Goal: Information Seeking & Learning: Check status

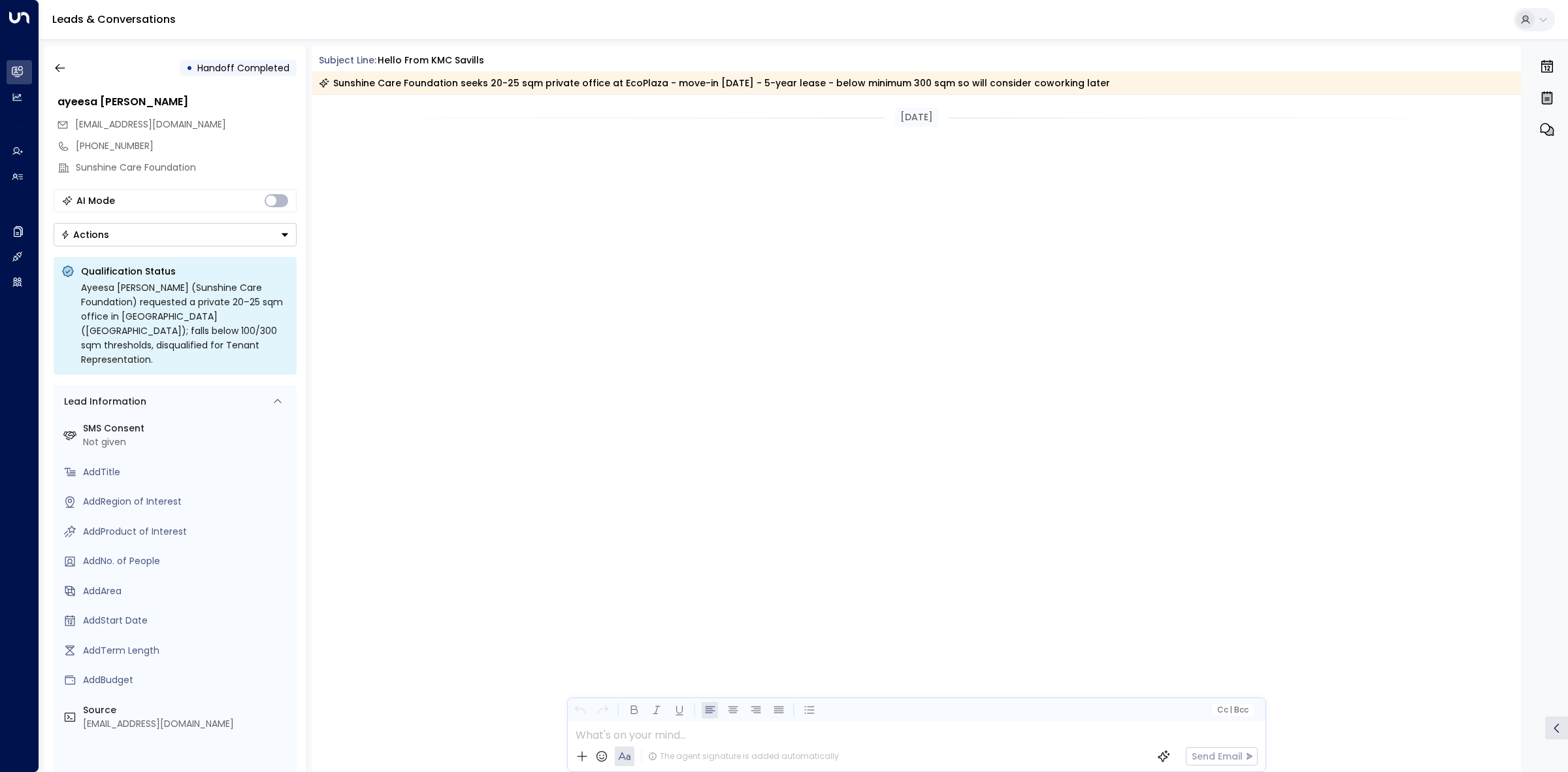
scroll to position [2989, 0]
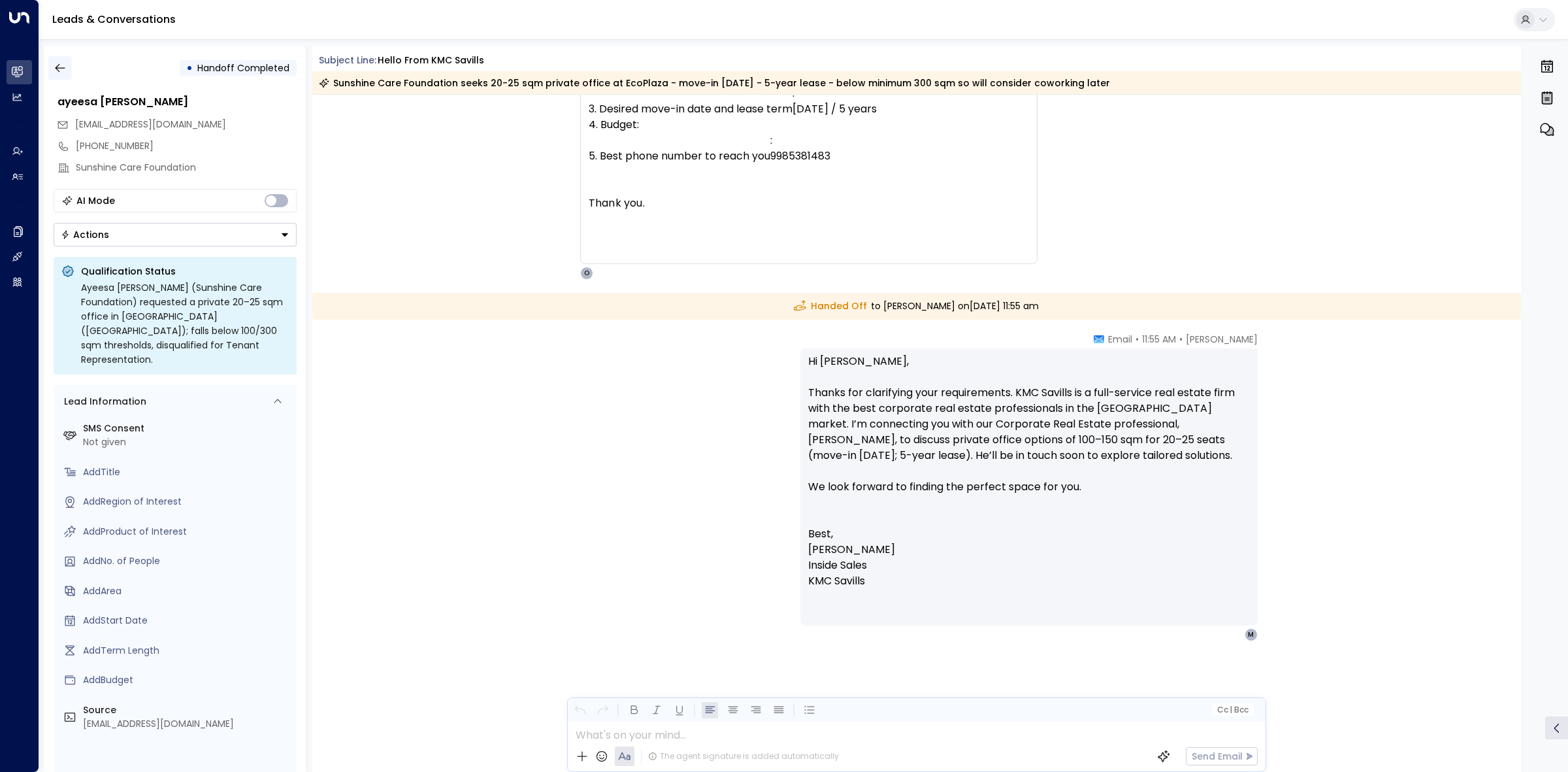
click at [62, 59] on button "button" at bounding box center [59, 67] width 23 height 23
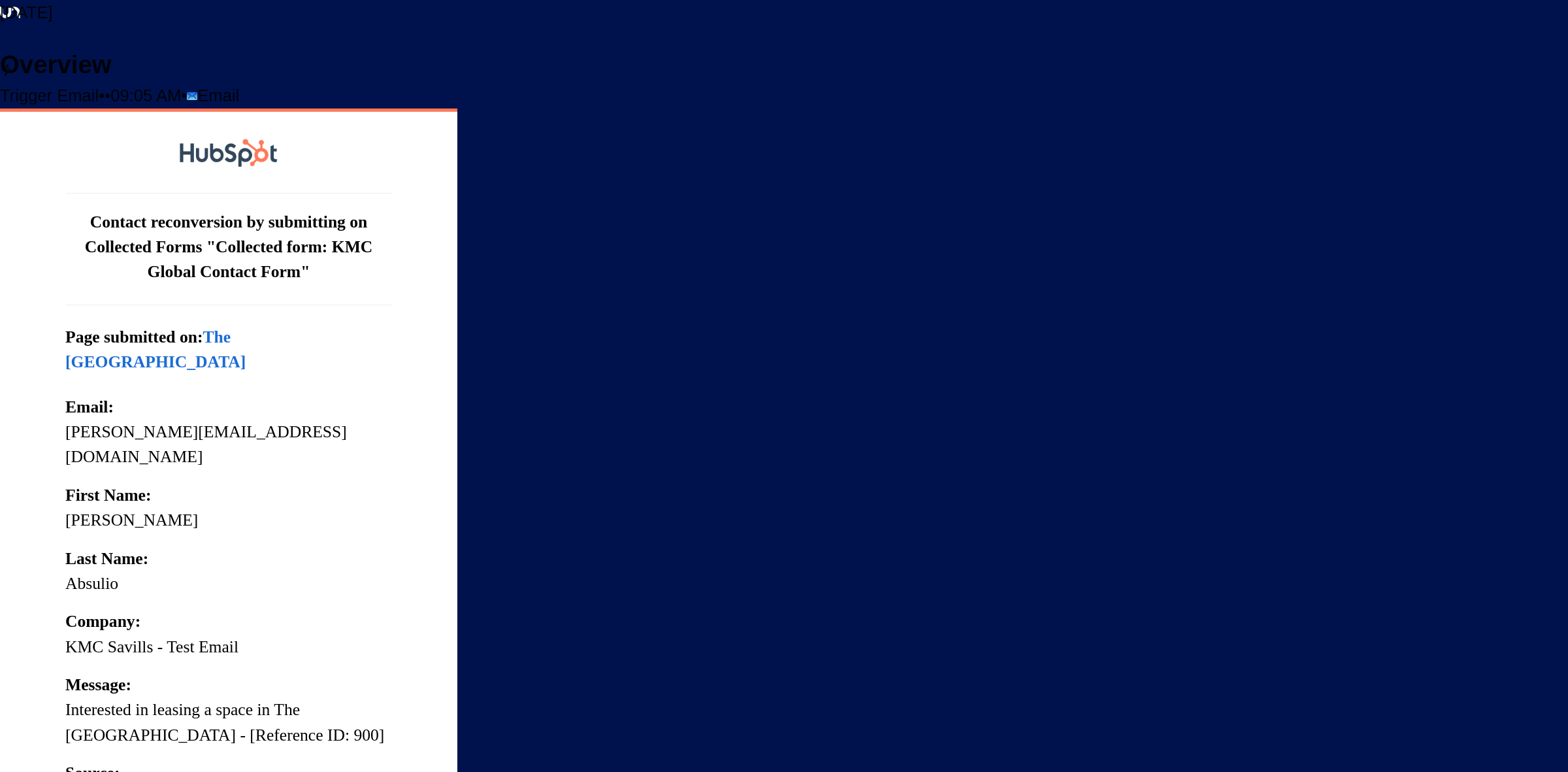
scroll to position [635, 0]
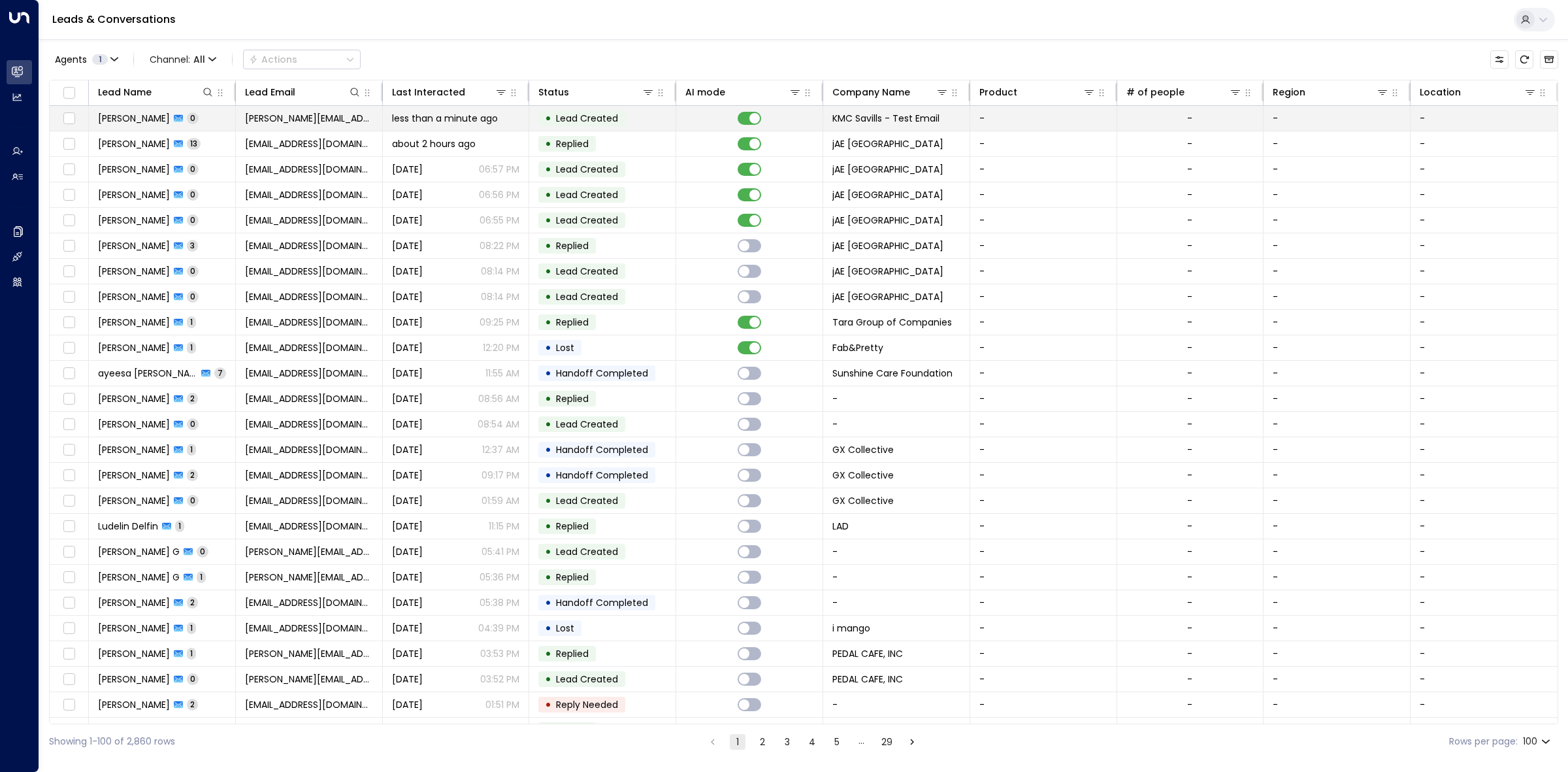
click at [466, 114] on span "less than a minute ago" at bounding box center [445, 118] width 106 height 13
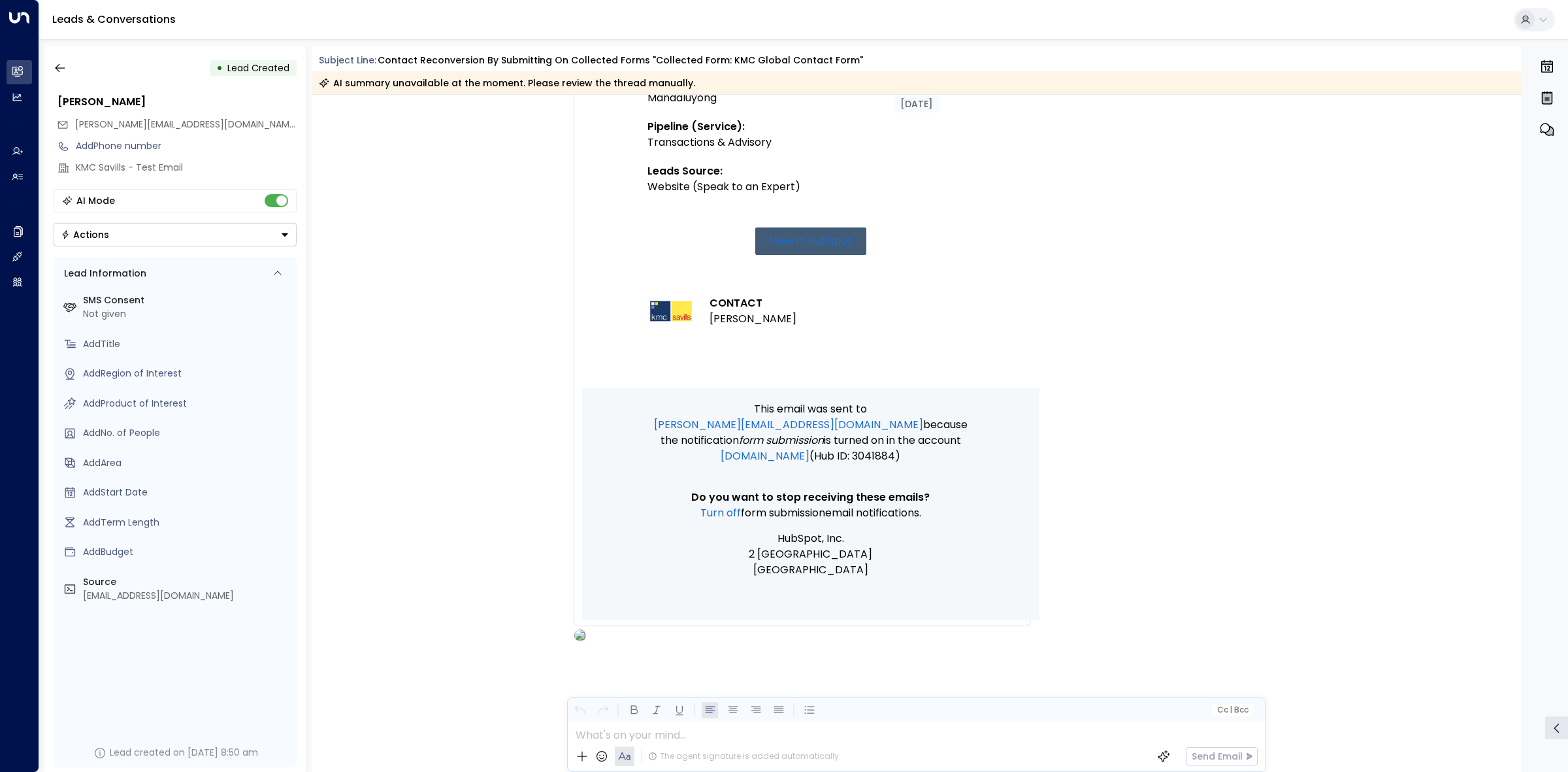
scroll to position [635, 0]
click at [67, 63] on button "button" at bounding box center [59, 67] width 23 height 23
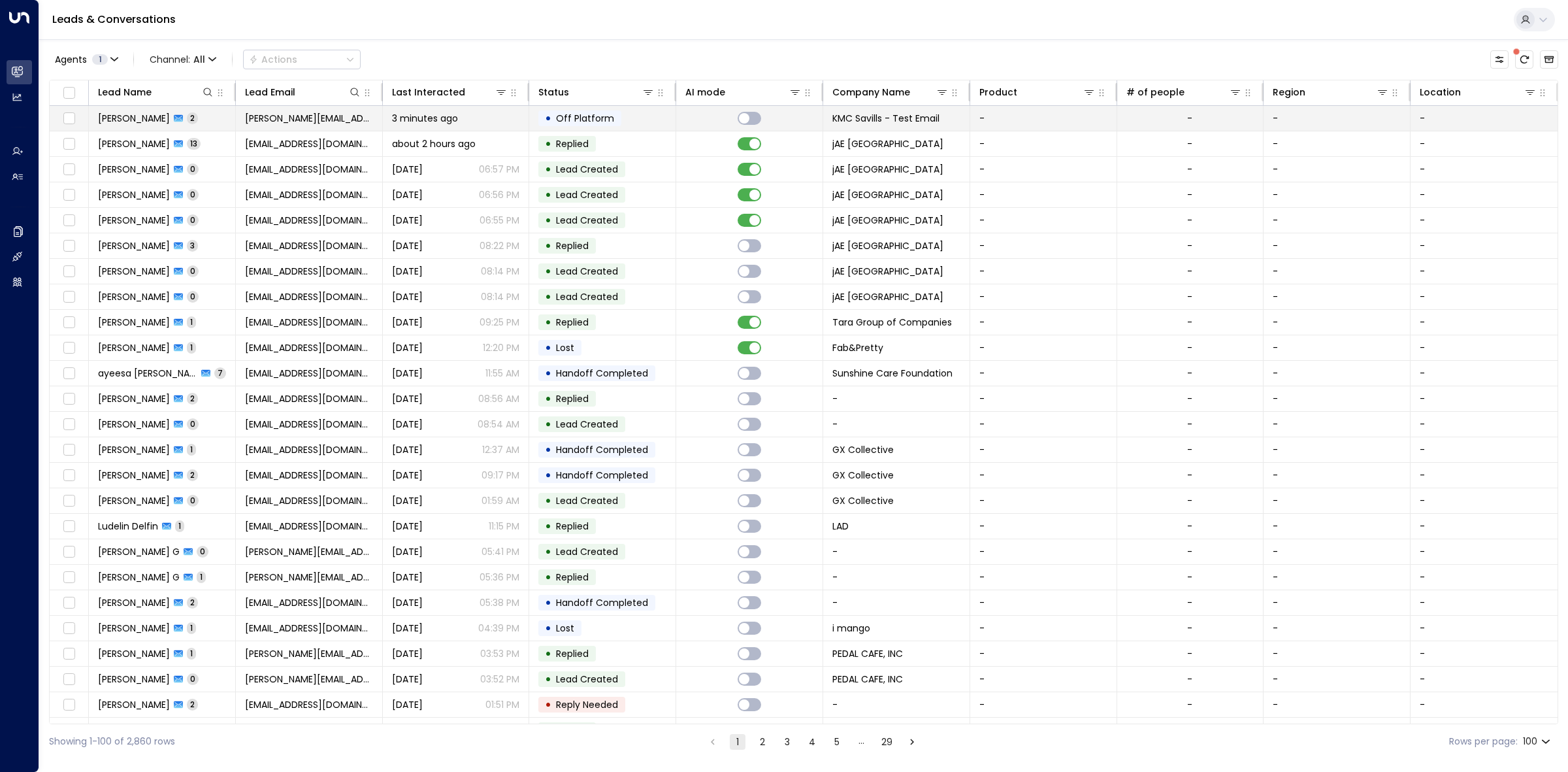
click at [644, 109] on td "• Off Platform" at bounding box center [602, 118] width 147 height 25
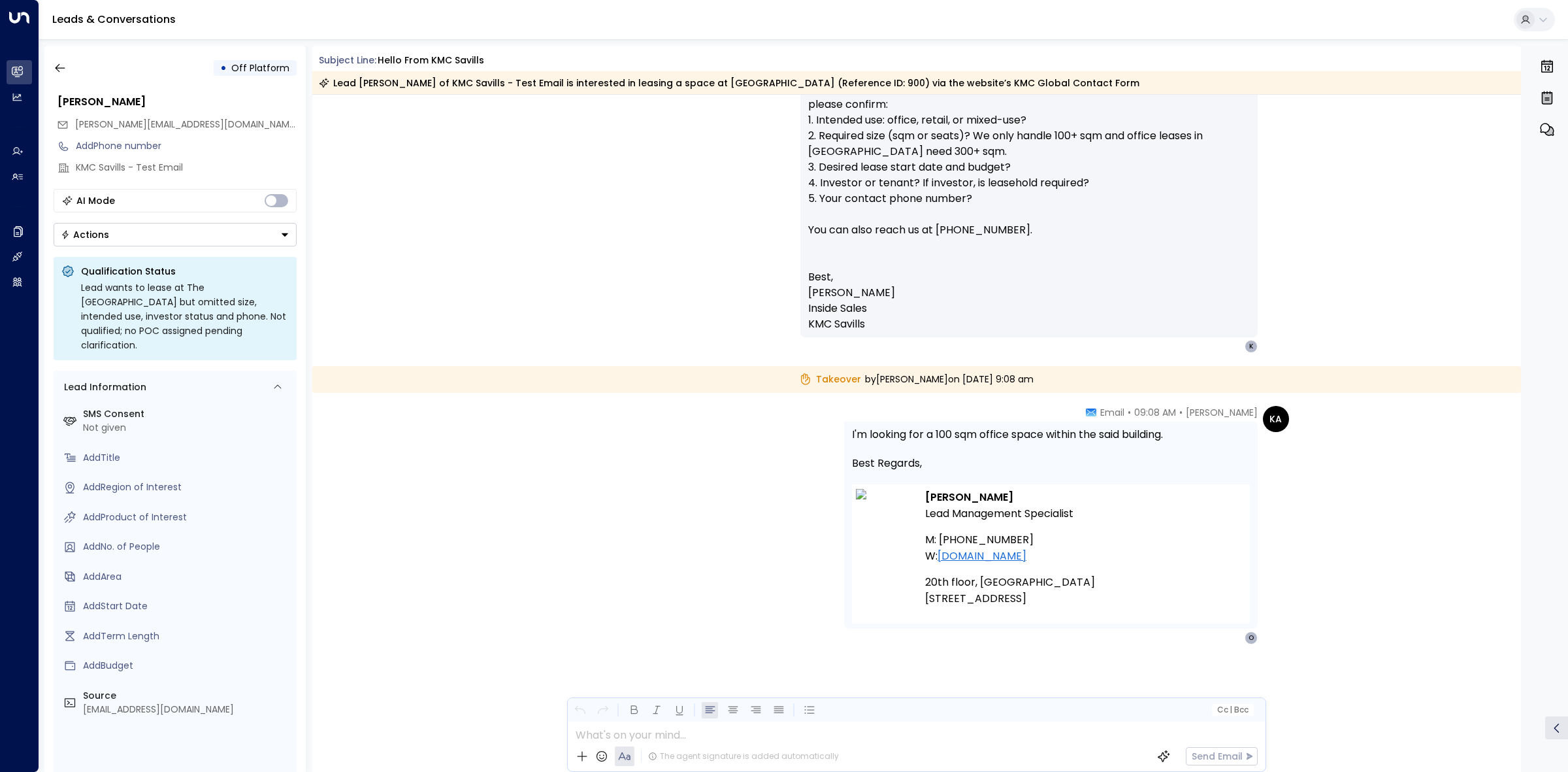
scroll to position [1301, 0]
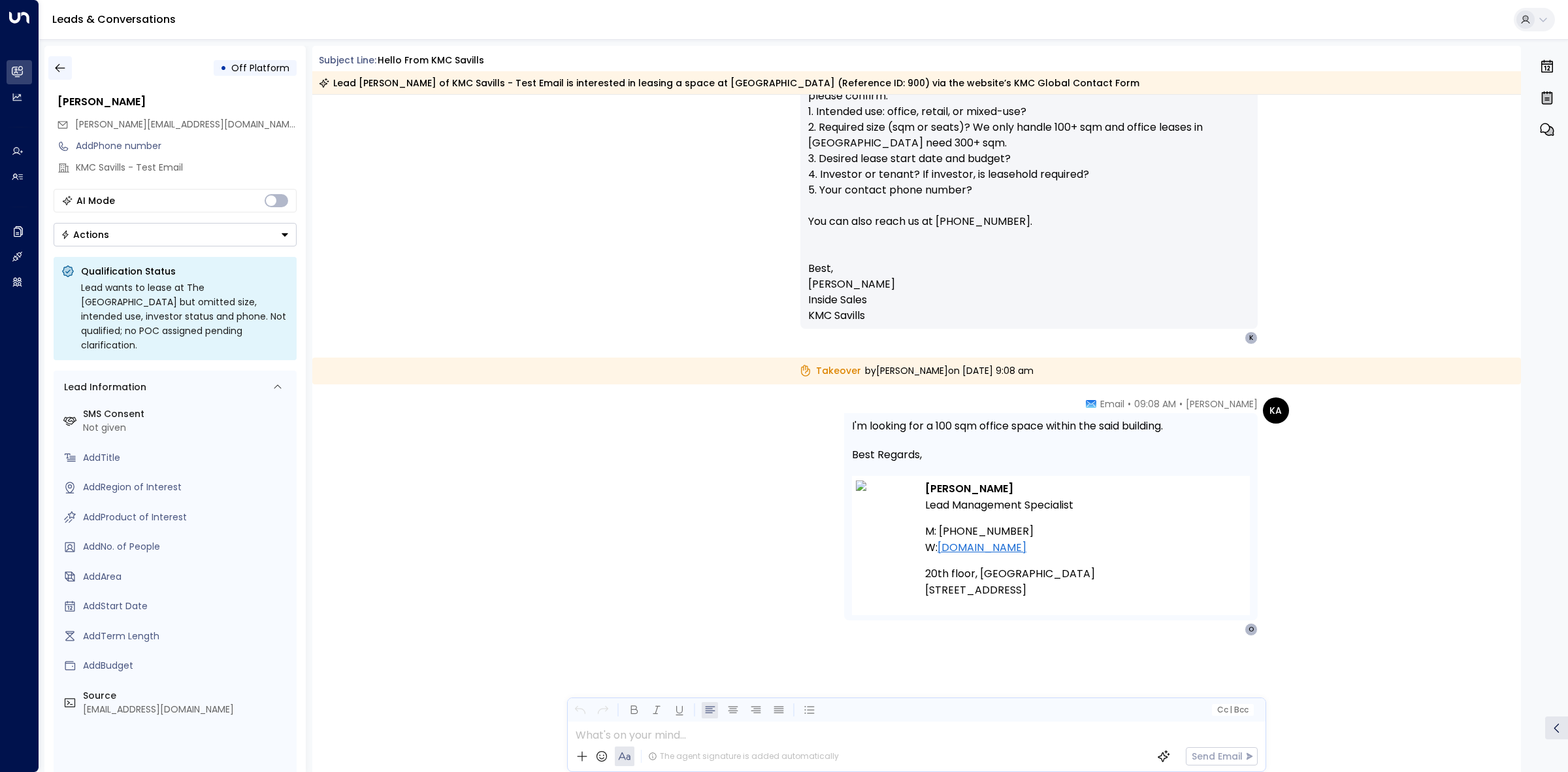
click at [52, 62] on button "button" at bounding box center [59, 67] width 23 height 23
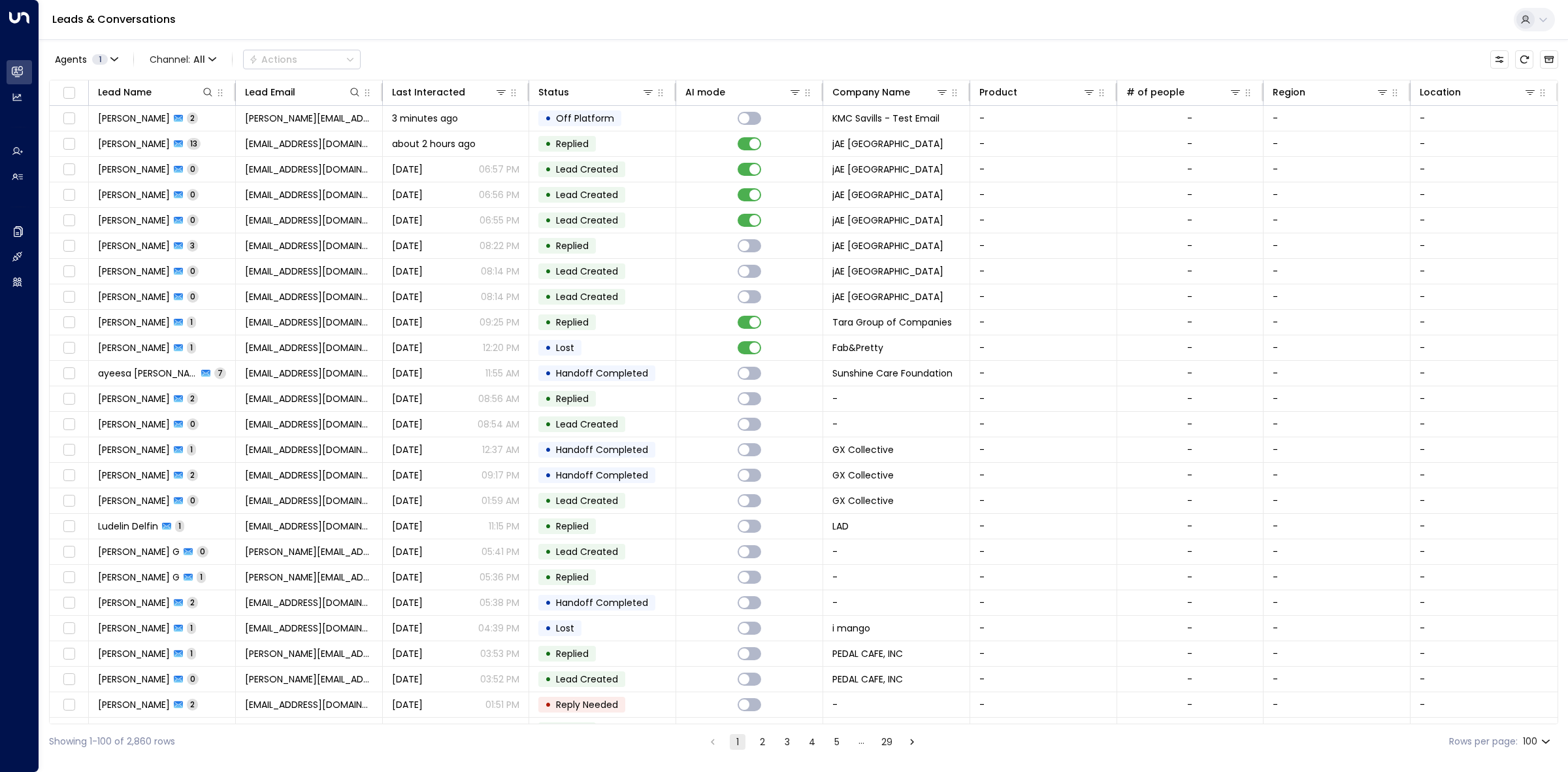
click at [501, 44] on div "Agents 1 Channel: All Actions Lead Name Lead Email Last Interacted Status AI mo…" at bounding box center [803, 399] width 1509 height 719
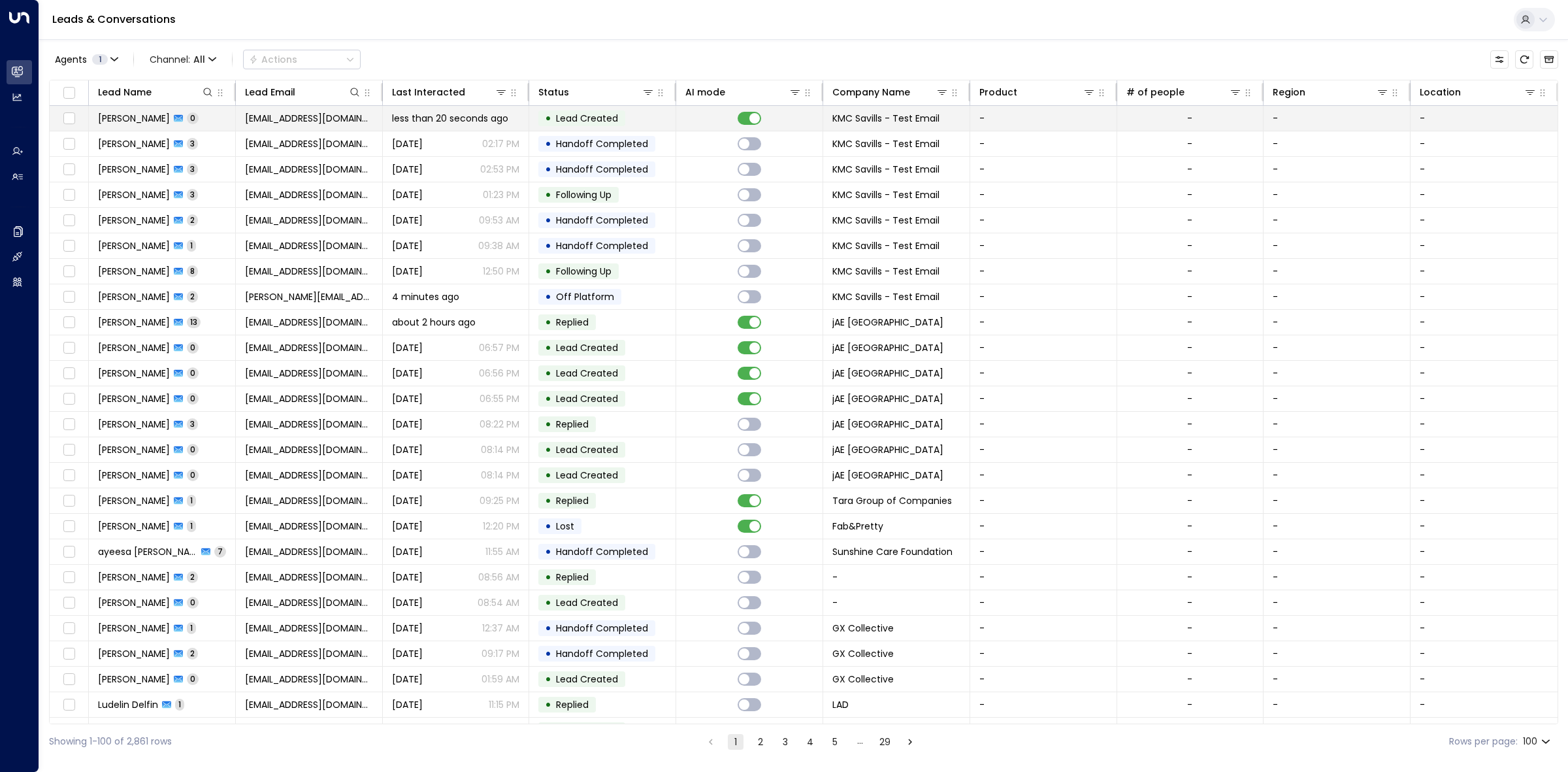
click at [622, 116] on div "• Lead Created" at bounding box center [582, 119] width 87 height 16
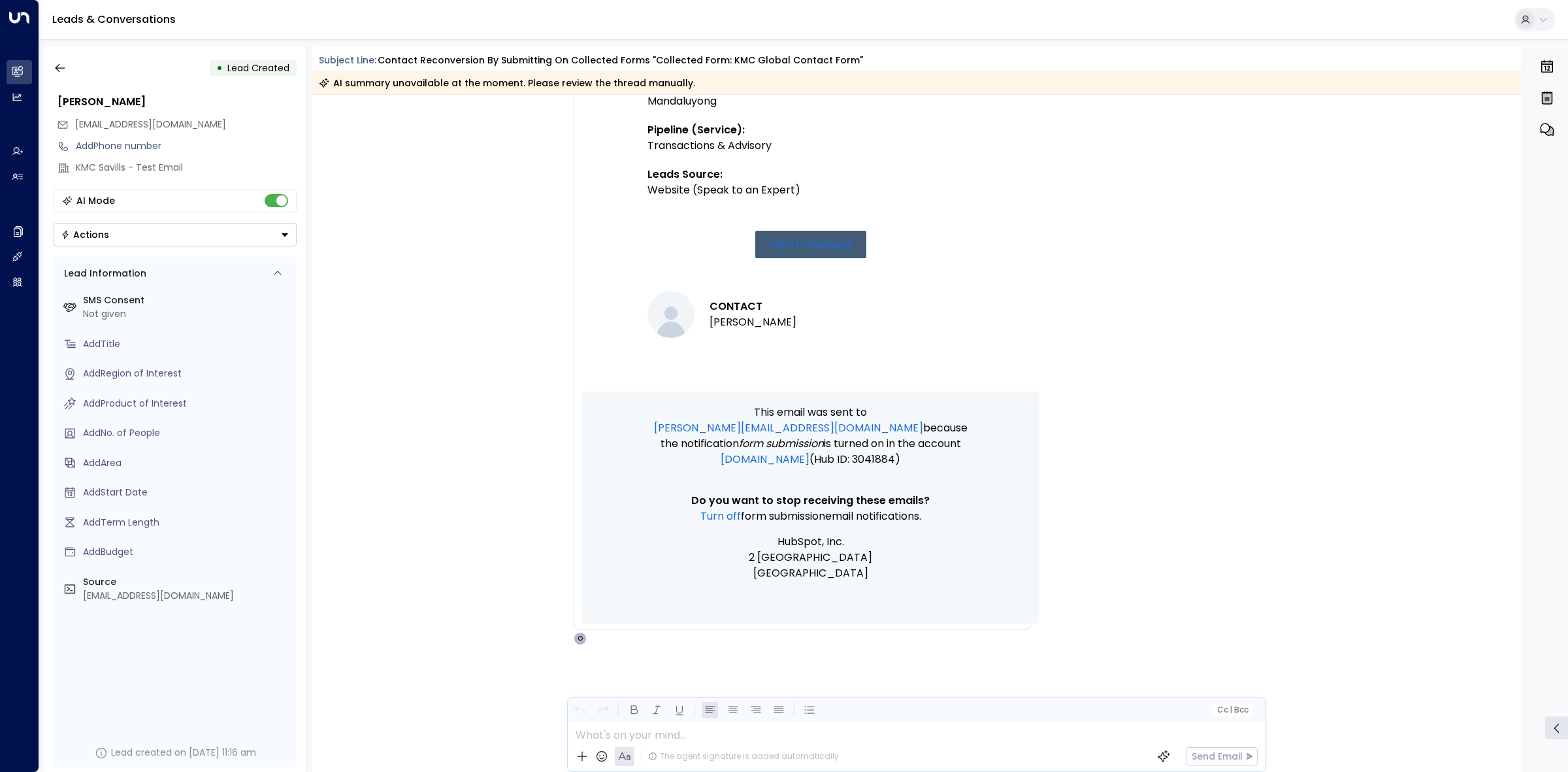
scroll to position [635, 0]
click at [58, 63] on icon "button" at bounding box center [60, 68] width 13 height 13
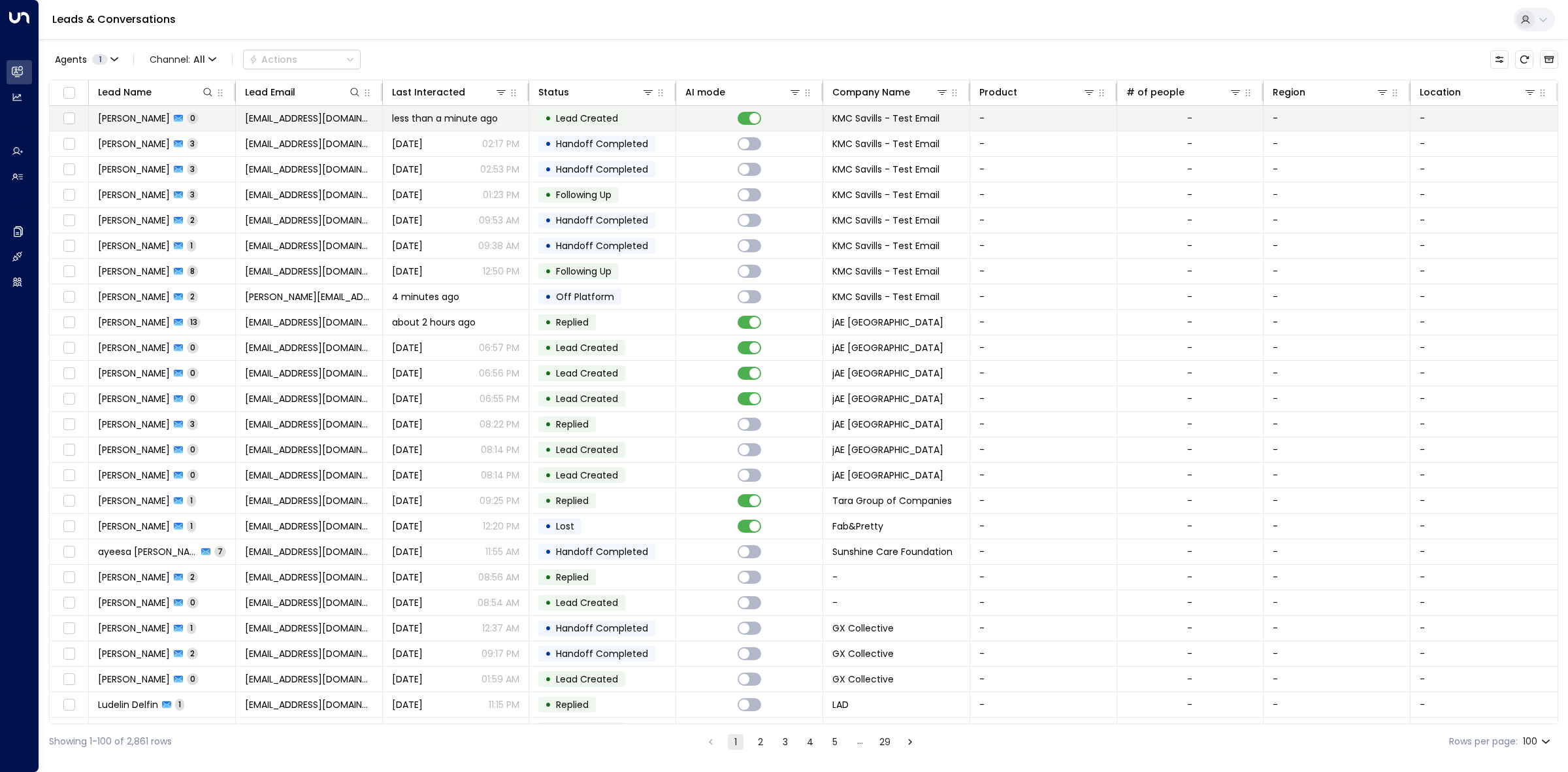
click at [656, 118] on td "• Lead Created" at bounding box center [602, 118] width 147 height 25
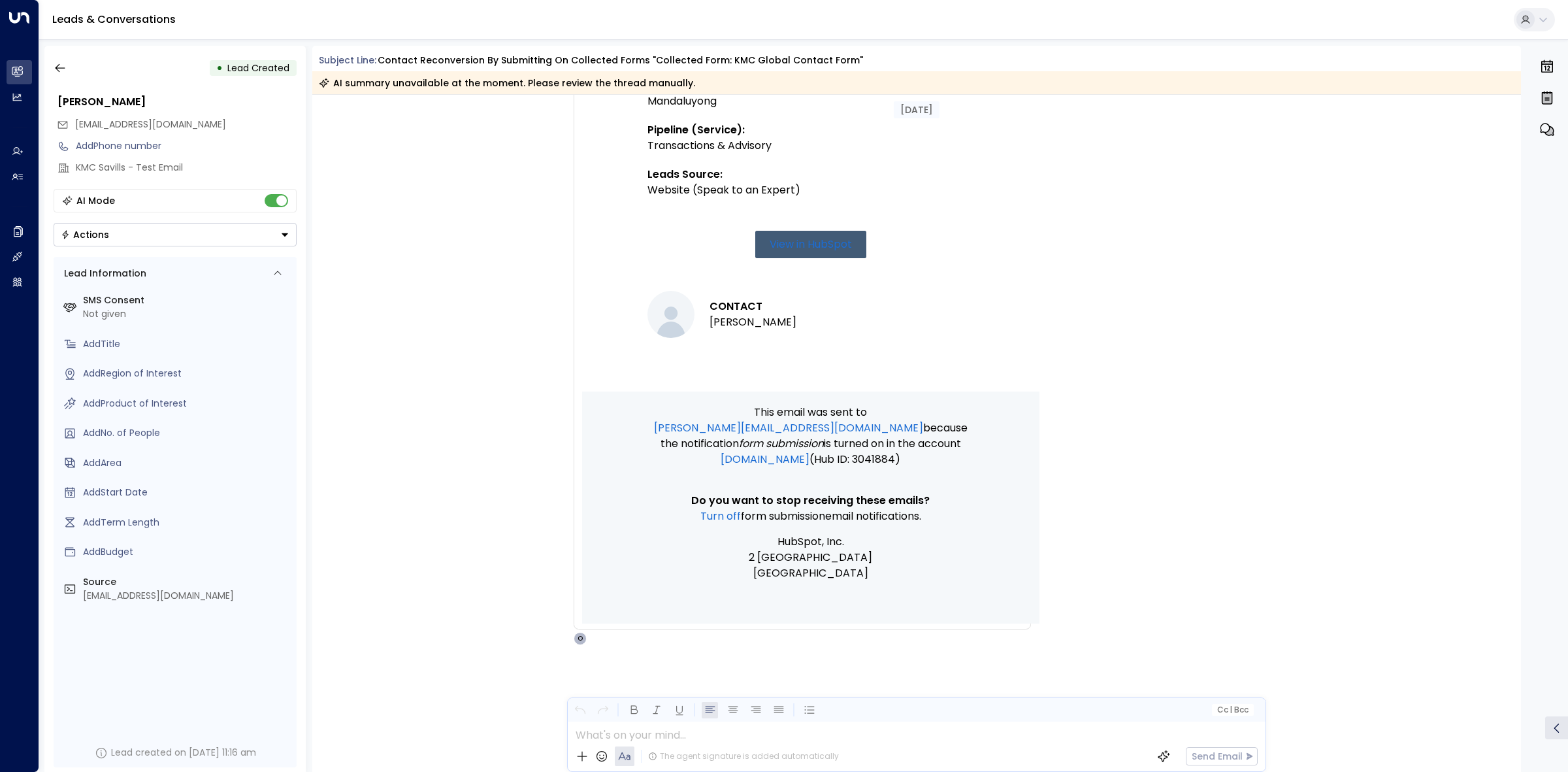
scroll to position [635, 0]
click at [68, 67] on button "button" at bounding box center [59, 67] width 23 height 23
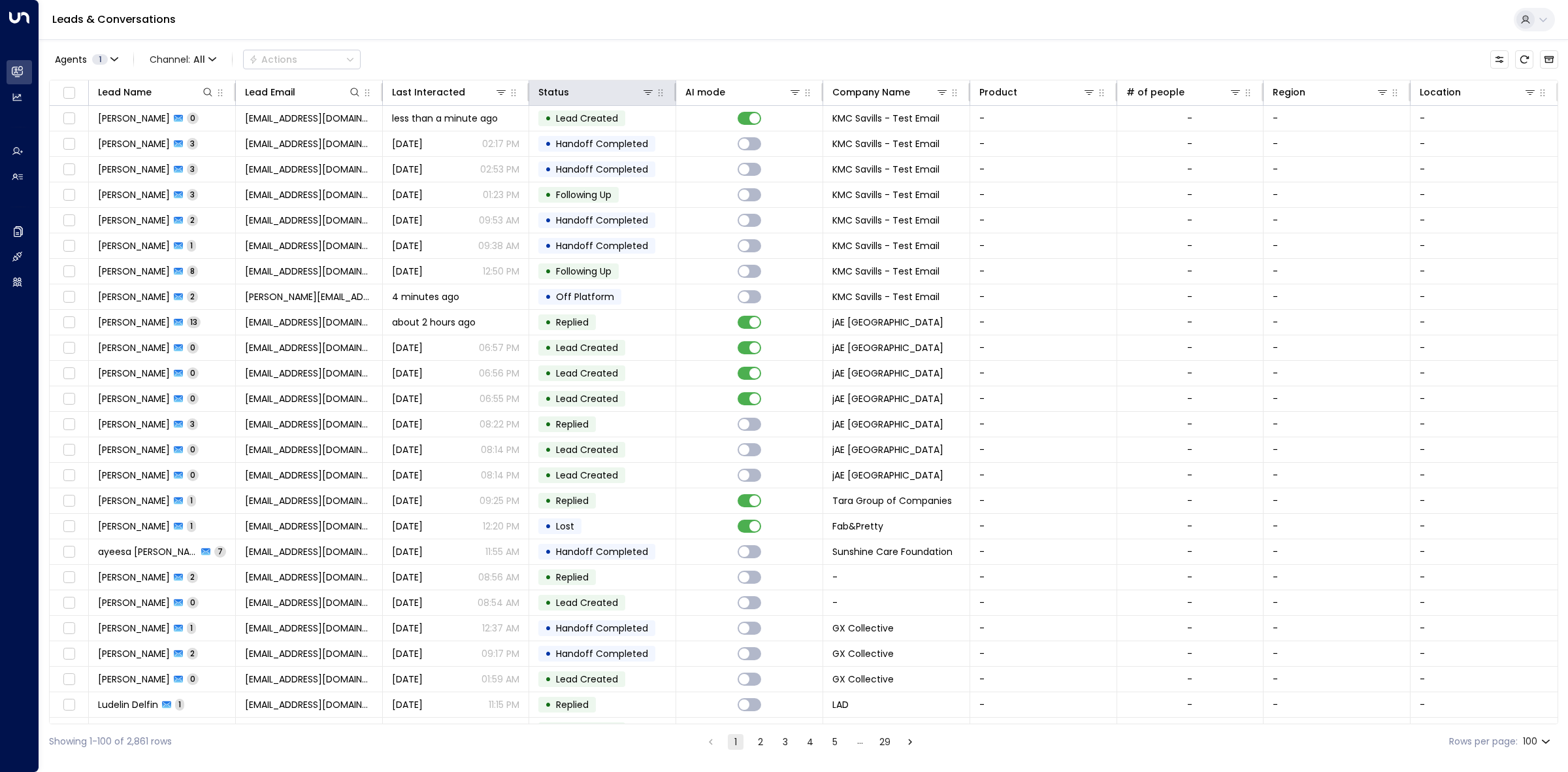
click at [648, 26] on div "Leads & Conversations" at bounding box center [803, 20] width 1529 height 40
click at [576, 118] on span "Lead Created" at bounding box center [587, 118] width 62 height 13
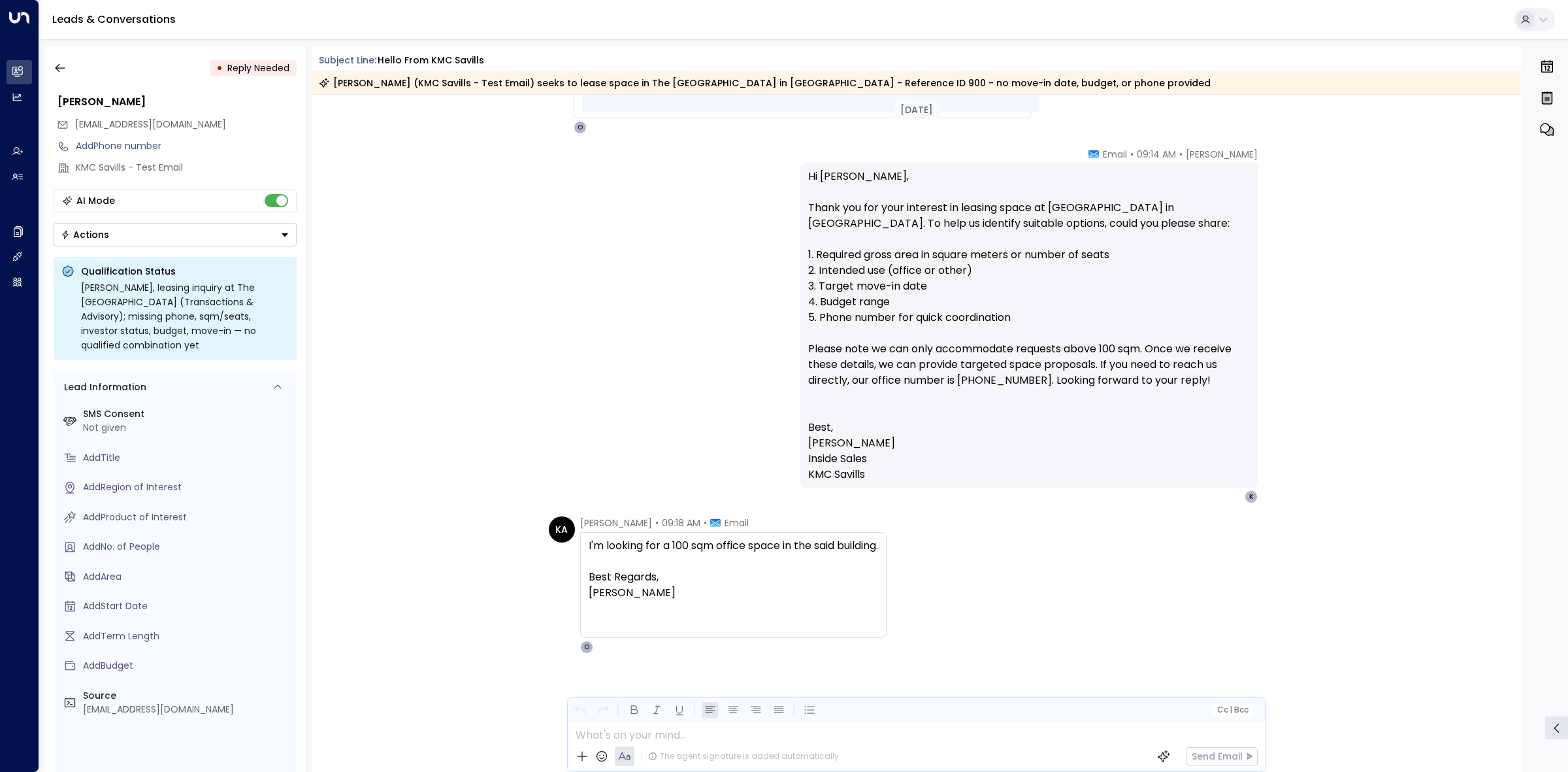
scroll to position [1155, 0]
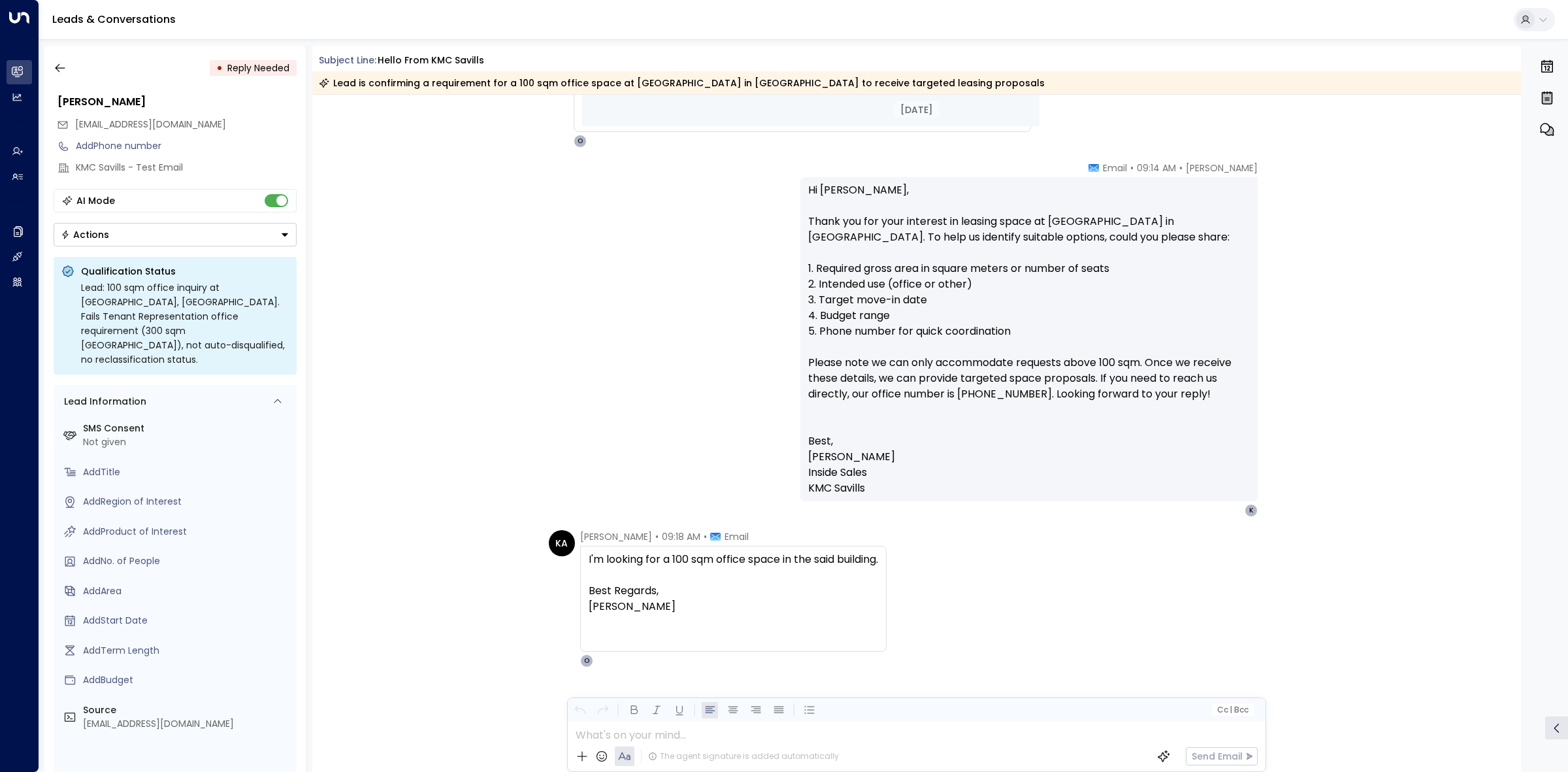
scroll to position [1155, 0]
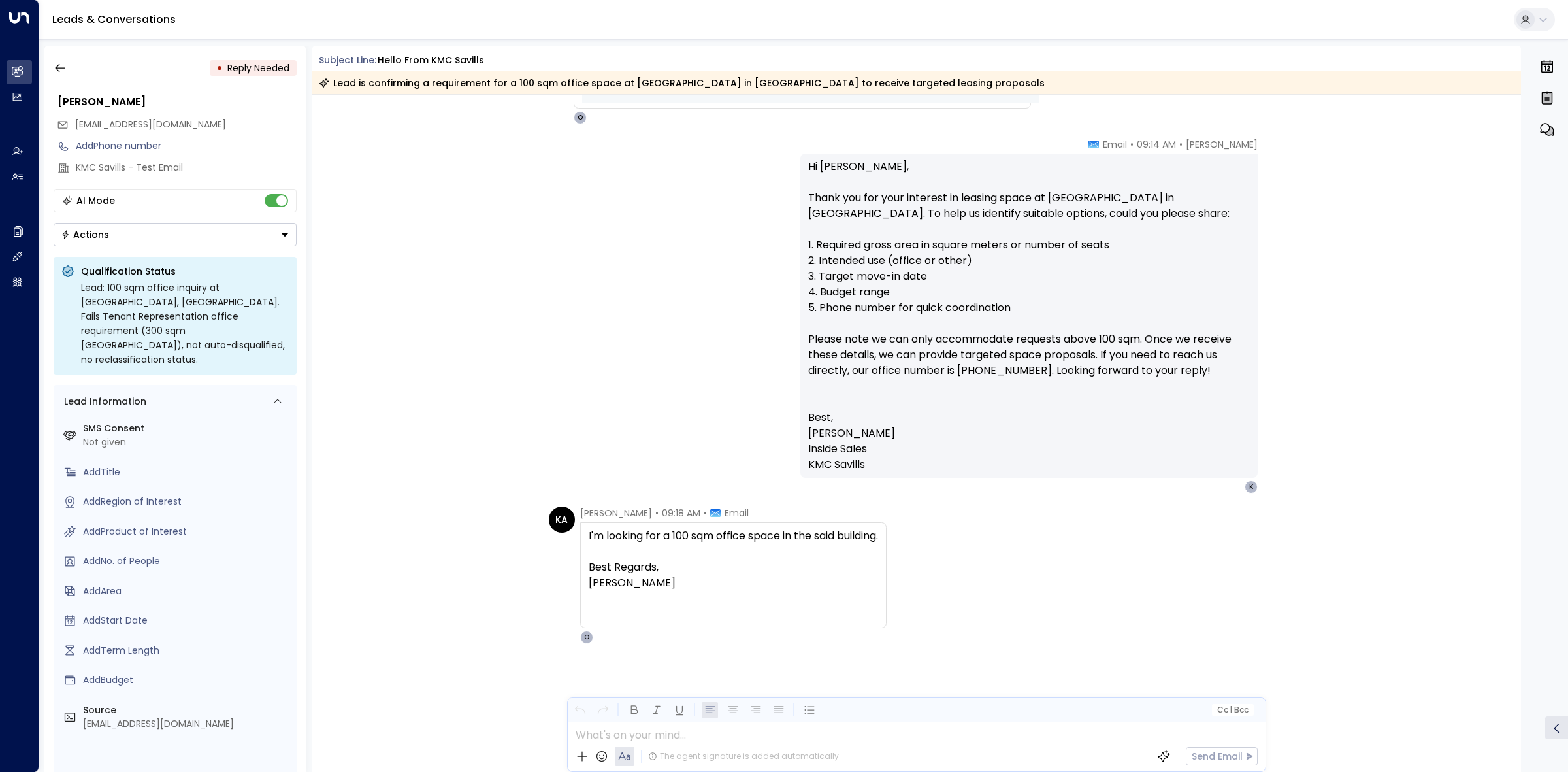
scroll to position [1155, 0]
click at [59, 71] on icon "button" at bounding box center [60, 68] width 13 height 13
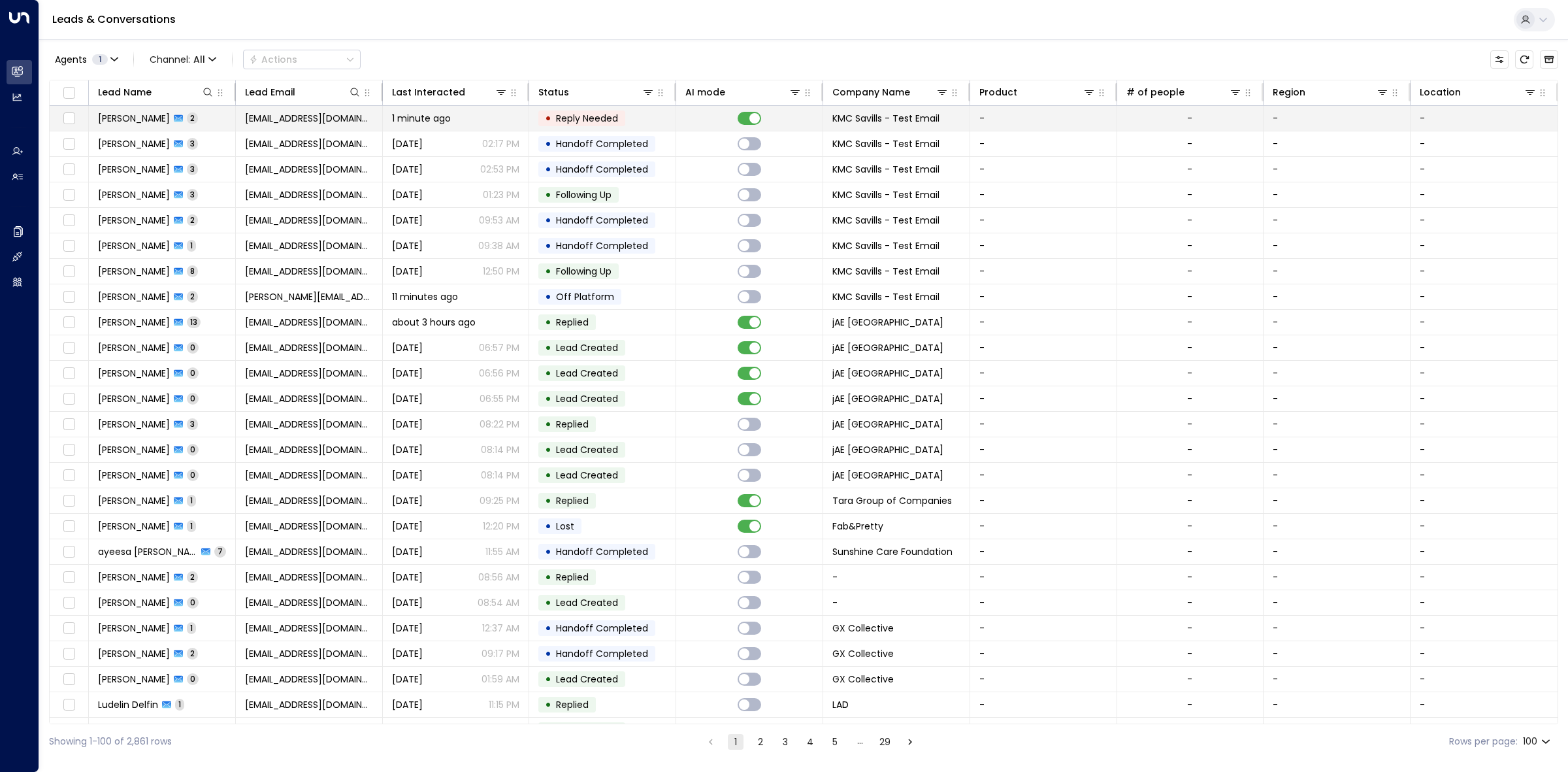
click at [588, 121] on span "Reply Needed" at bounding box center [587, 118] width 62 height 13
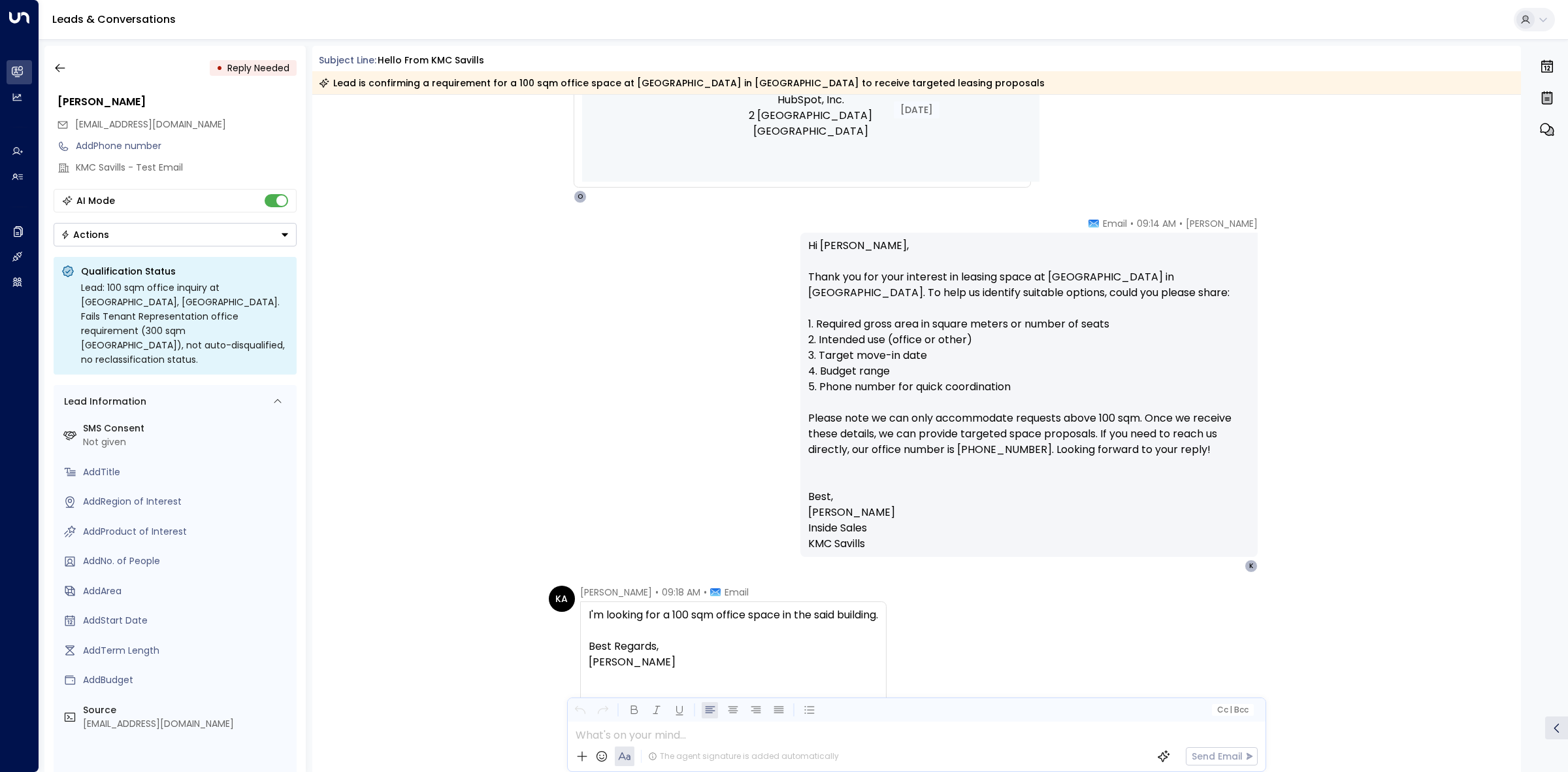
scroll to position [1155, 0]
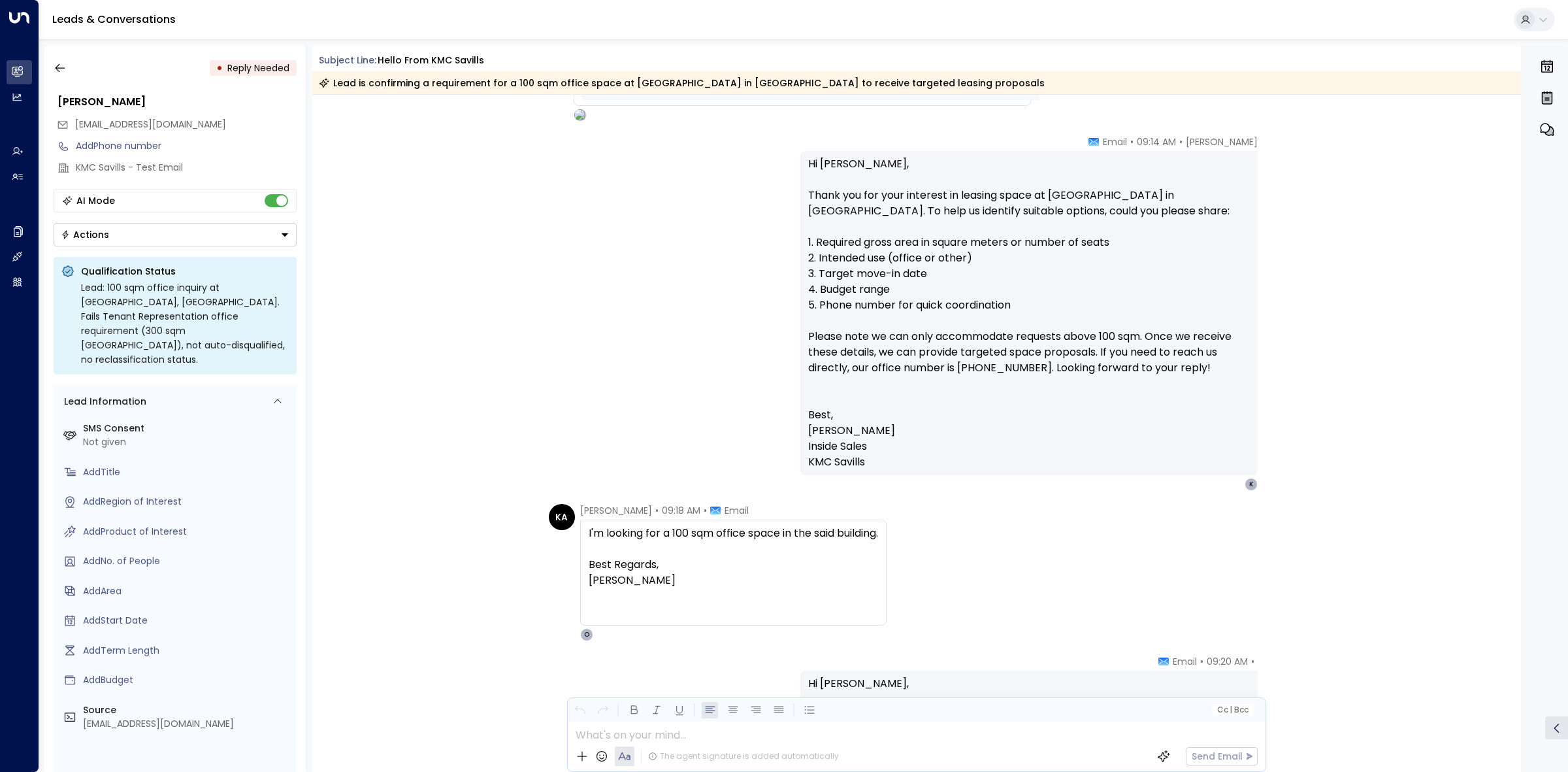
scroll to position [1445, 0]
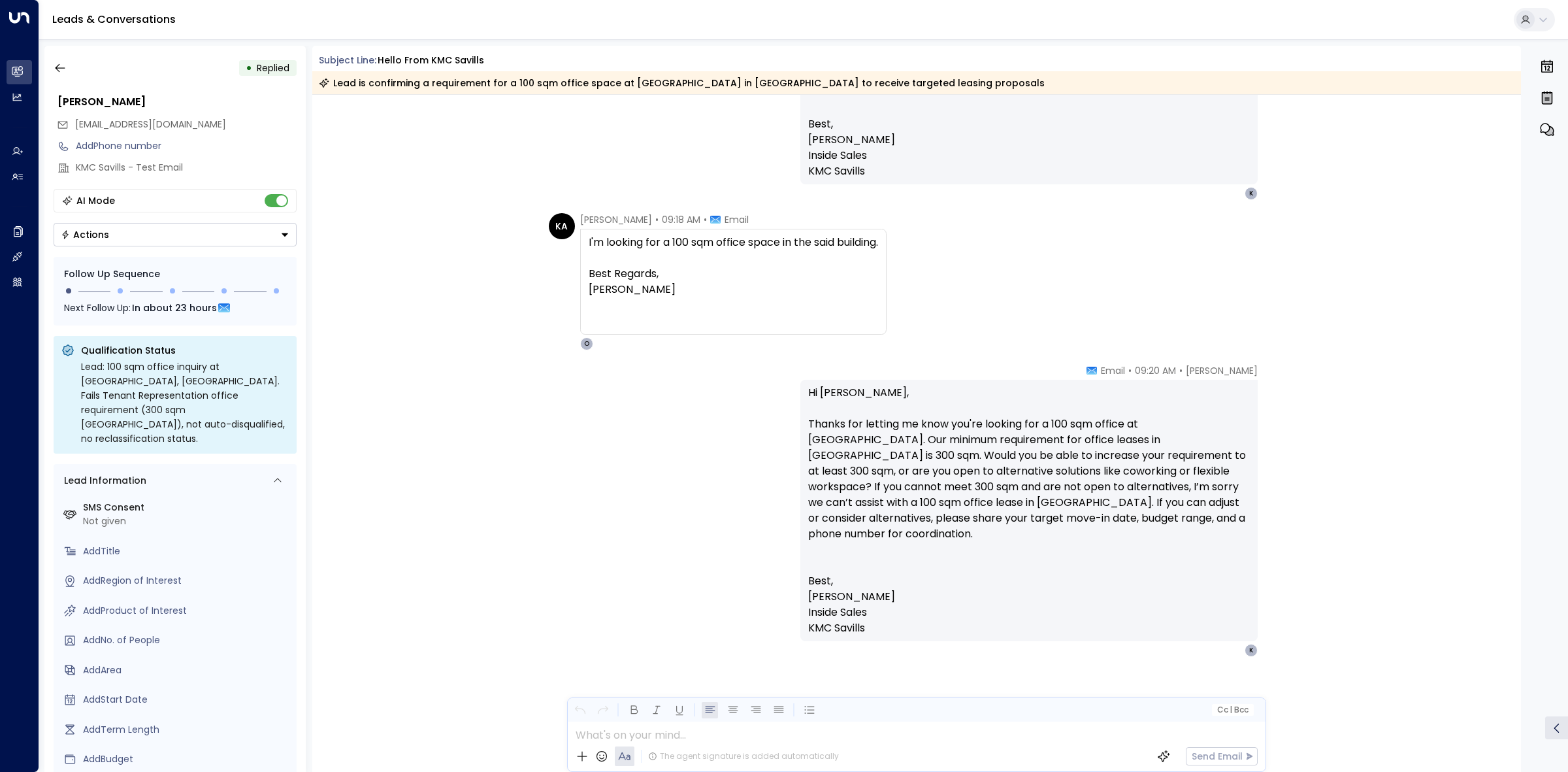
click at [469, 429] on div "[PERSON_NAME] • 09:20 AM • Email Hi [PERSON_NAME], Thanks for letting me know y…" at bounding box center [916, 575] width 1209 height 424
click at [59, 56] on button "button" at bounding box center [59, 67] width 23 height 23
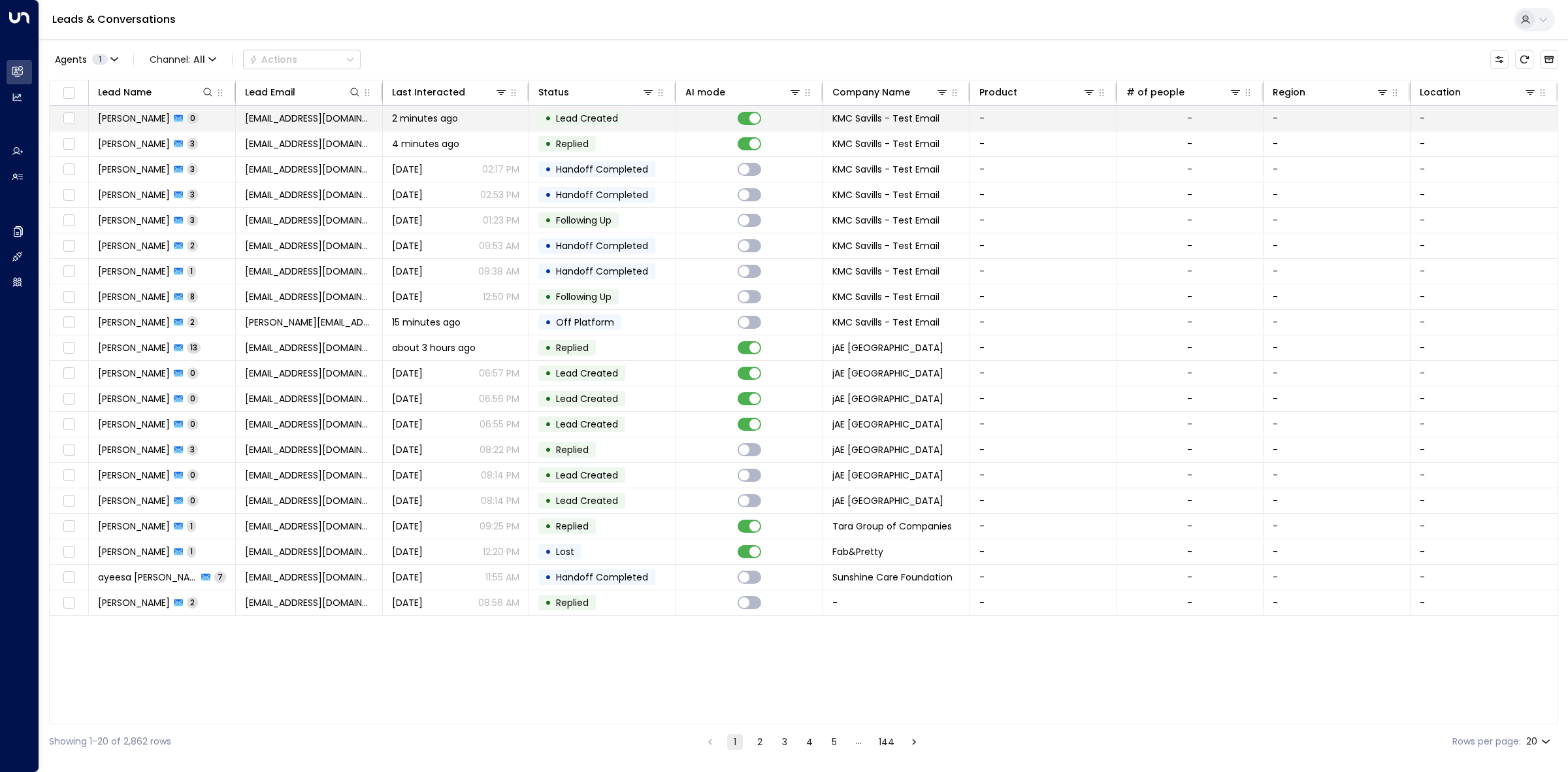
click at [402, 122] on span "2 minutes ago" at bounding box center [425, 118] width 66 height 13
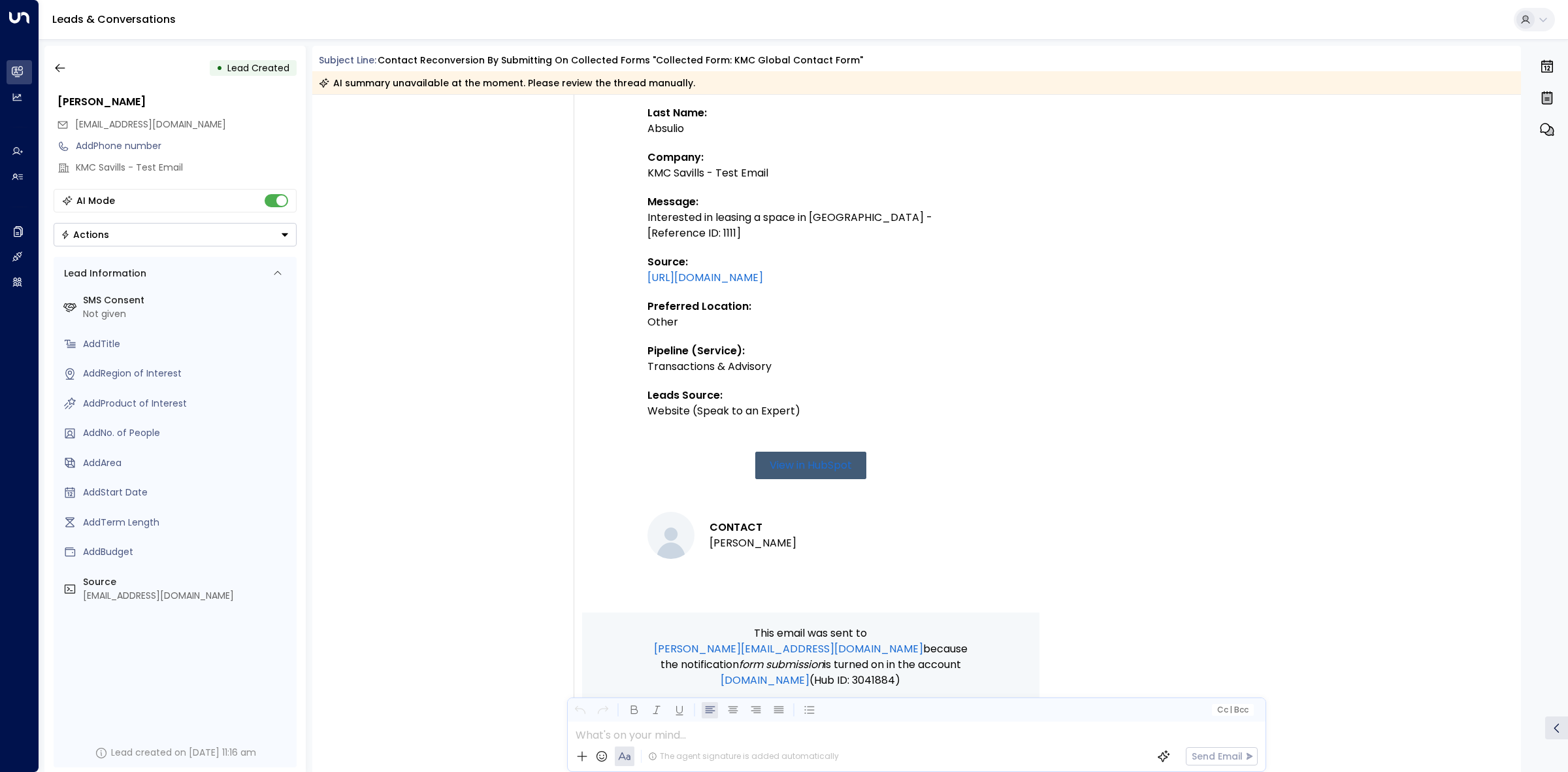
scroll to position [635, 0]
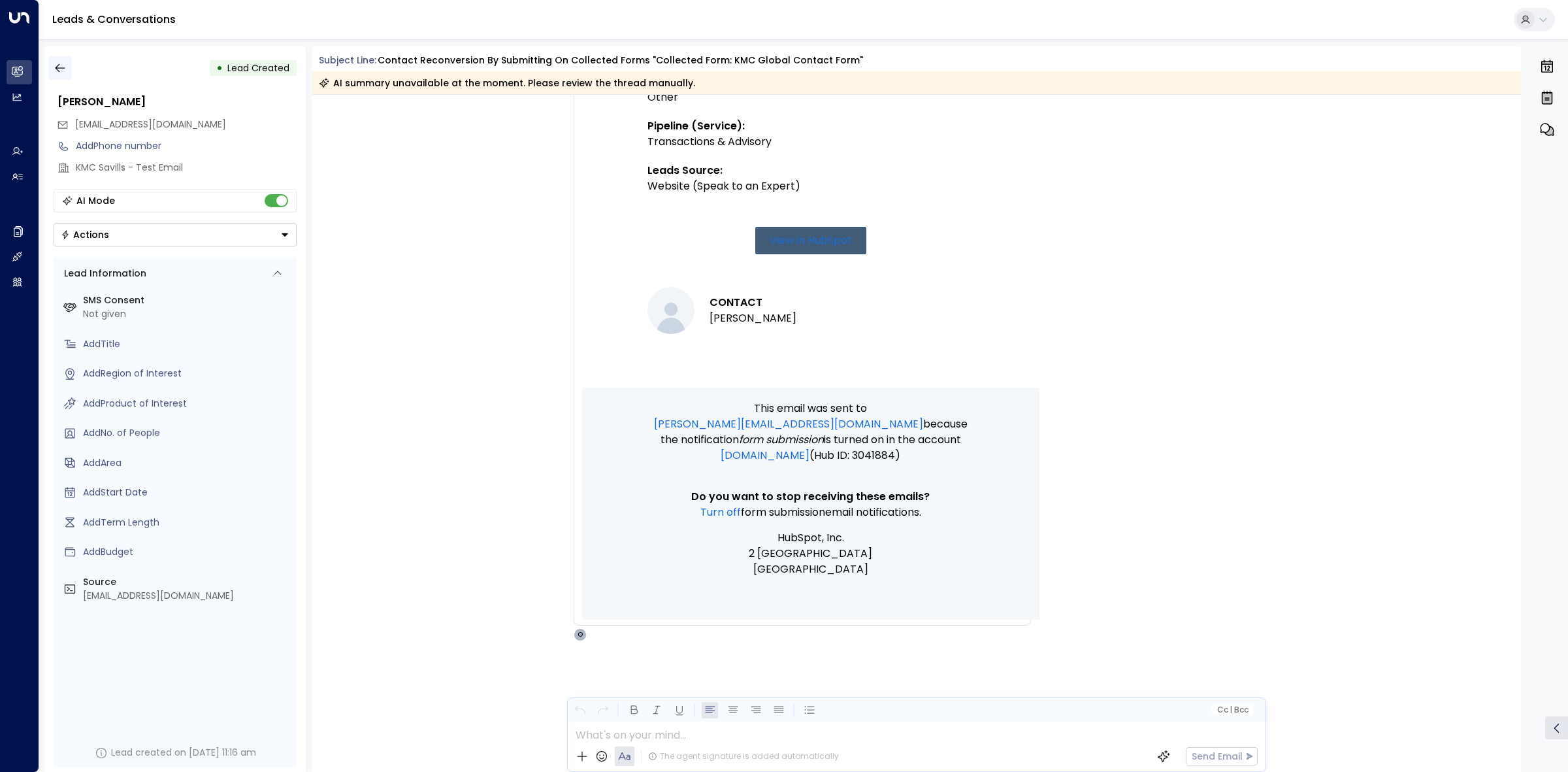
click at [59, 64] on icon "button" at bounding box center [60, 68] width 13 height 13
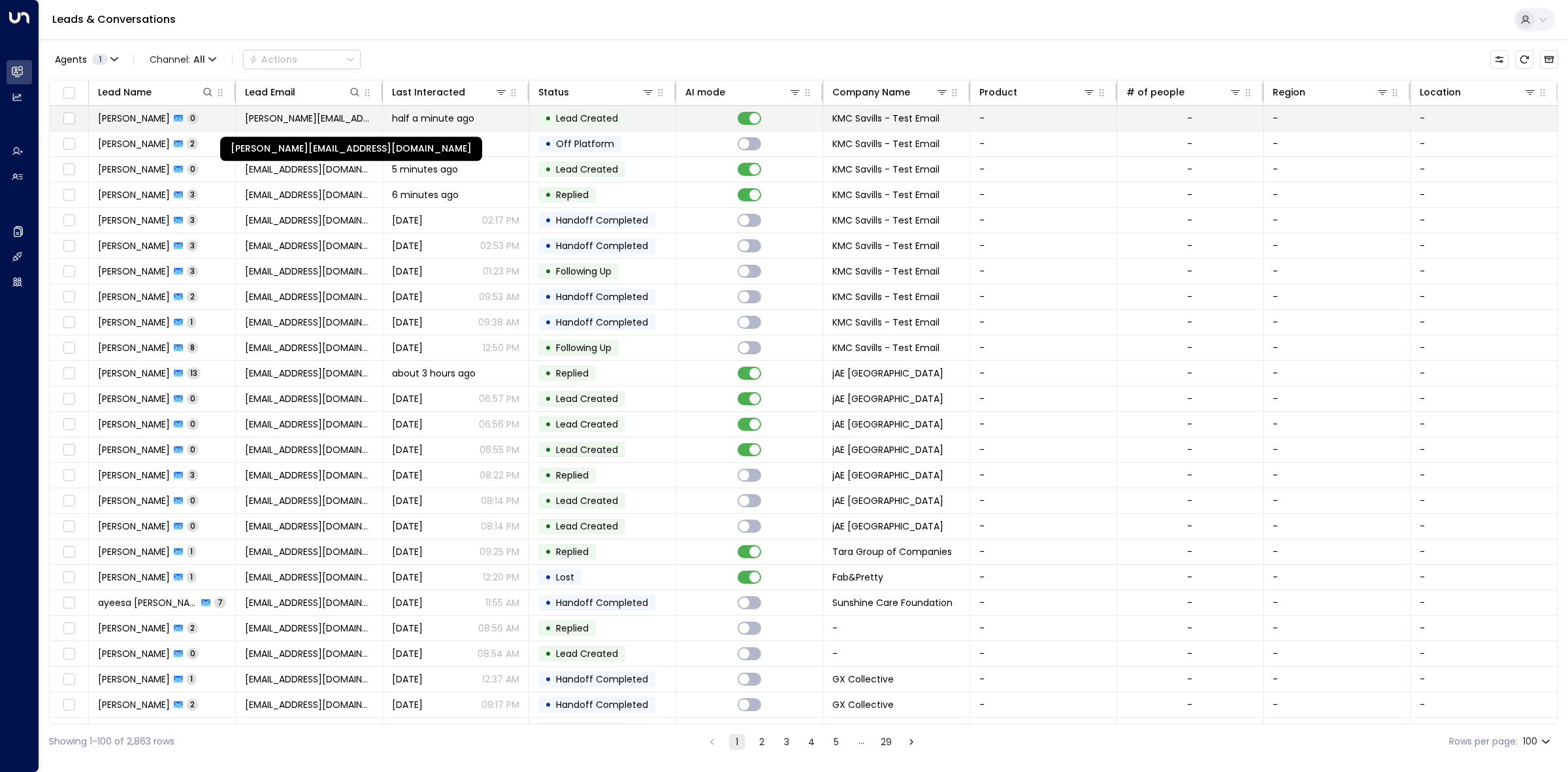
click at [311, 125] on span "[PERSON_NAME][EMAIL_ADDRESS][DOMAIN_NAME]" at bounding box center [309, 118] width 128 height 13
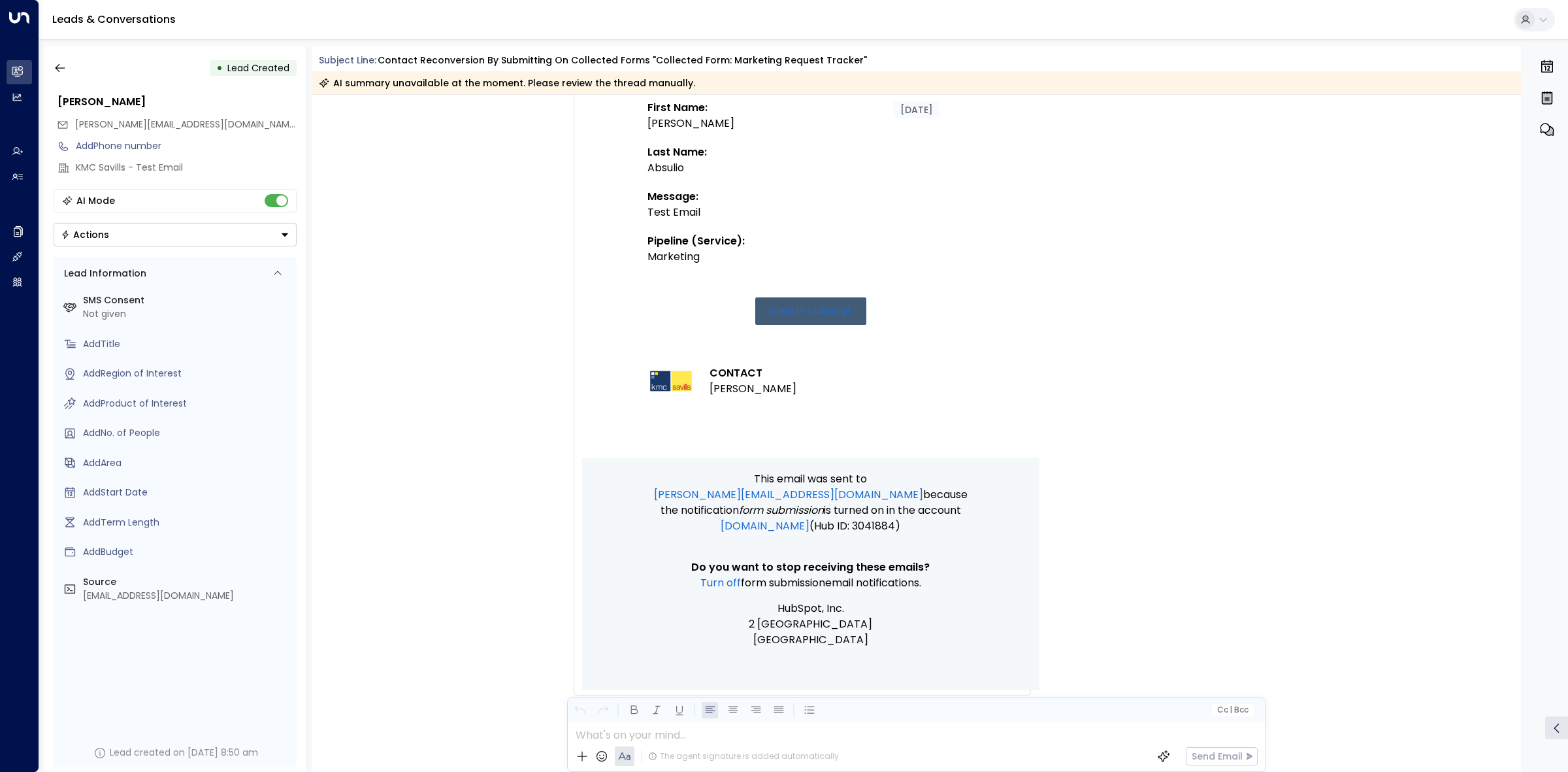
scroll to position [382, 0]
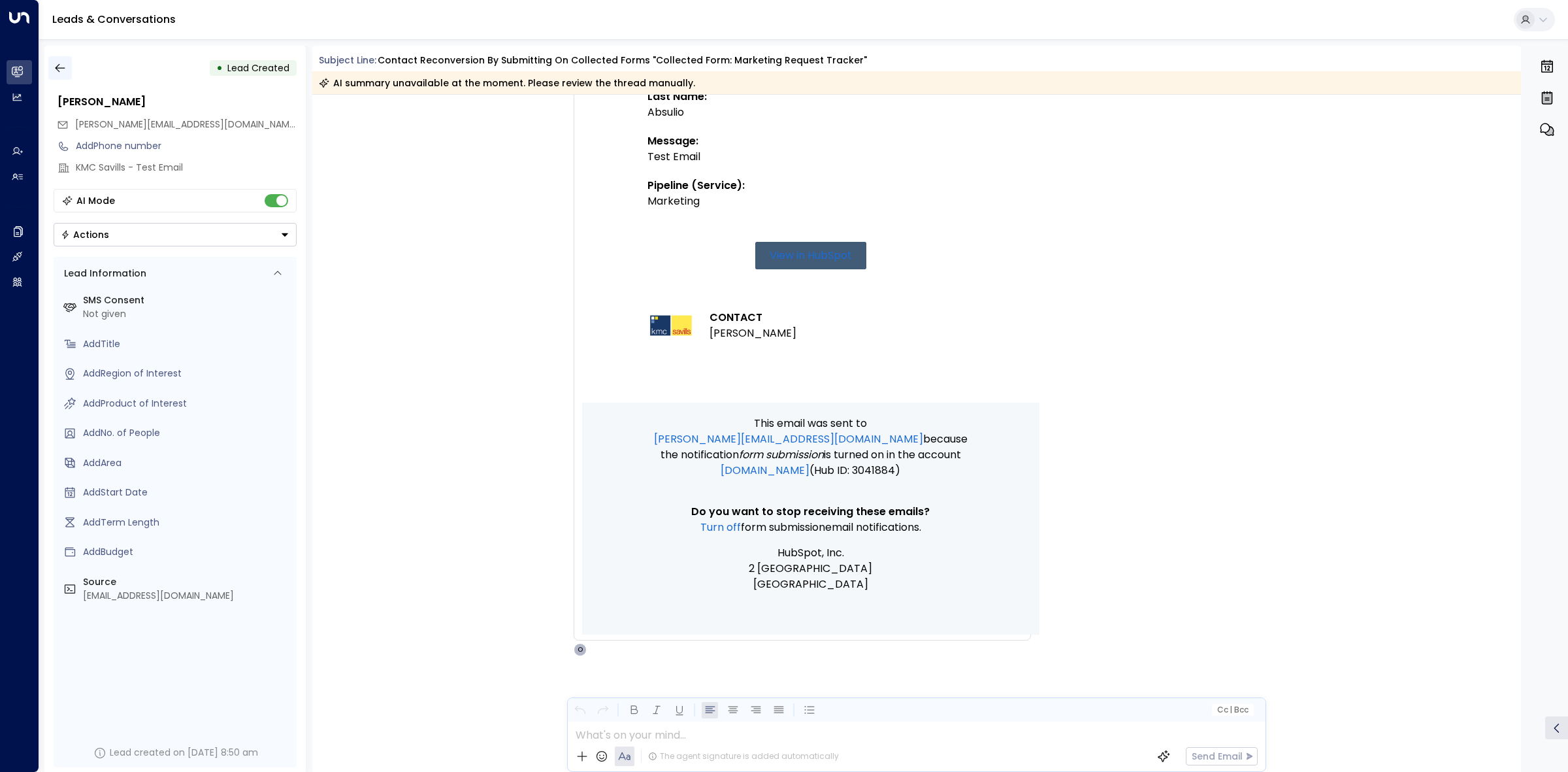
click at [65, 66] on icon "button" at bounding box center [60, 68] width 13 height 13
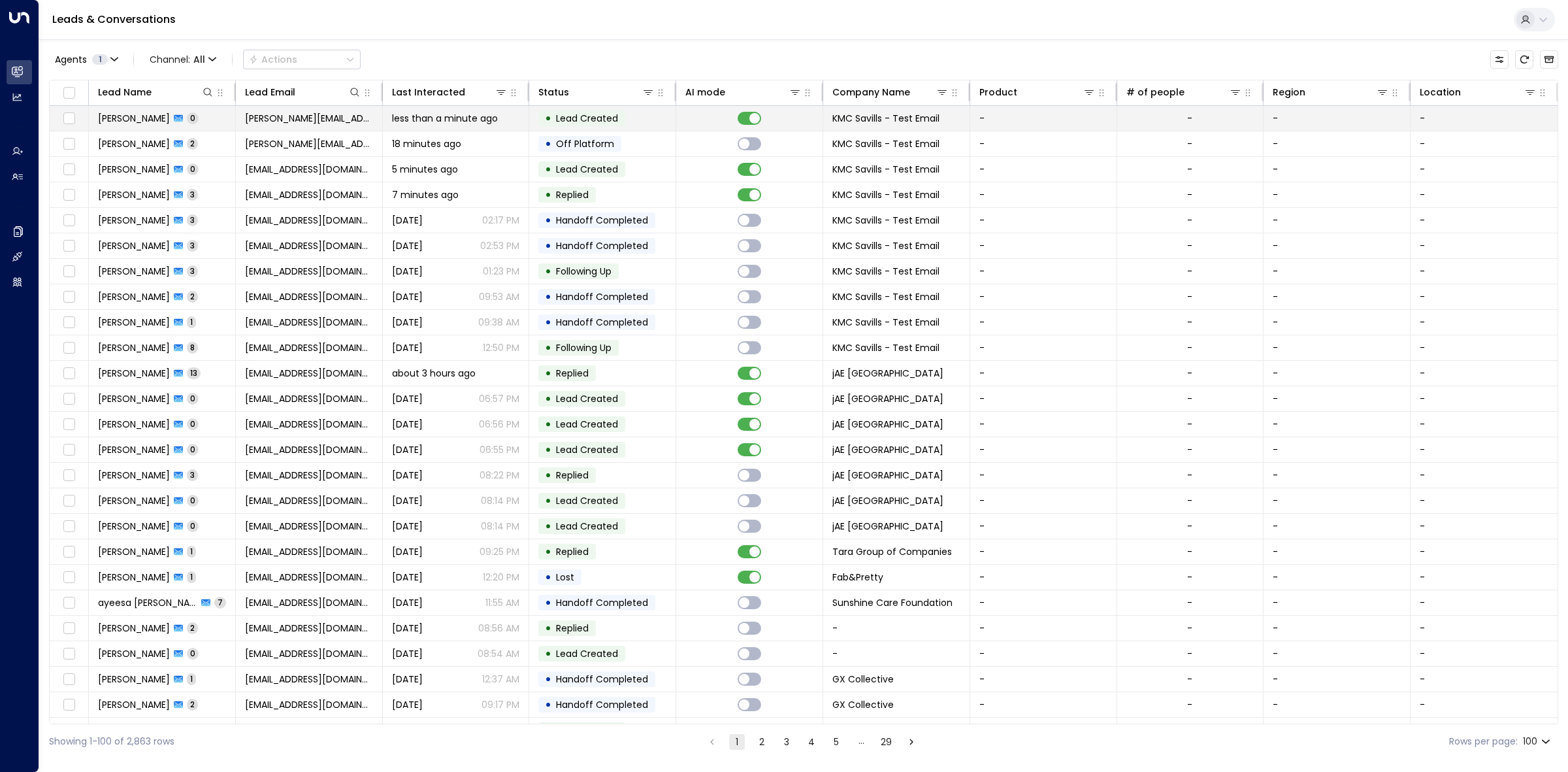
click at [580, 126] on td "• Lead Created" at bounding box center [602, 118] width 147 height 25
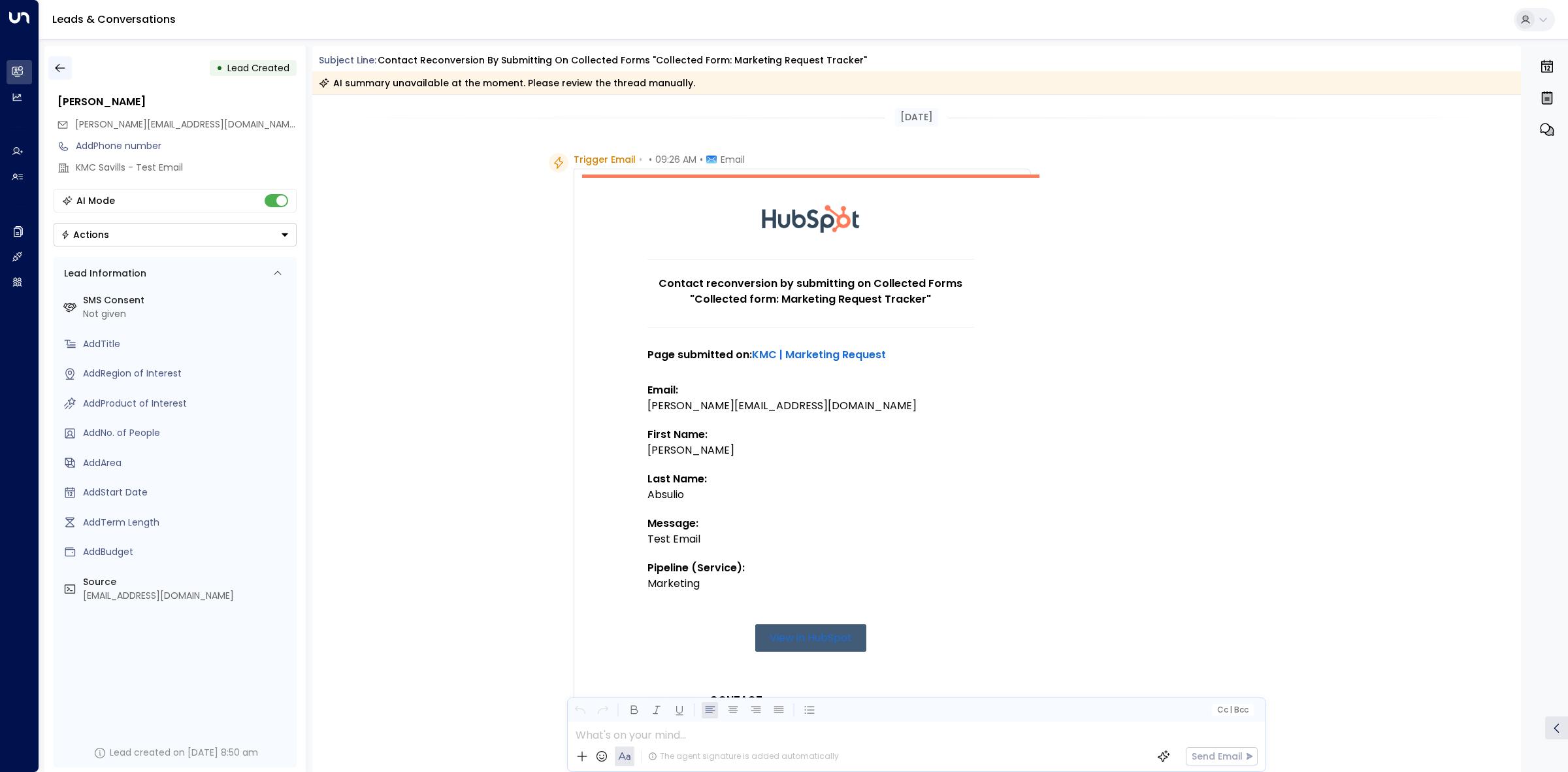
click at [65, 63] on icon "button" at bounding box center [60, 68] width 13 height 13
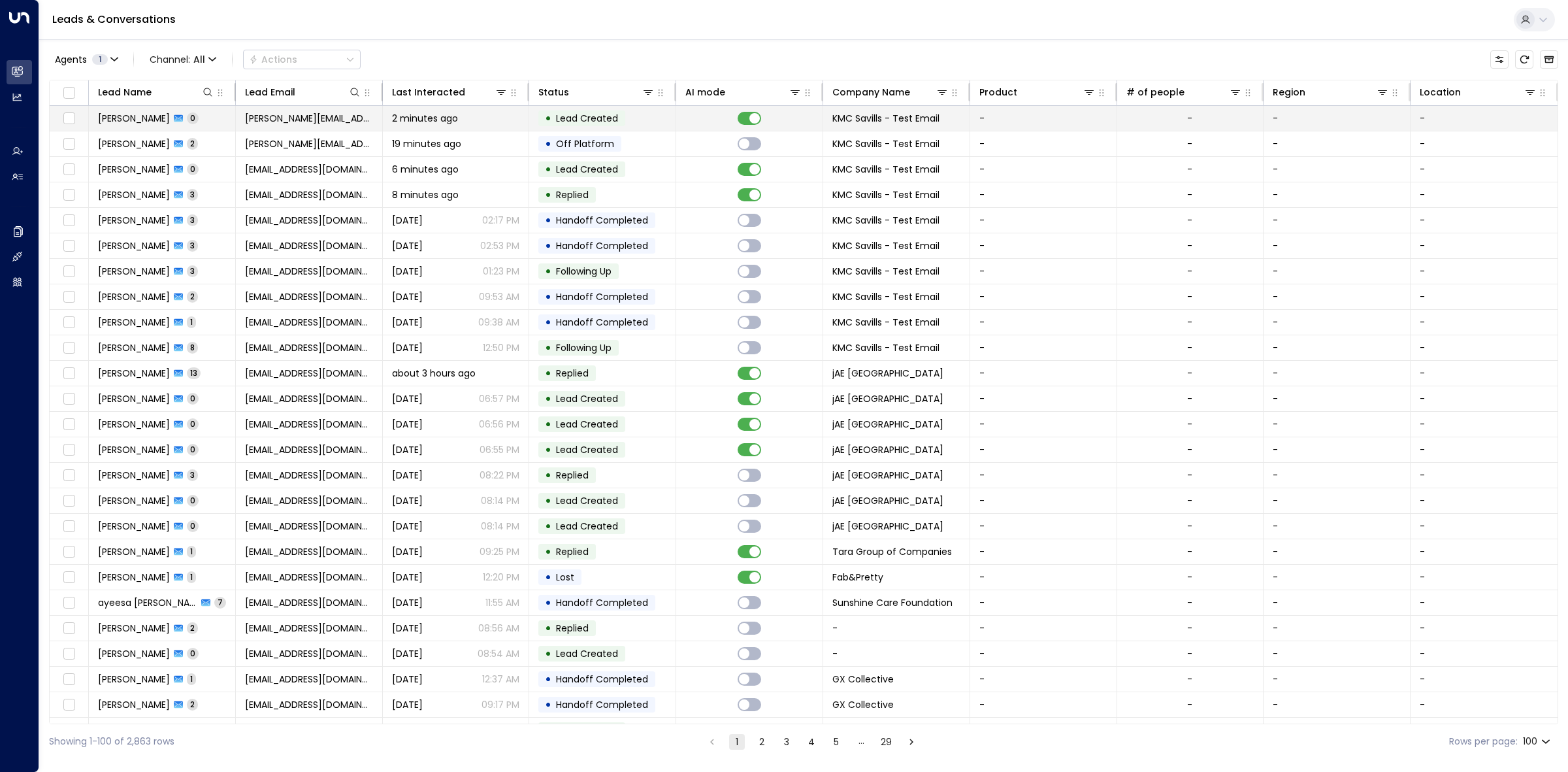
click at [360, 120] on span "[PERSON_NAME][EMAIL_ADDRESS][DOMAIN_NAME]" at bounding box center [309, 118] width 128 height 13
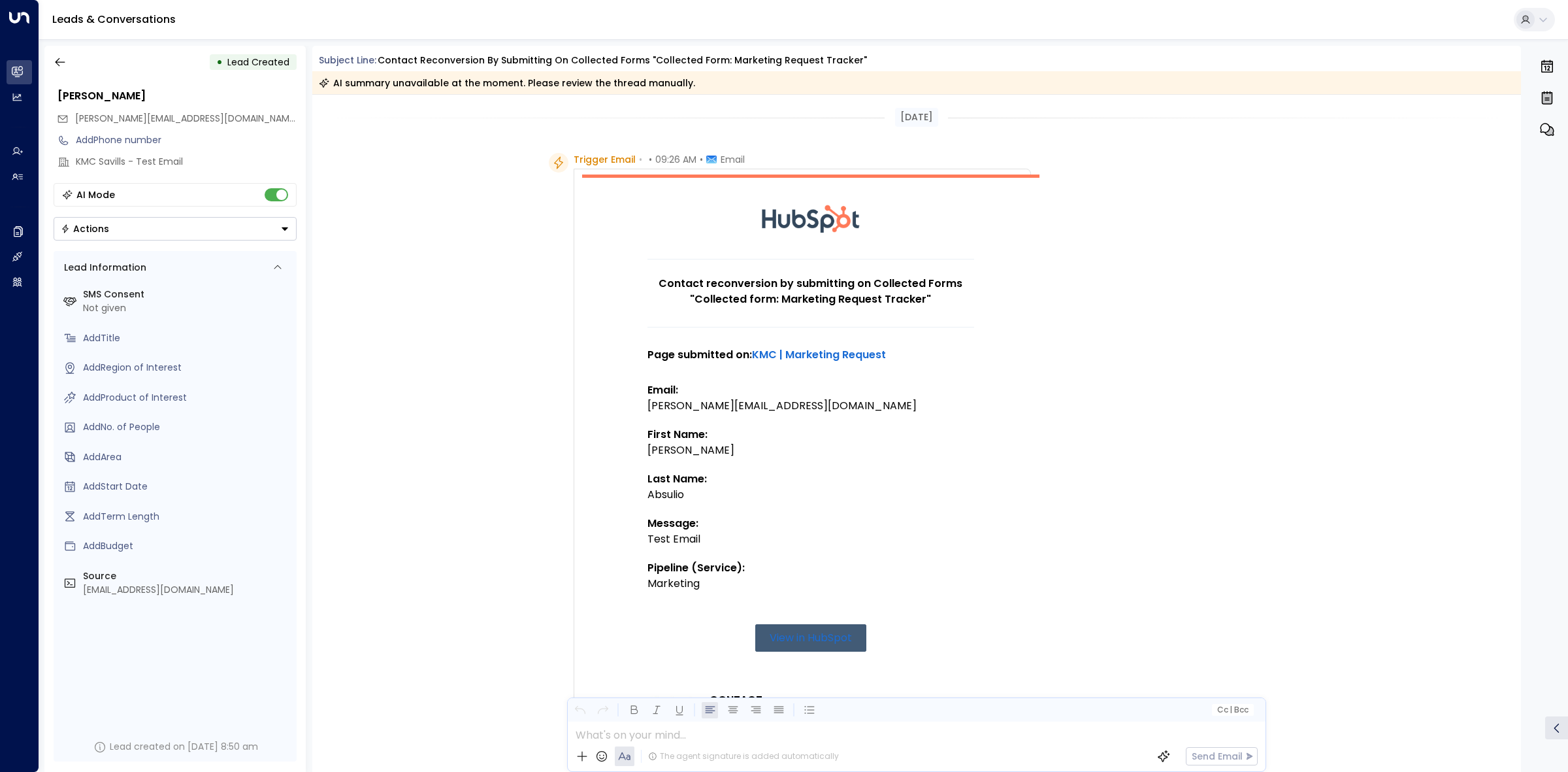
scroll to position [382, 0]
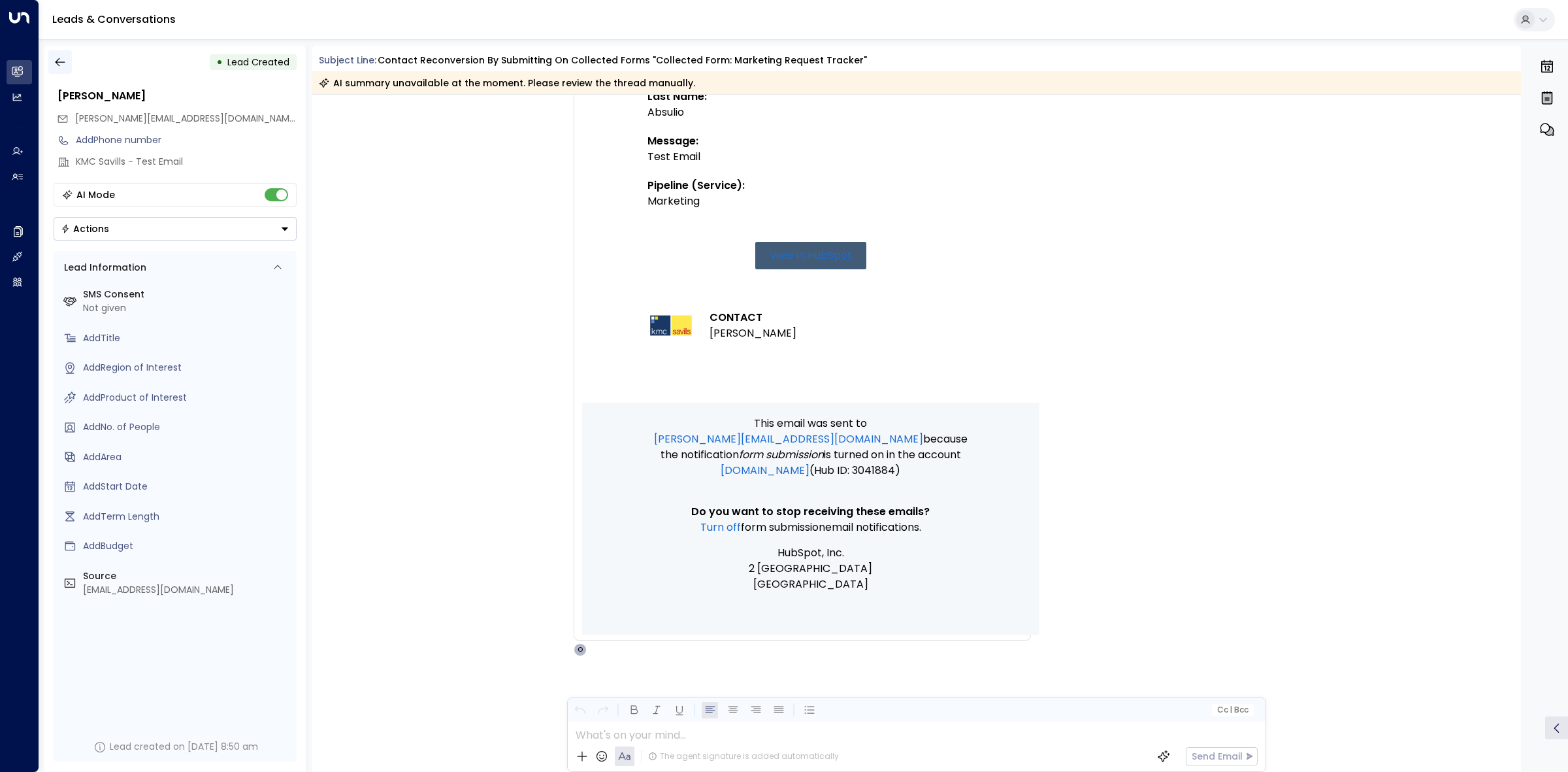
drag, startPoint x: 59, startPoint y: 56, endPoint x: 59, endPoint y: 64, distance: 8.0
click at [59, 64] on icon "button" at bounding box center [60, 62] width 13 height 13
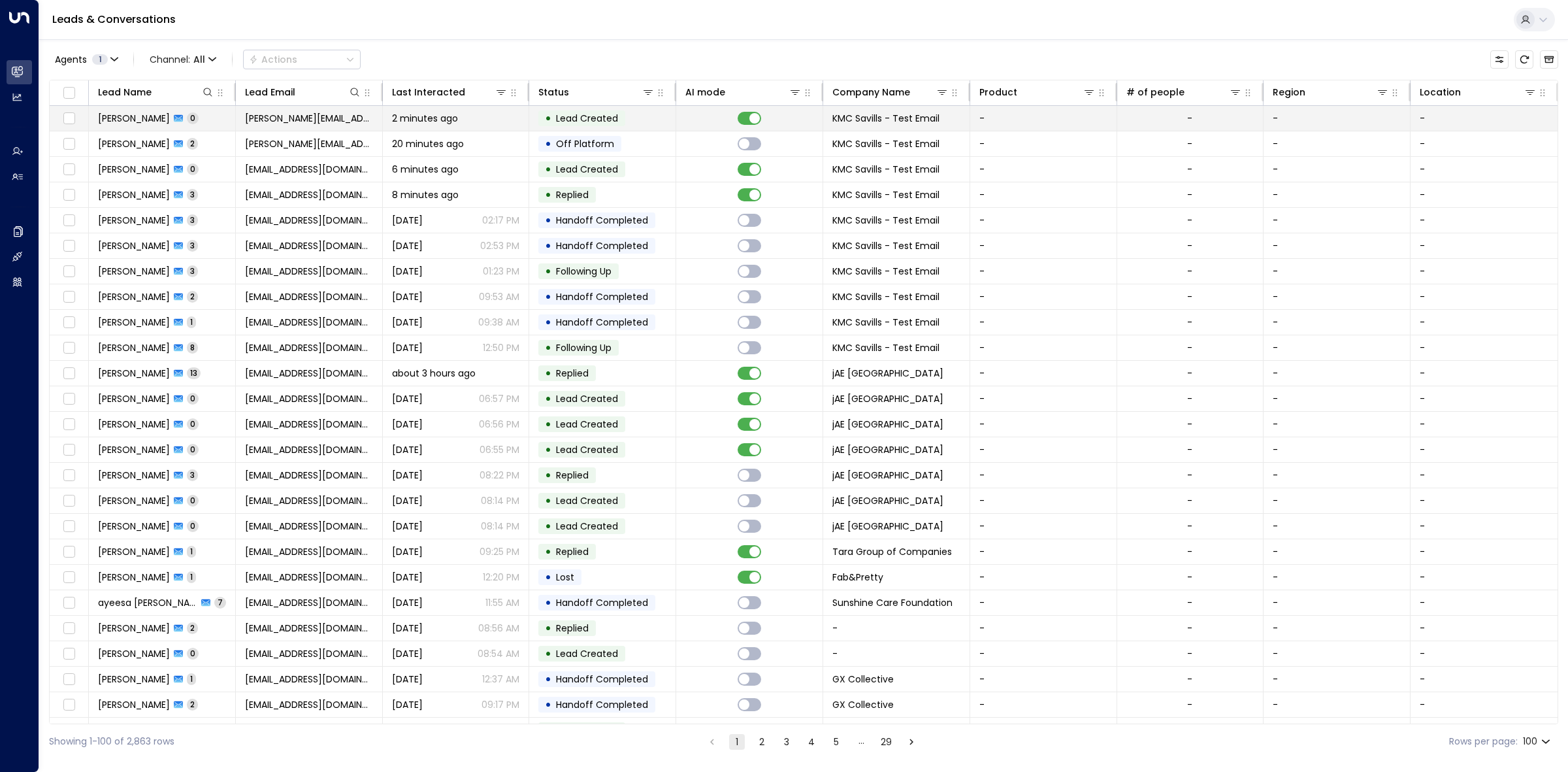
click at [624, 123] on td "• Lead Created" at bounding box center [602, 118] width 147 height 25
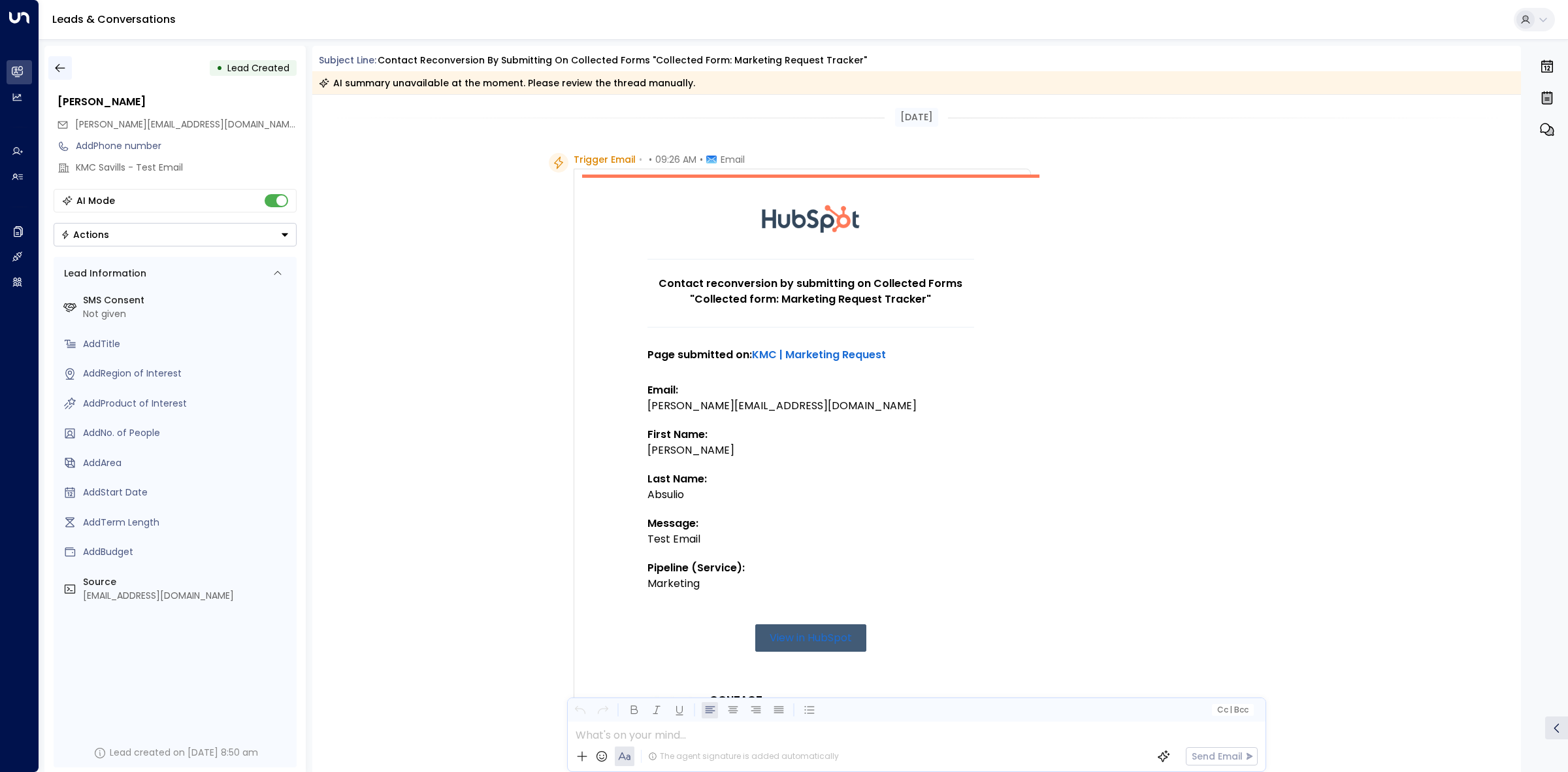
click at [63, 67] on icon "button" at bounding box center [59, 68] width 10 height 9
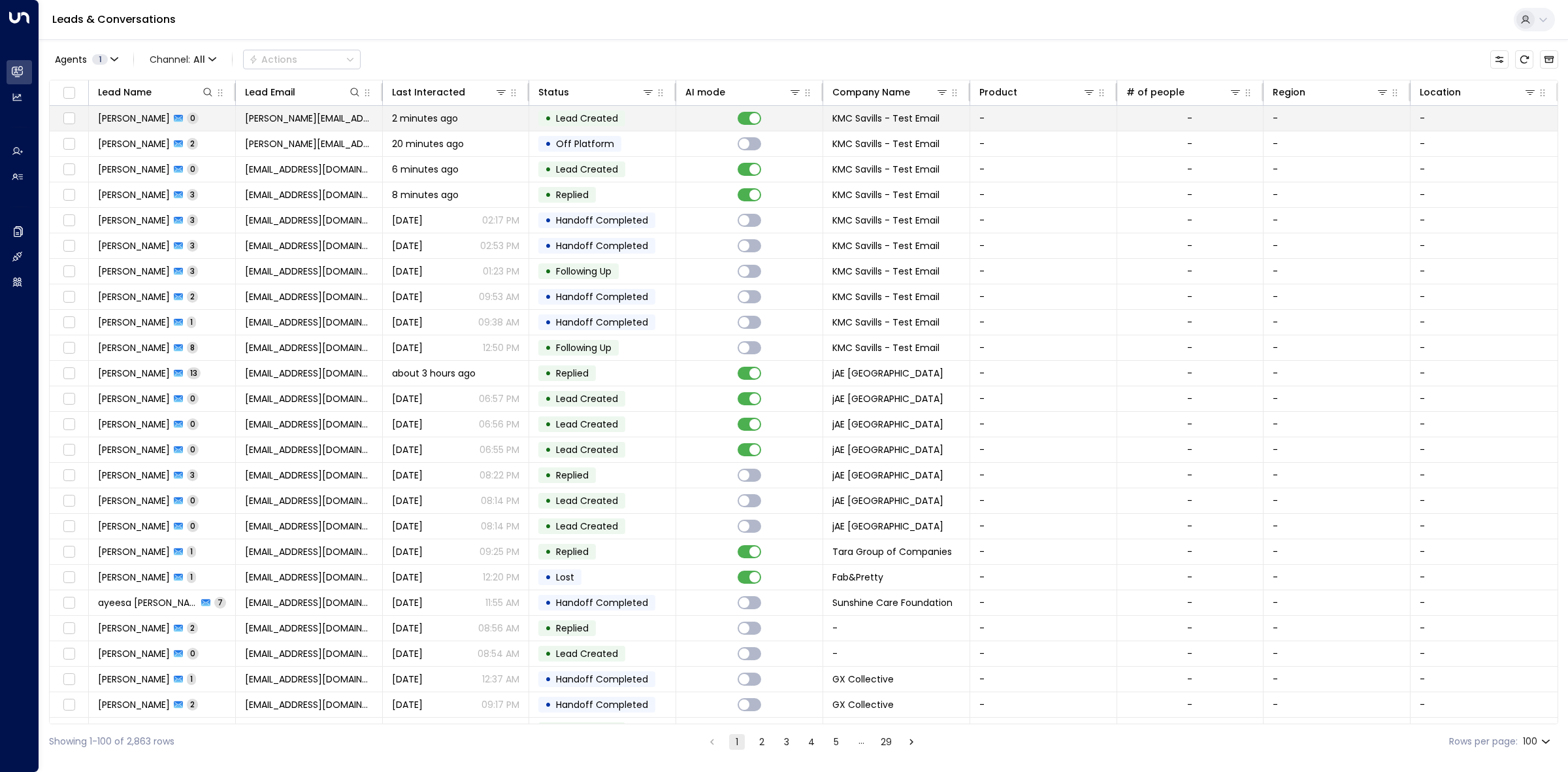
click at [510, 111] on td "2 minutes ago" at bounding box center [456, 118] width 147 height 25
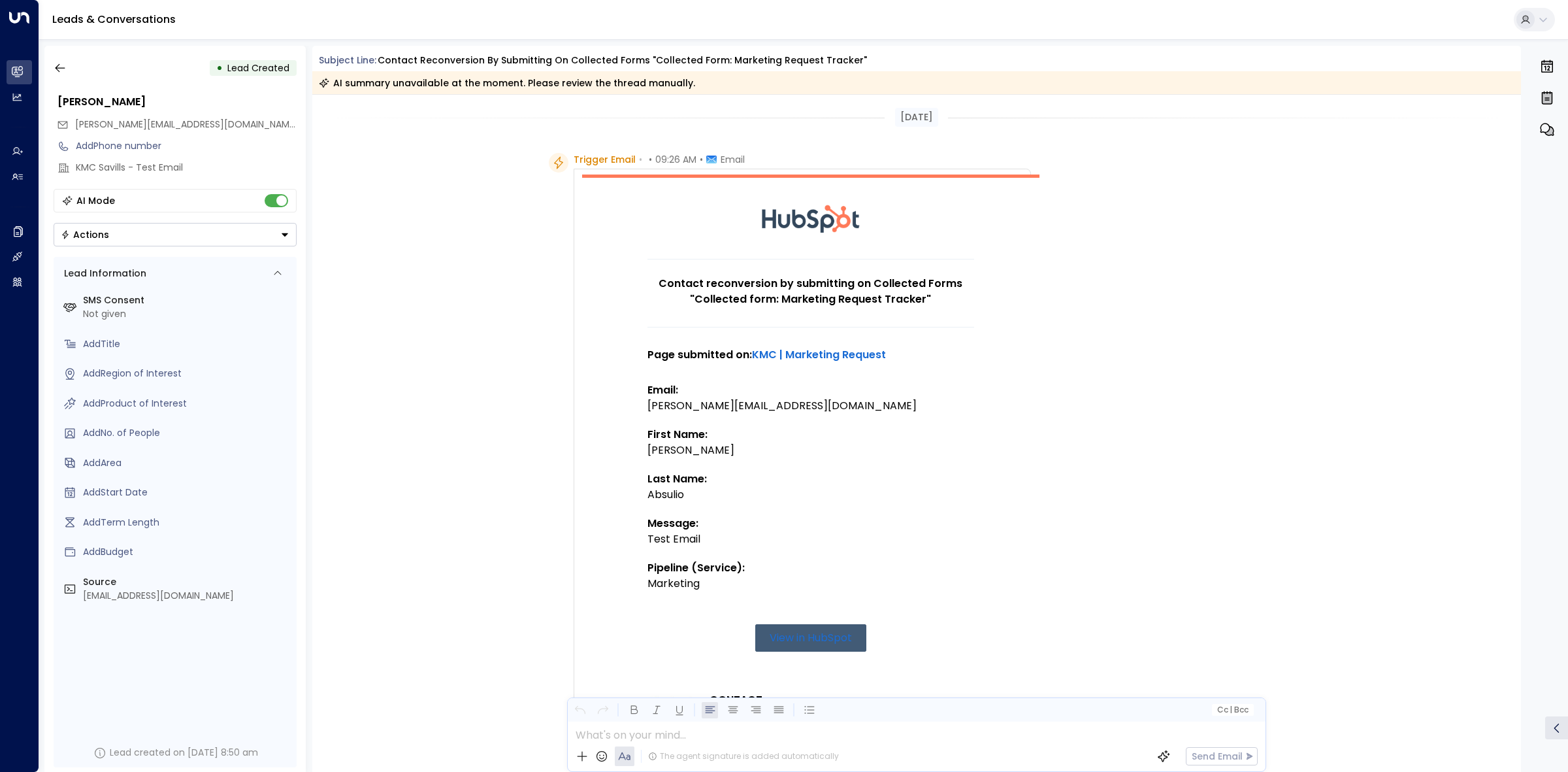
scroll to position [382, 0]
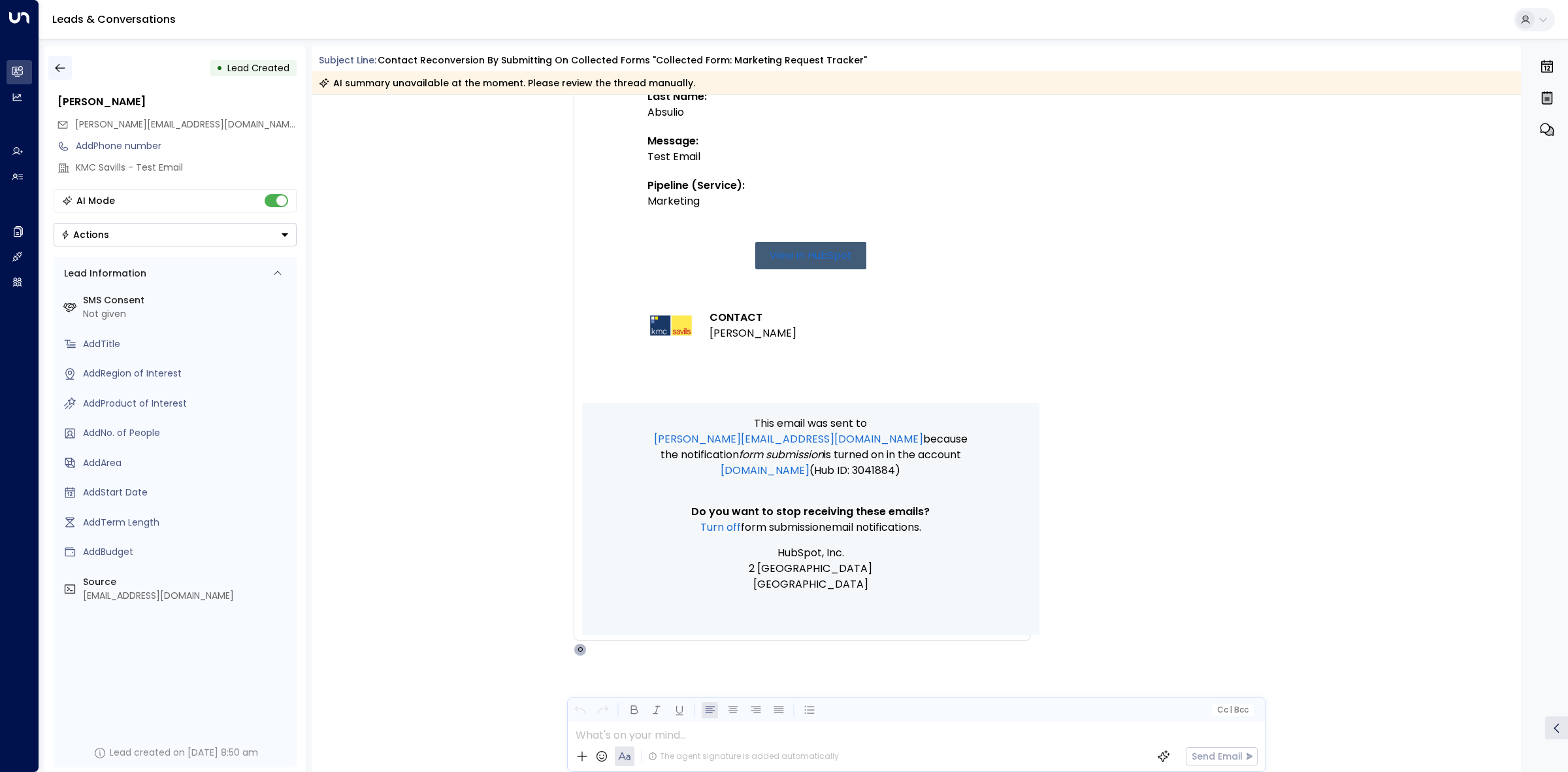
click at [60, 72] on icon "button" at bounding box center [60, 68] width 13 height 13
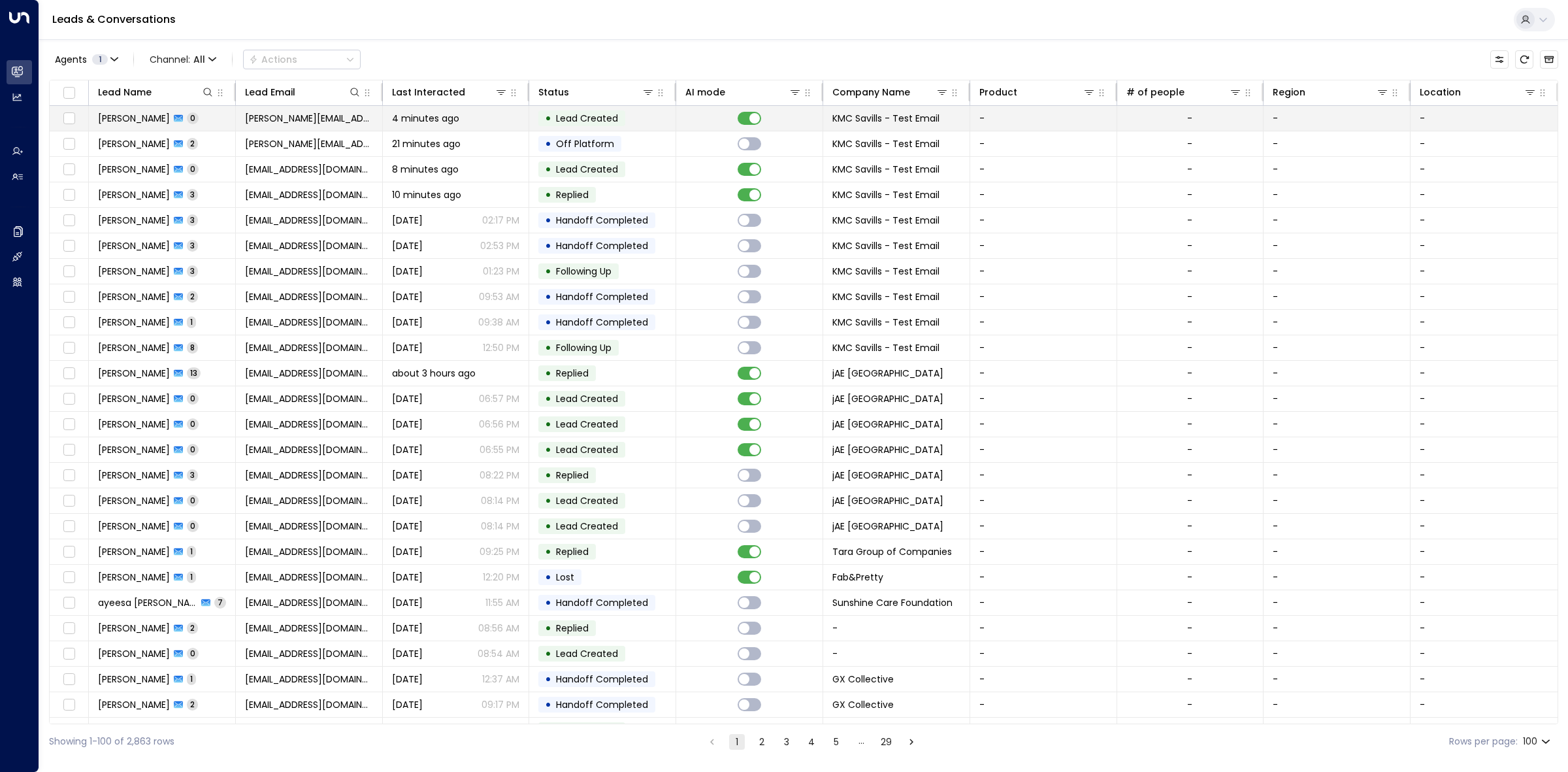
click at [647, 124] on td "• Lead Created" at bounding box center [602, 118] width 147 height 25
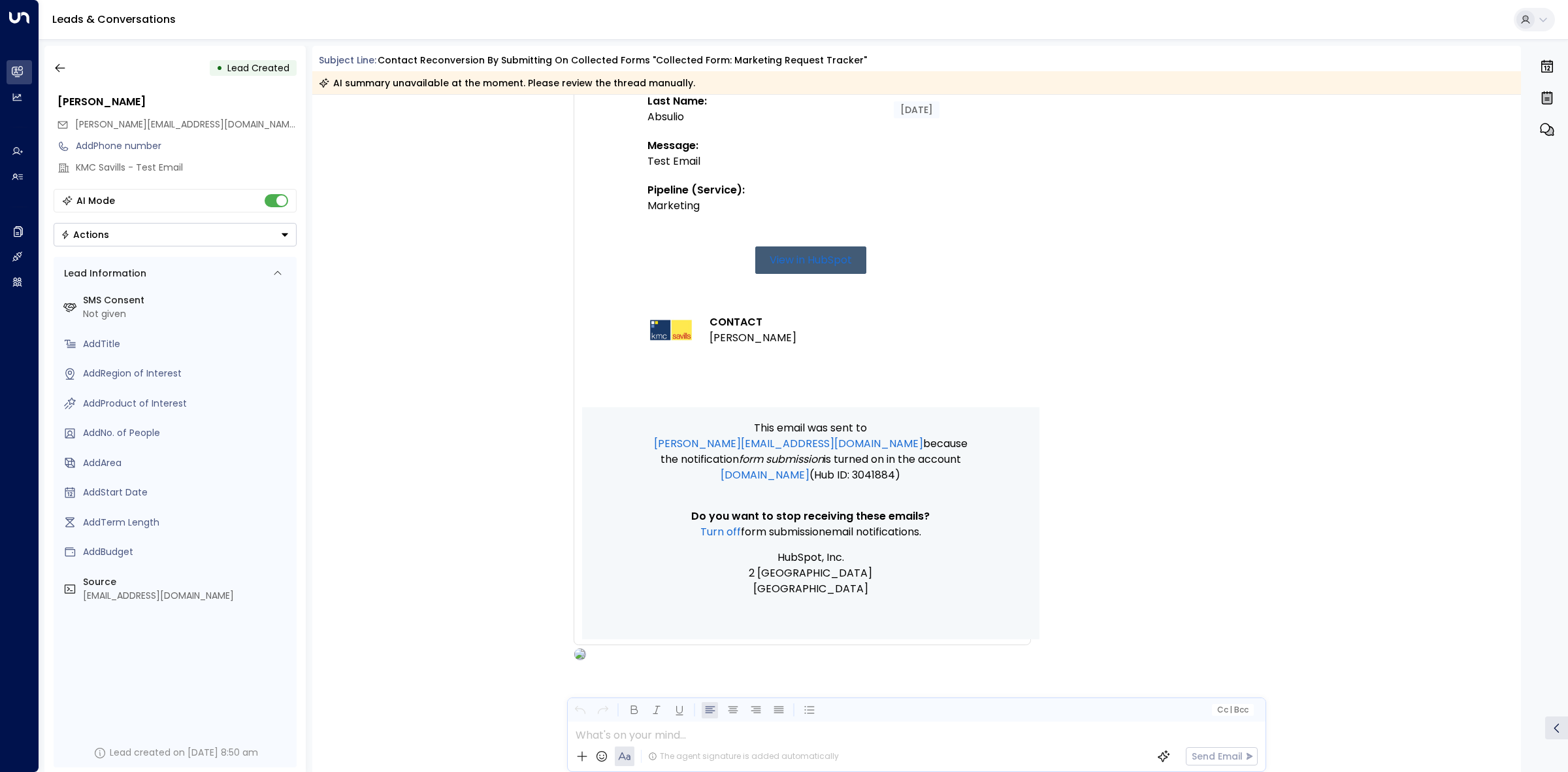
scroll to position [382, 0]
click at [69, 73] on button "button" at bounding box center [59, 67] width 23 height 23
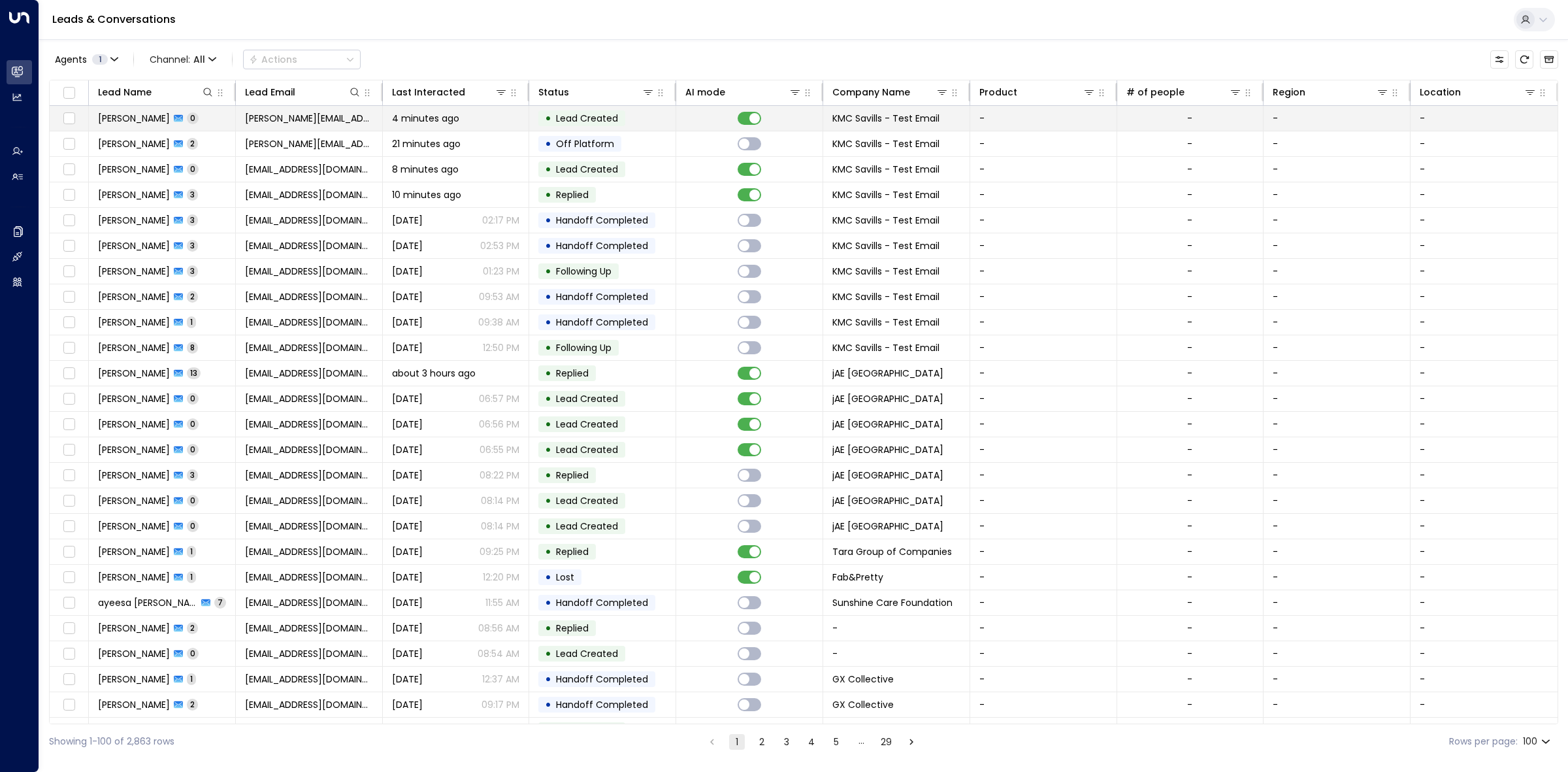
click at [545, 116] on div "•" at bounding box center [548, 119] width 6 height 22
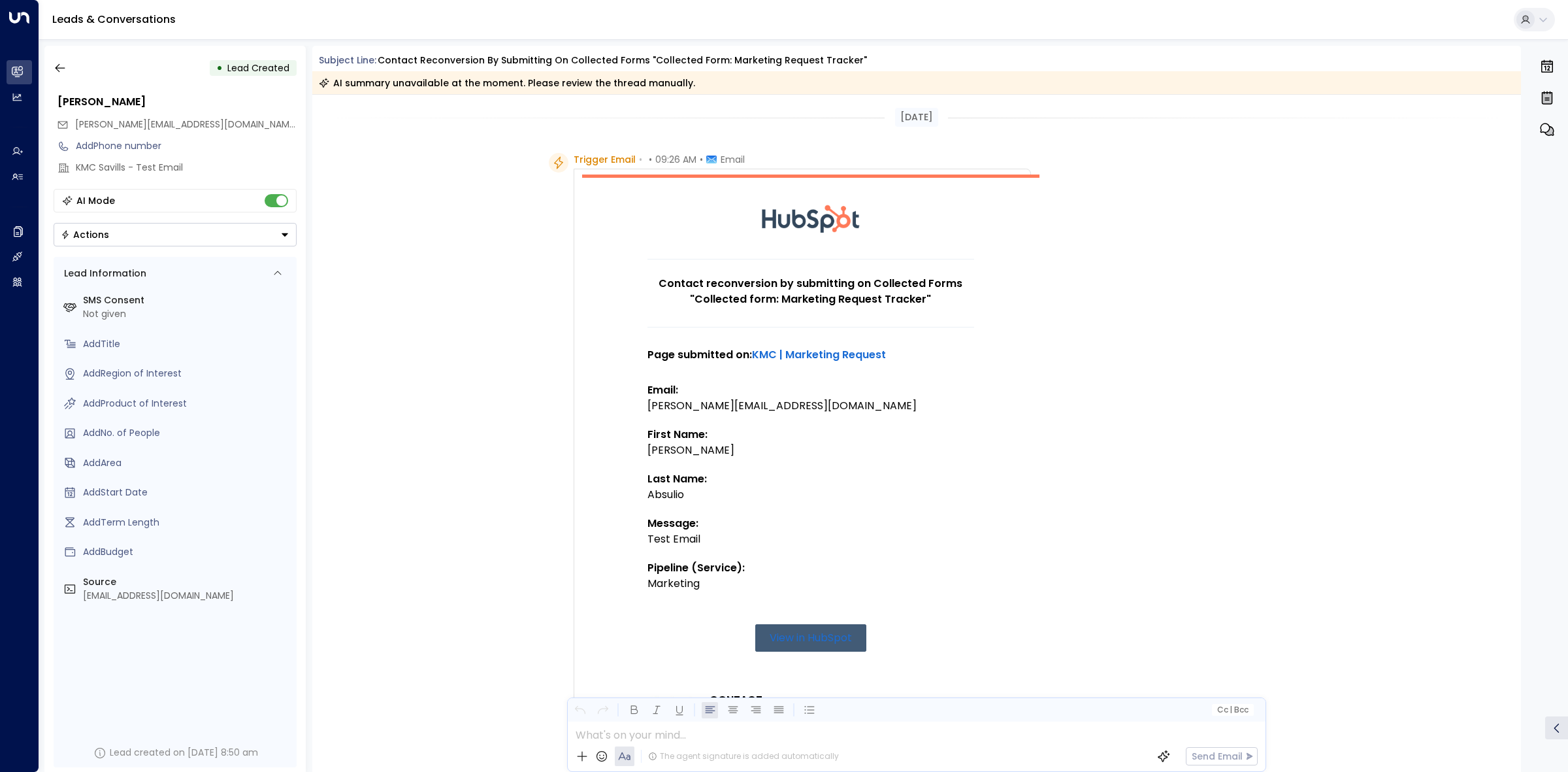
drag, startPoint x: 65, startPoint y: 64, endPoint x: 75, endPoint y: 19, distance: 46.1
click at [66, 64] on icon "button" at bounding box center [60, 68] width 13 height 13
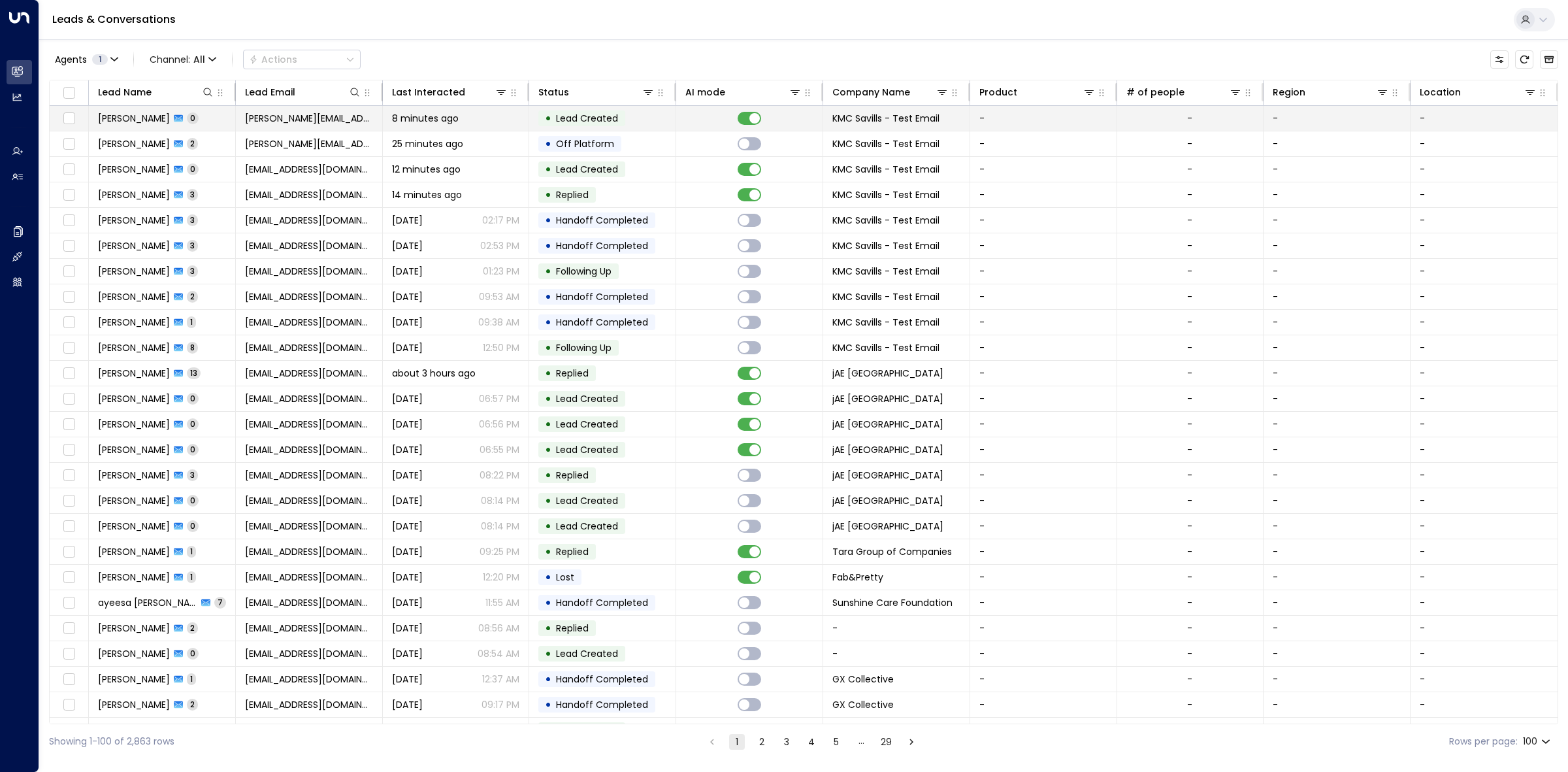
click at [376, 128] on td "[PERSON_NAME][EMAIL_ADDRESS][DOMAIN_NAME]" at bounding box center [309, 118] width 147 height 25
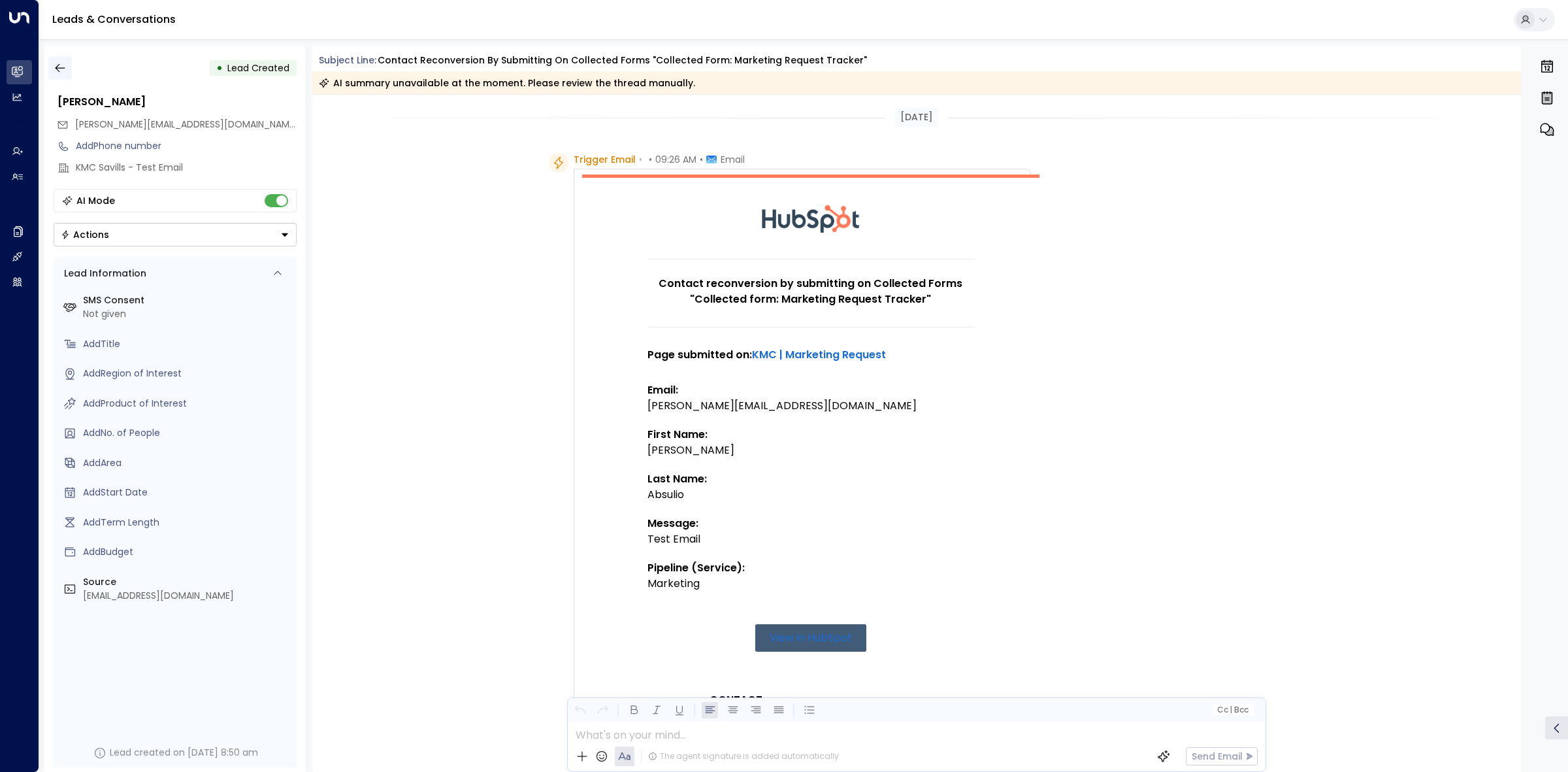
click at [62, 71] on icon "button" at bounding box center [60, 68] width 13 height 13
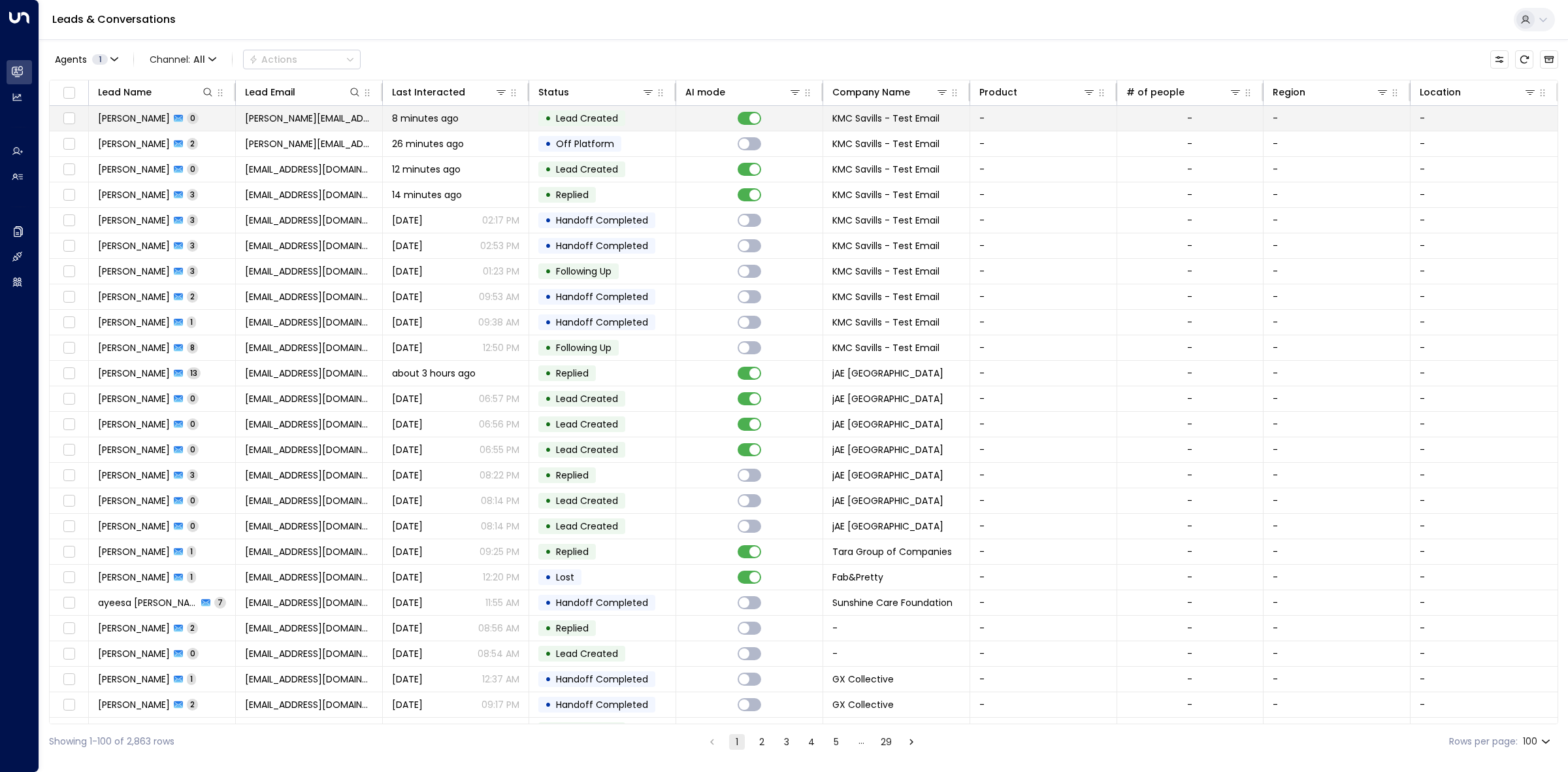
click at [650, 115] on td "• Lead Created" at bounding box center [602, 118] width 147 height 25
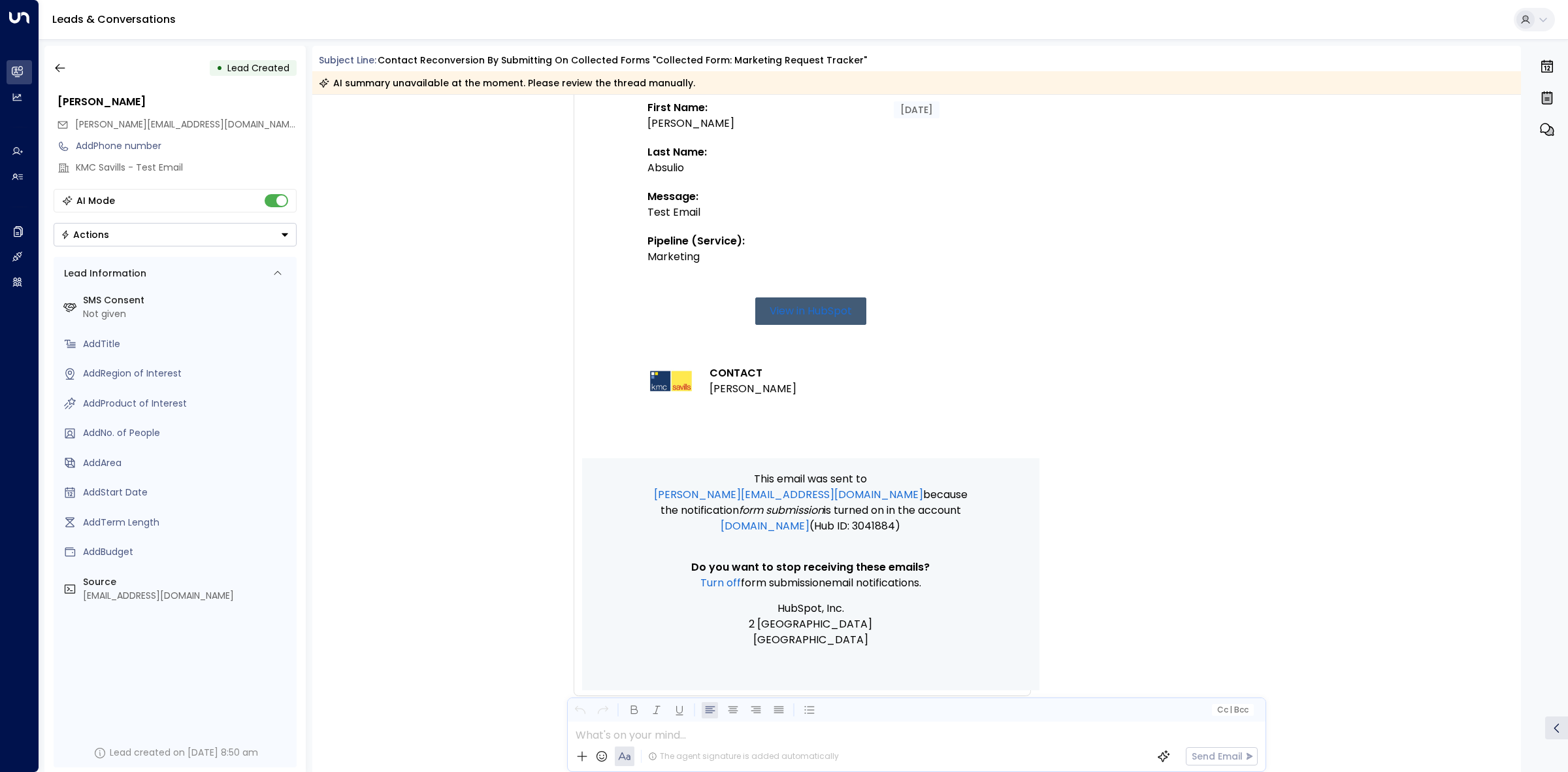
scroll to position [382, 0]
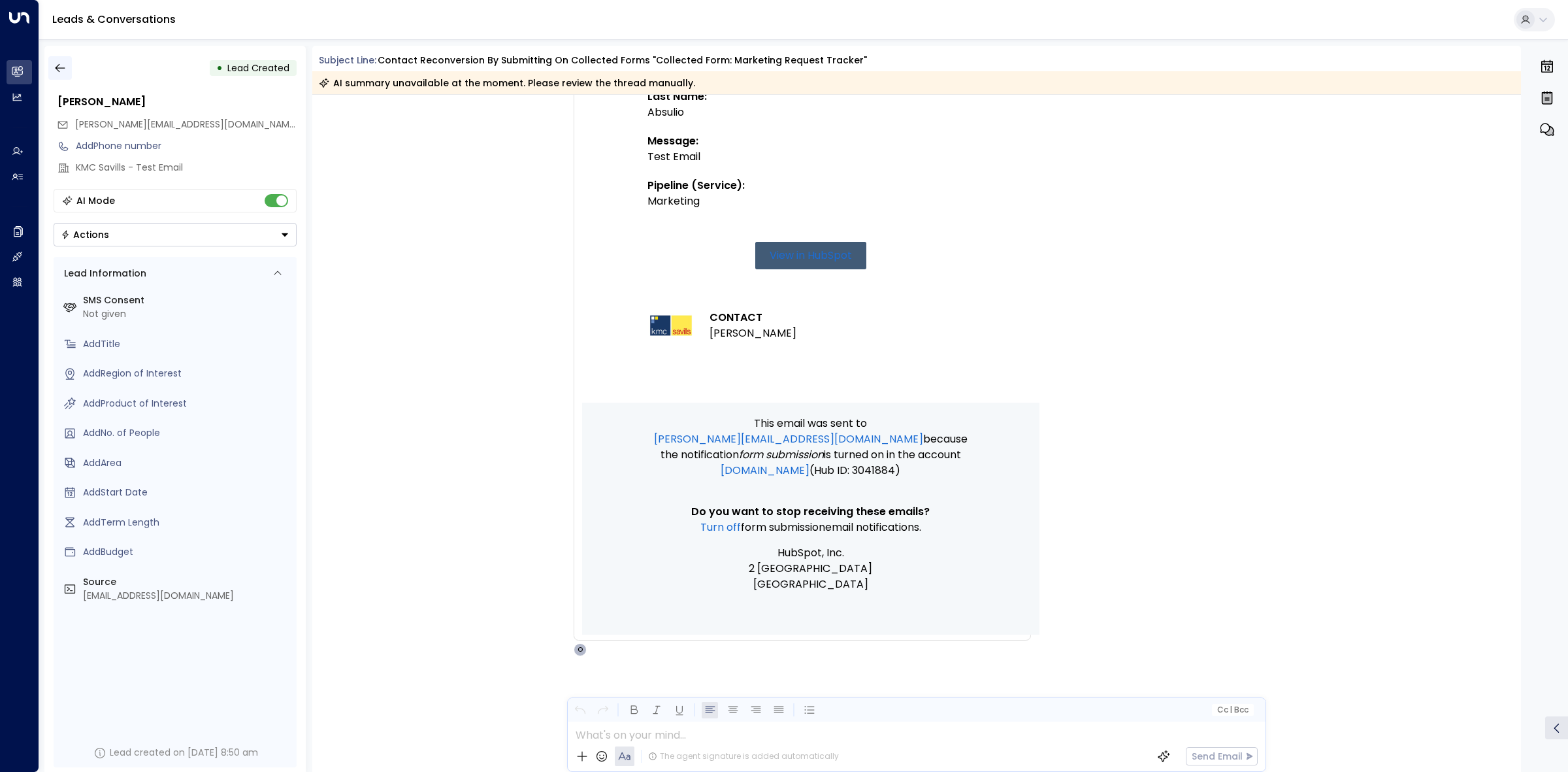
click at [66, 67] on icon "button" at bounding box center [60, 68] width 13 height 13
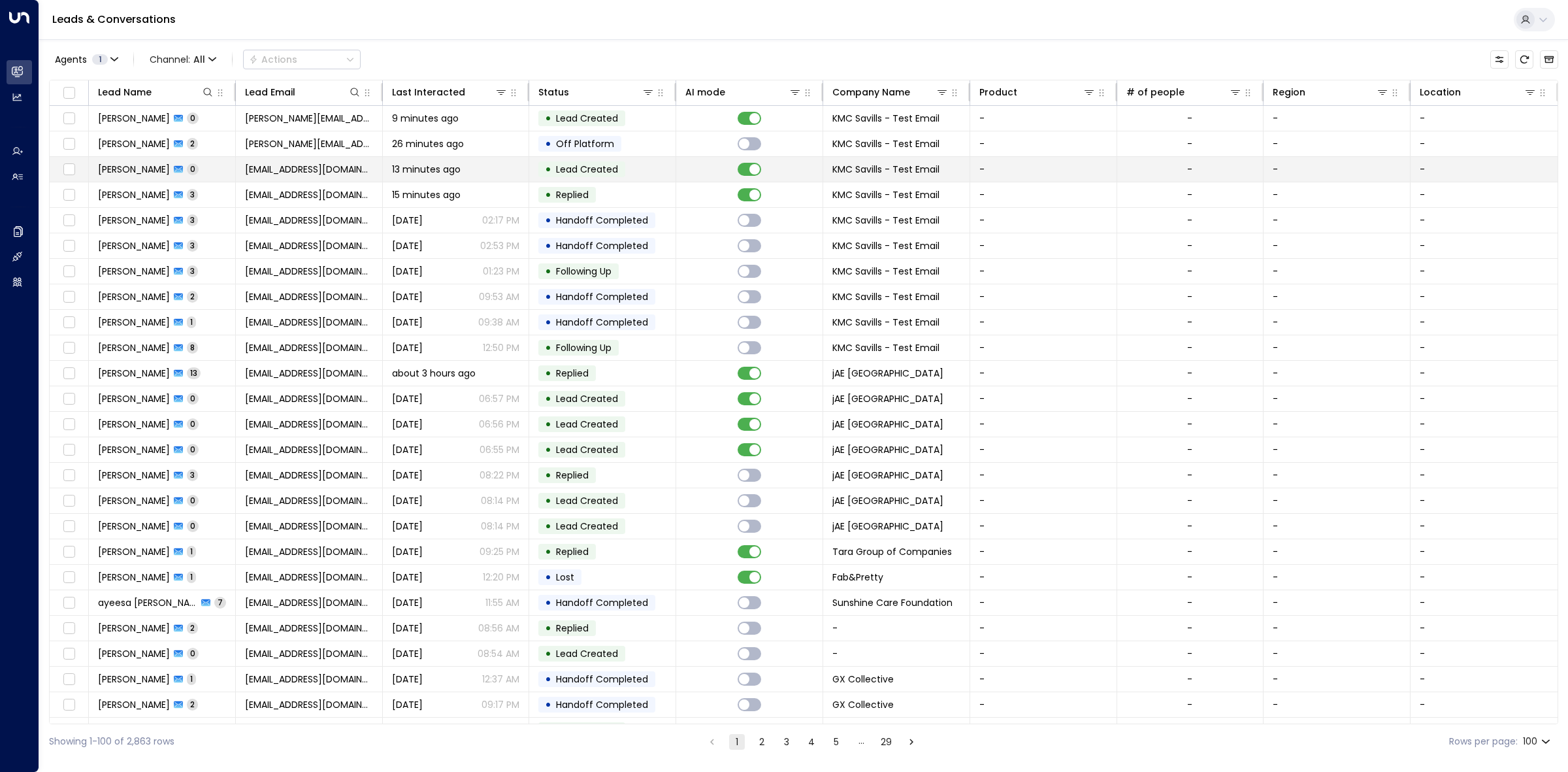
click at [656, 165] on td "• Lead Created" at bounding box center [602, 169] width 147 height 25
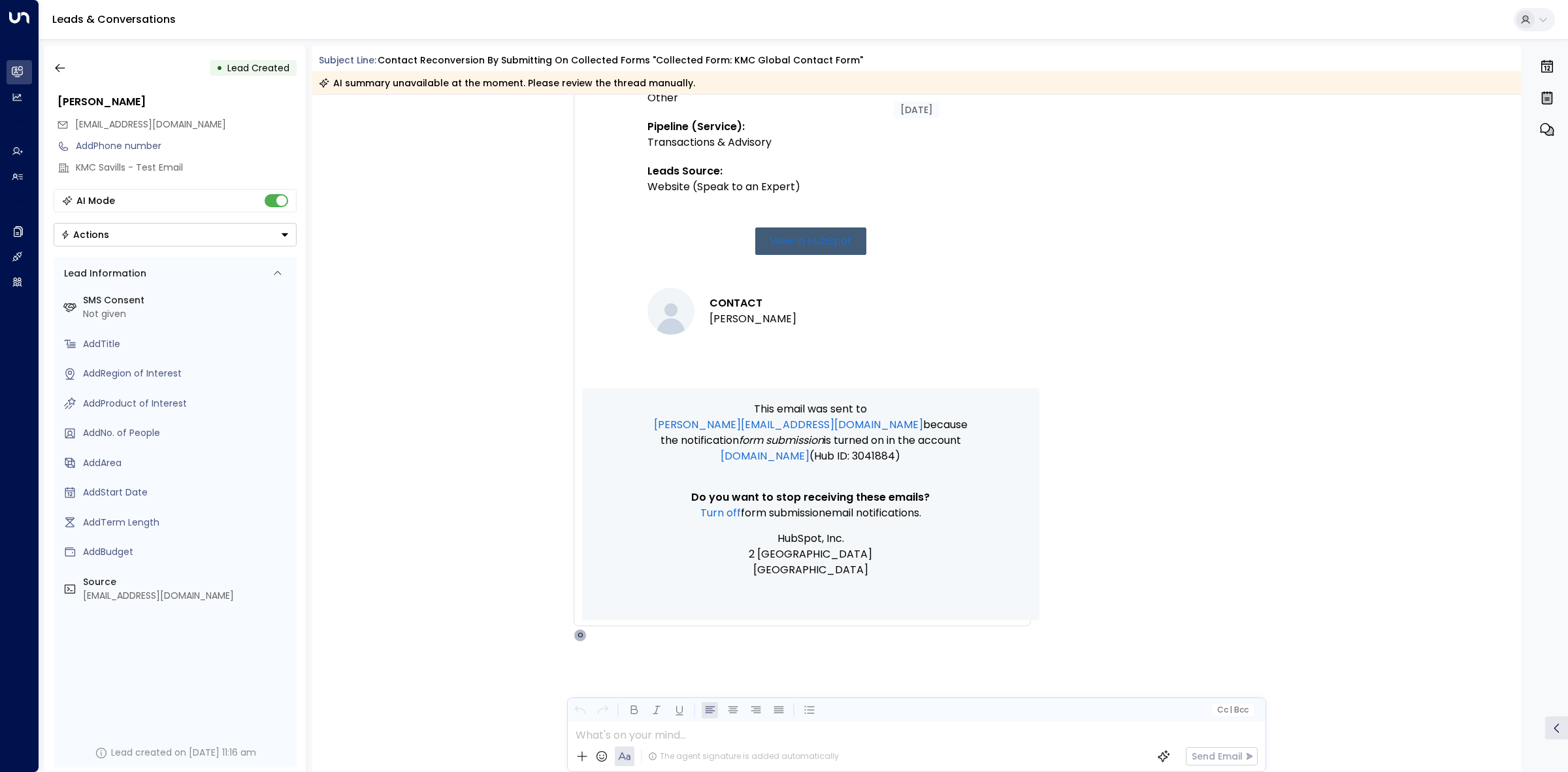
scroll to position [635, 0]
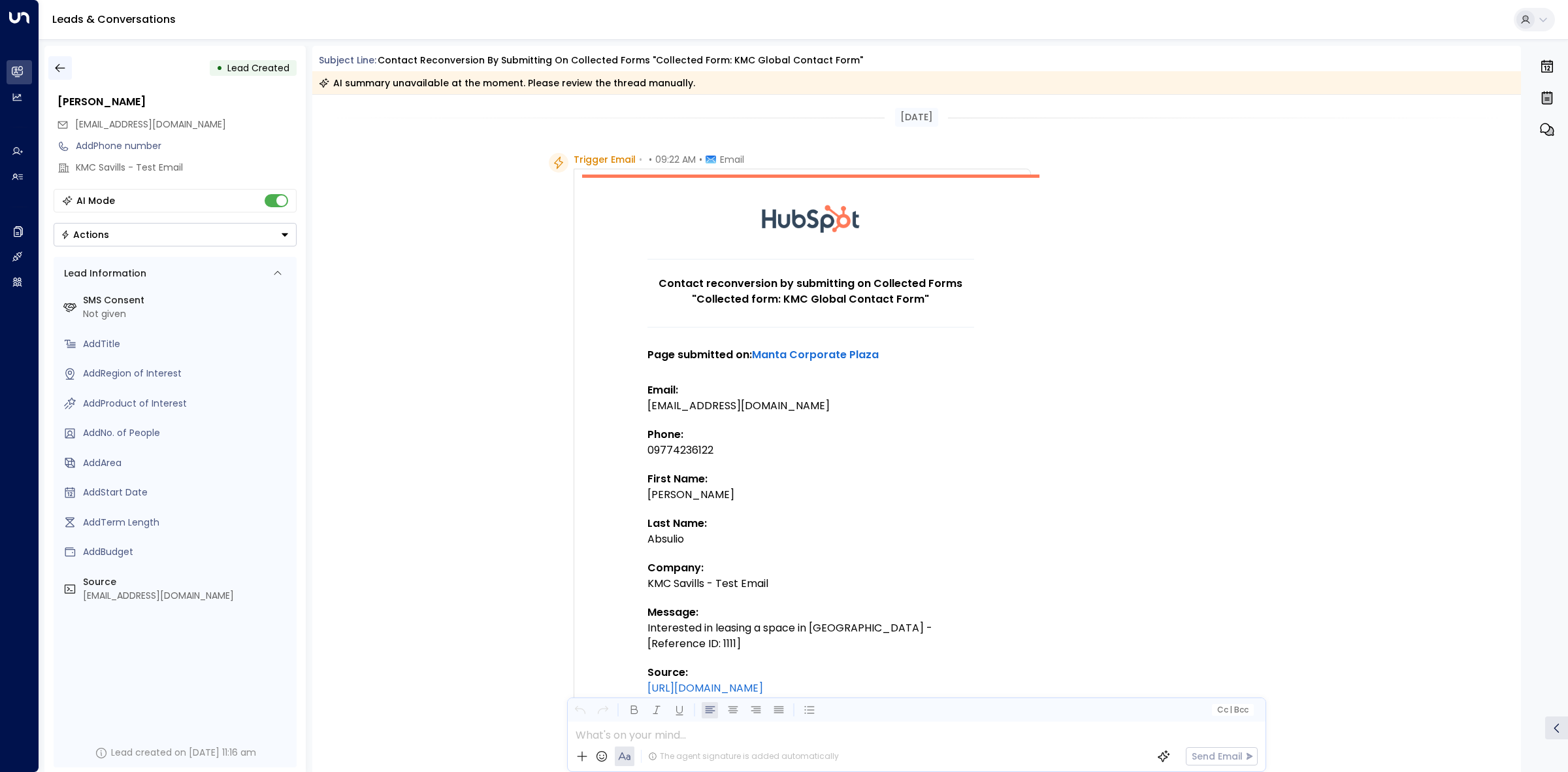
click at [67, 67] on button "button" at bounding box center [59, 67] width 23 height 23
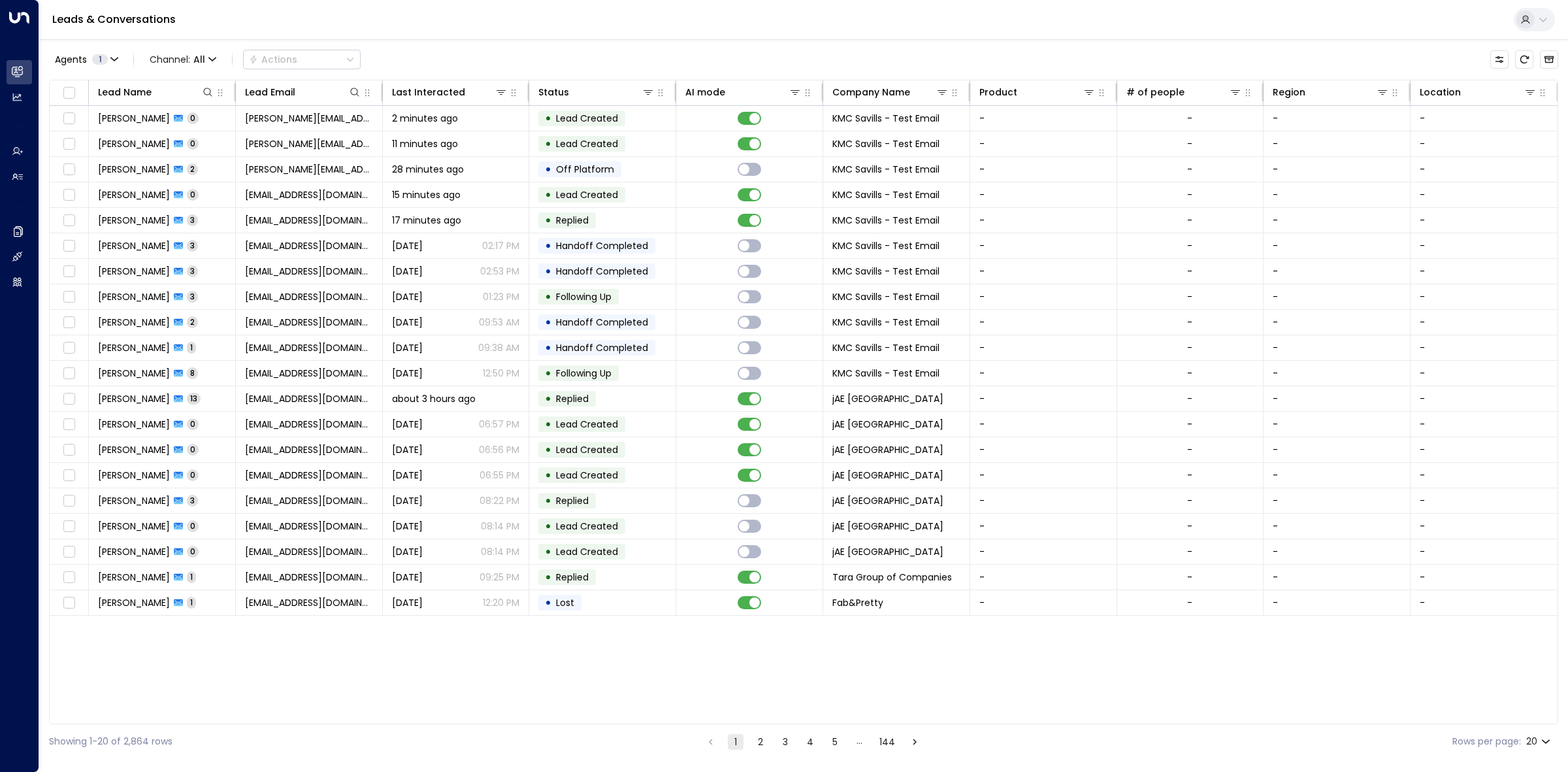
click at [1537, 739] on body "Overview Leads & Conversations Leads & Conversations Analytics Analytics Agents…" at bounding box center [784, 379] width 1568 height 758
click at [1532, 744] on li "100" at bounding box center [1538, 745] width 37 height 23
type input "***"
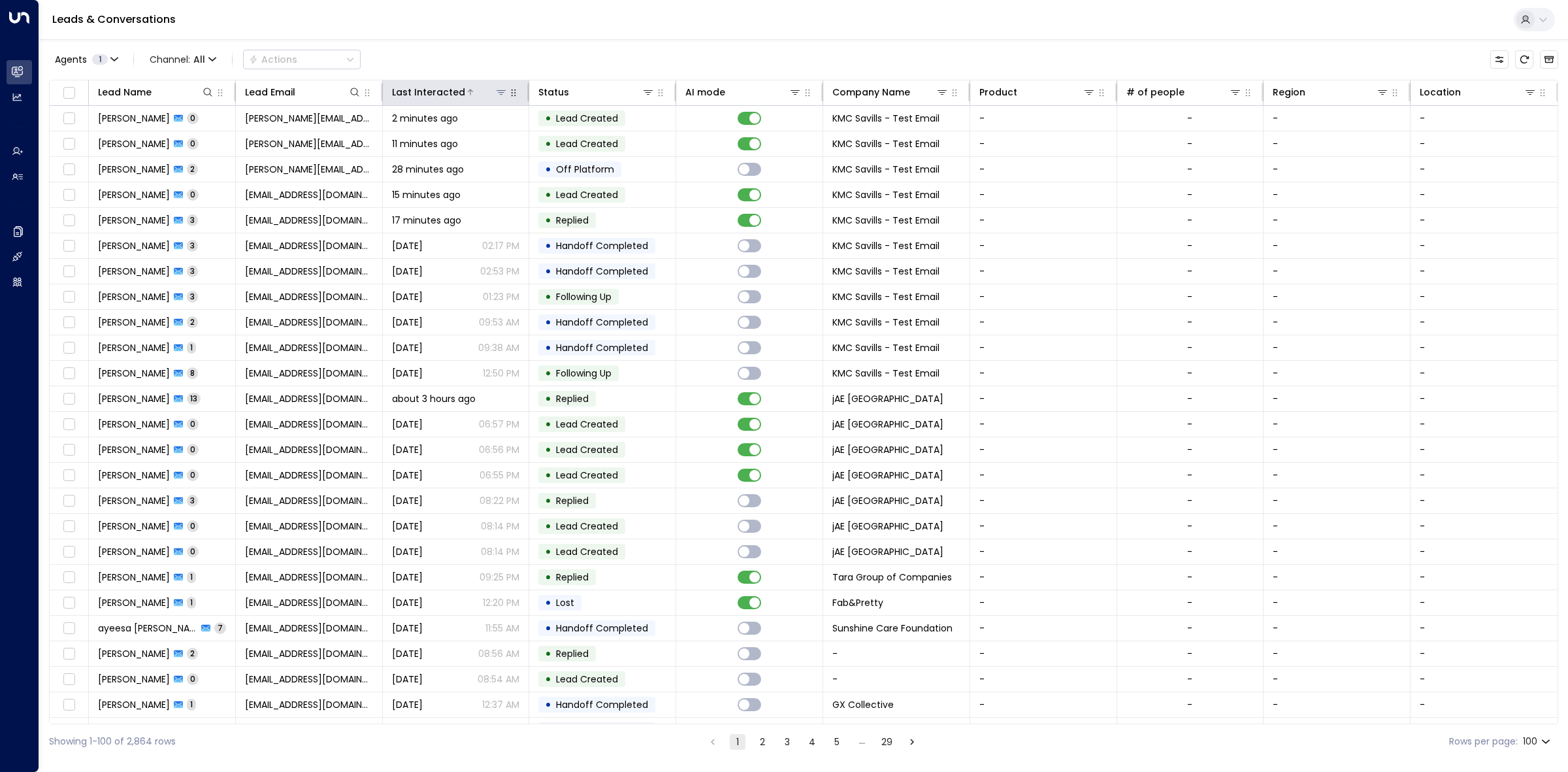
click at [430, 95] on div "Last Interacted" at bounding box center [429, 92] width 73 height 16
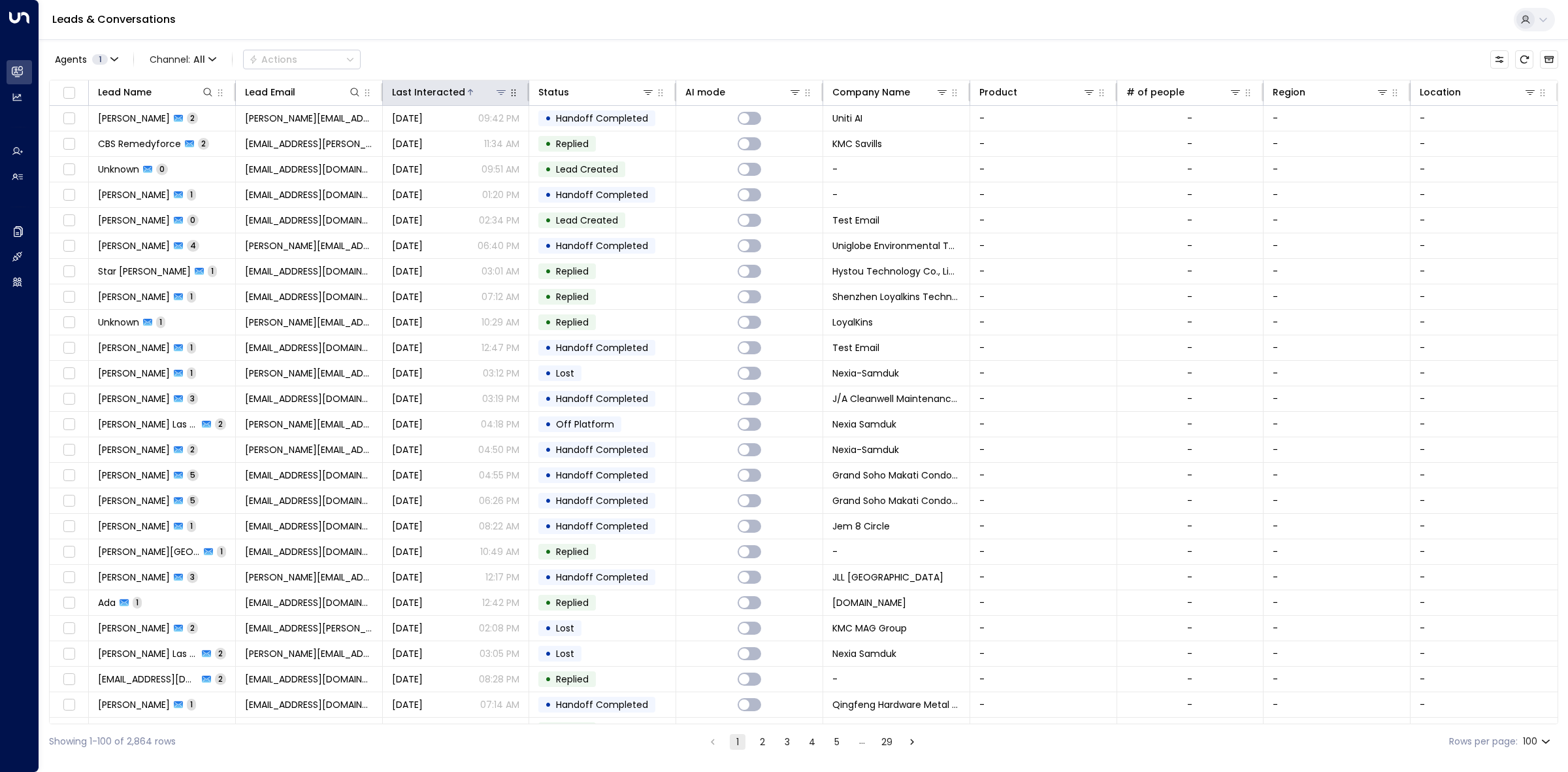
click at [429, 90] on div "Last Interacted" at bounding box center [429, 92] width 73 height 16
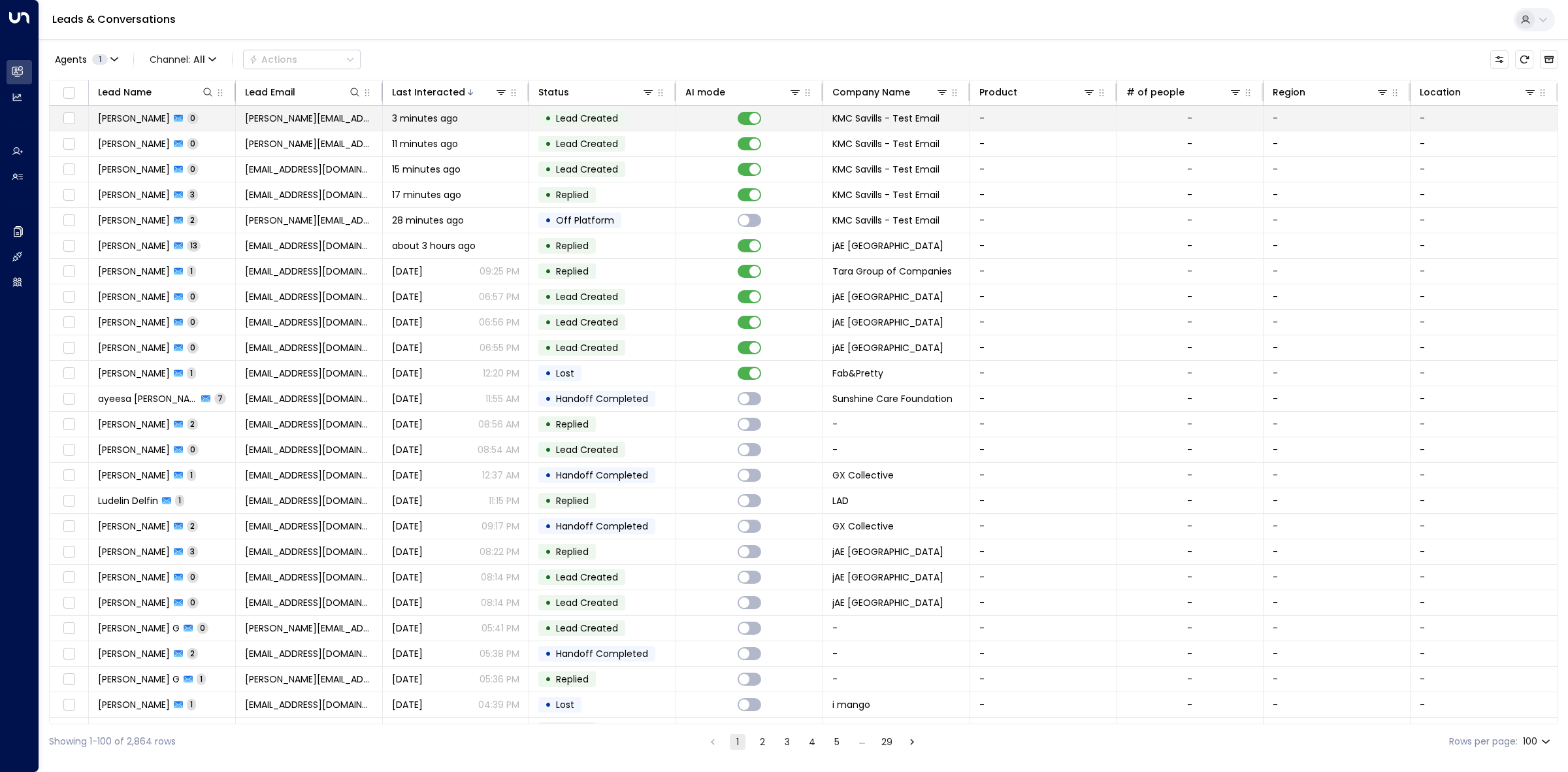
click at [459, 114] on div "3 minutes ago" at bounding box center [457, 118] width 128 height 13
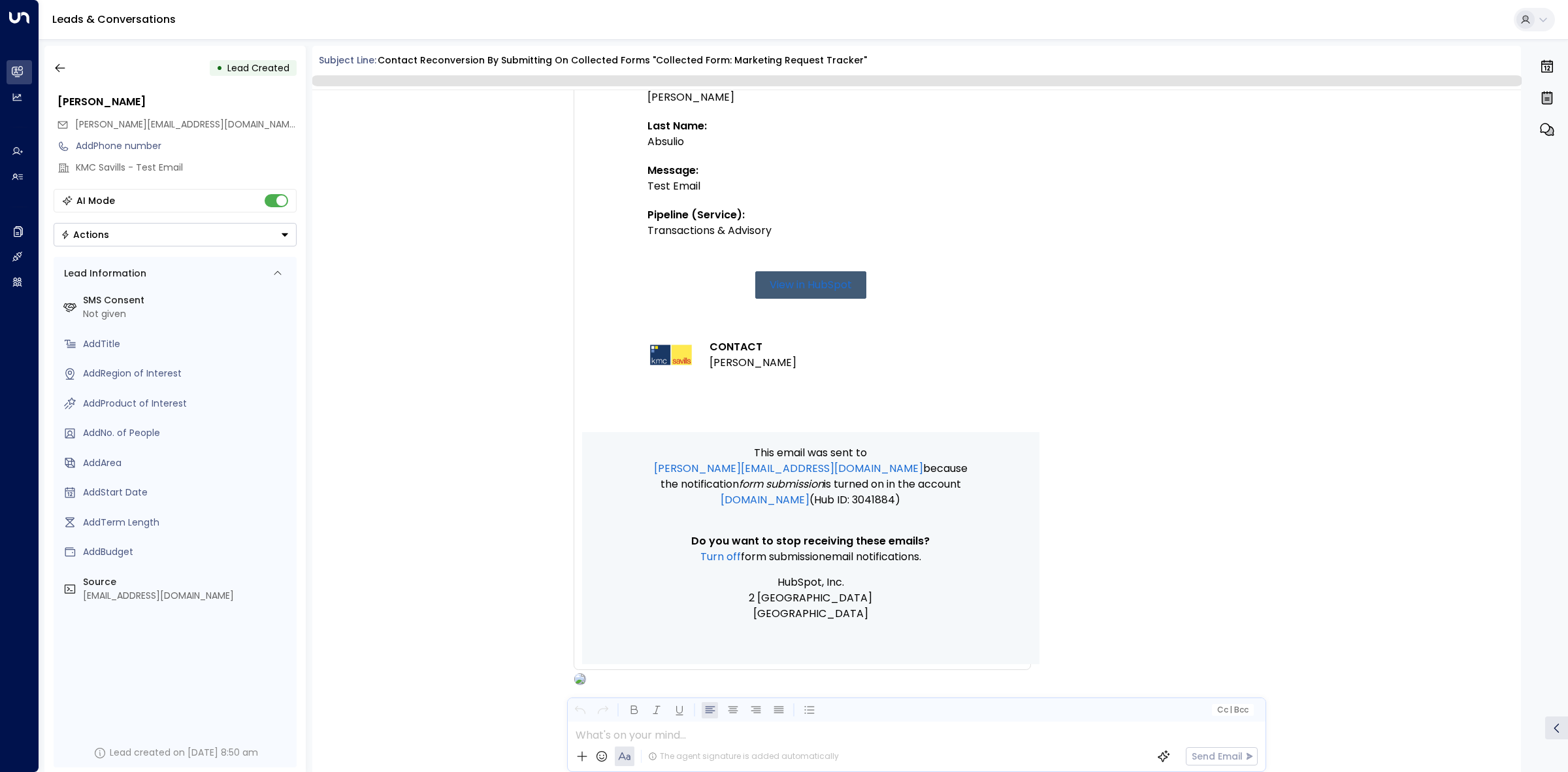
scroll to position [382, 0]
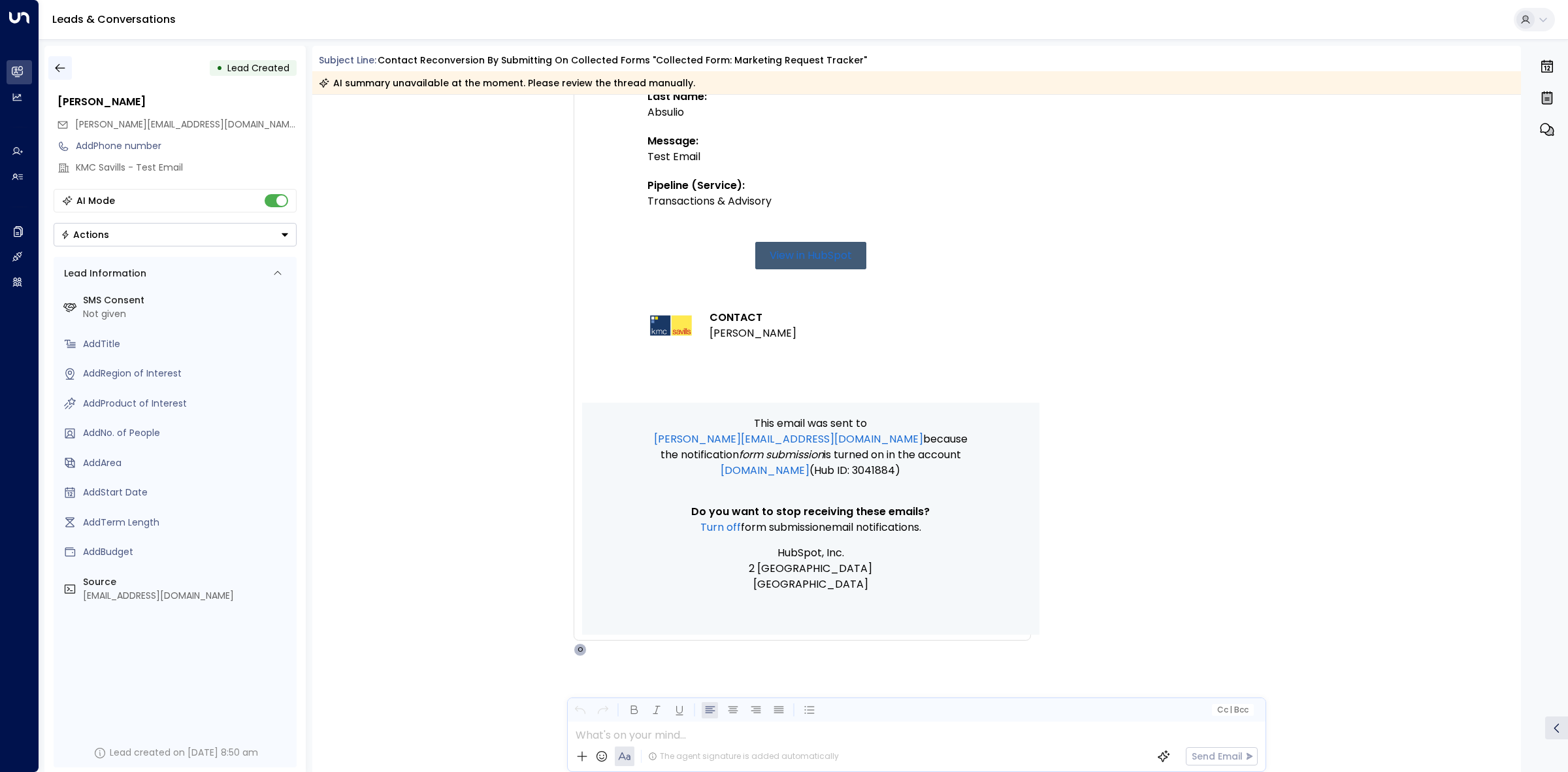
click at [60, 69] on icon "button" at bounding box center [60, 68] width 13 height 13
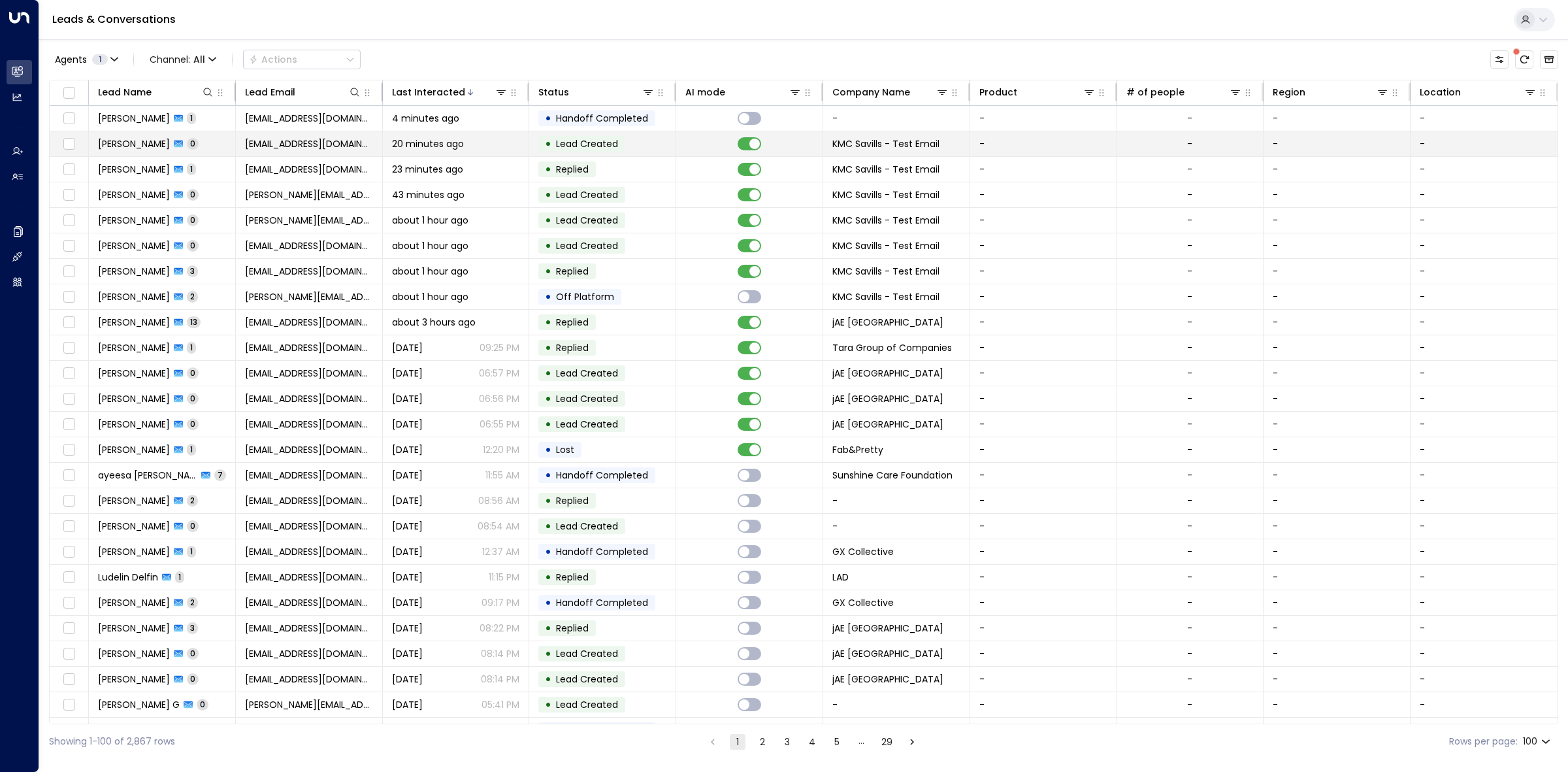
click at [478, 150] on div "20 minutes ago" at bounding box center [457, 144] width 128 height 13
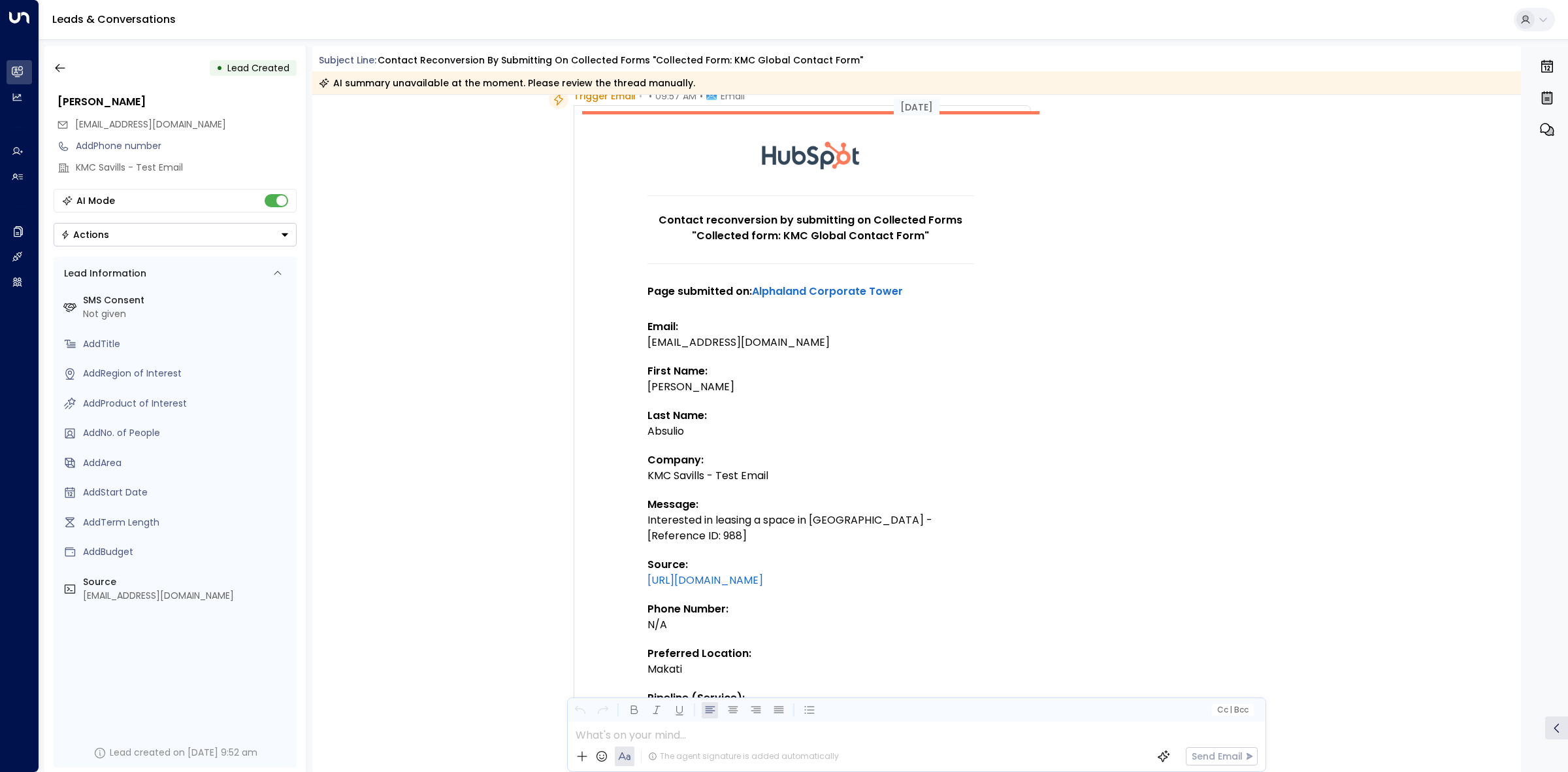
scroll to position [145, 0]
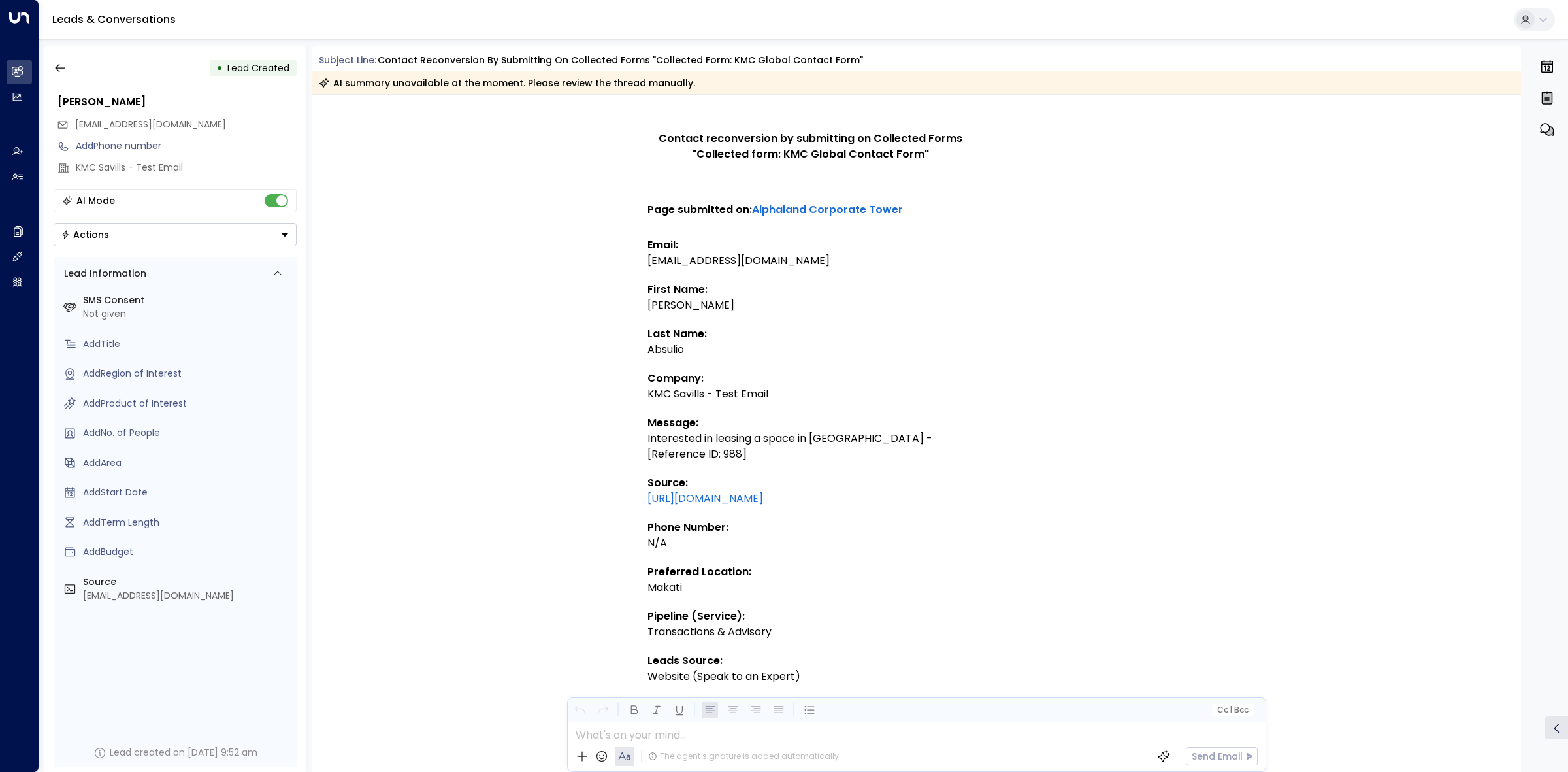
click at [368, 150] on div "Trigger Email • • 09:57 AM • Email Contact reconversion by submitting on Collec…" at bounding box center [916, 635] width 1209 height 1253
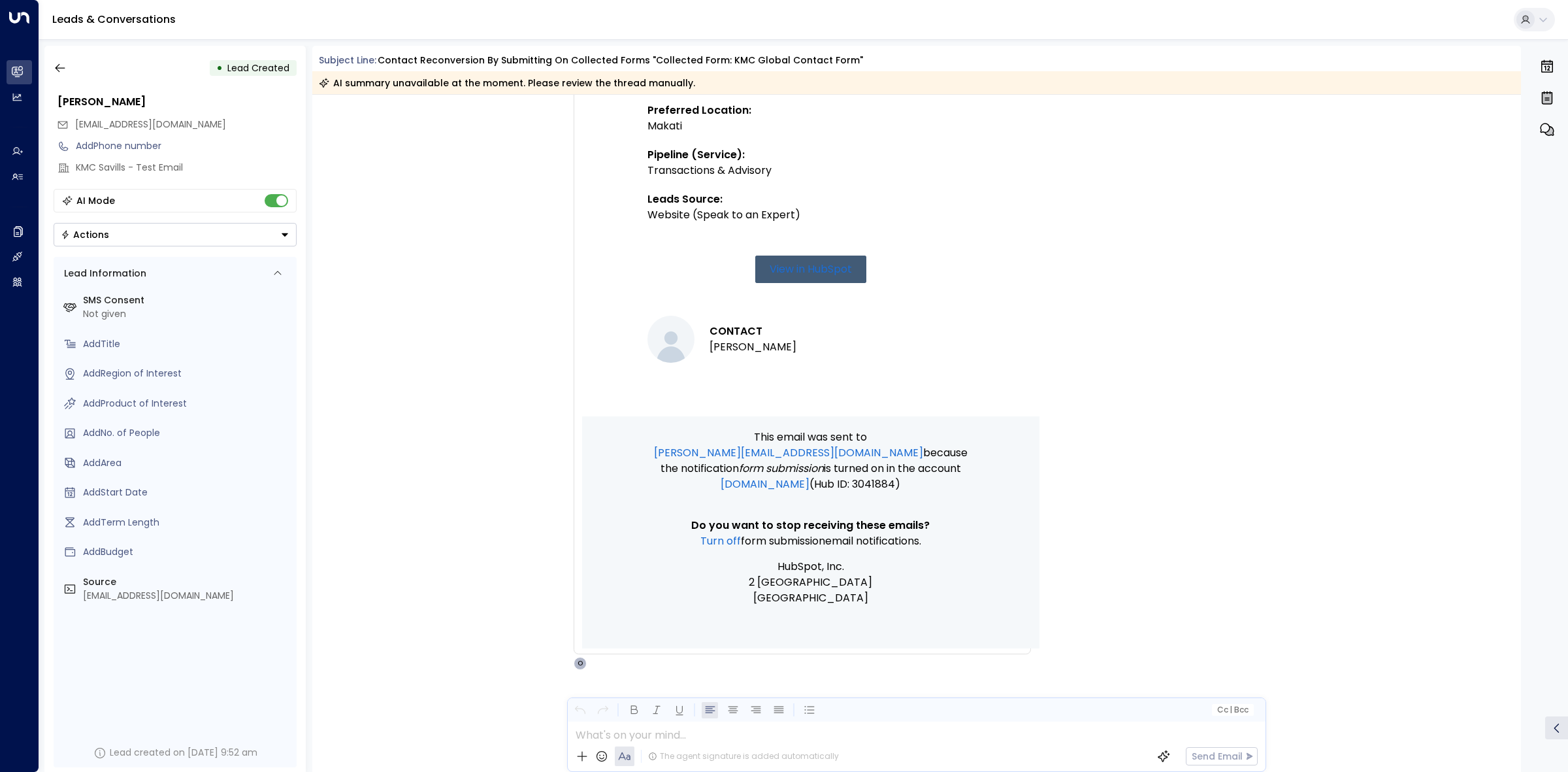
scroll to position [635, 0]
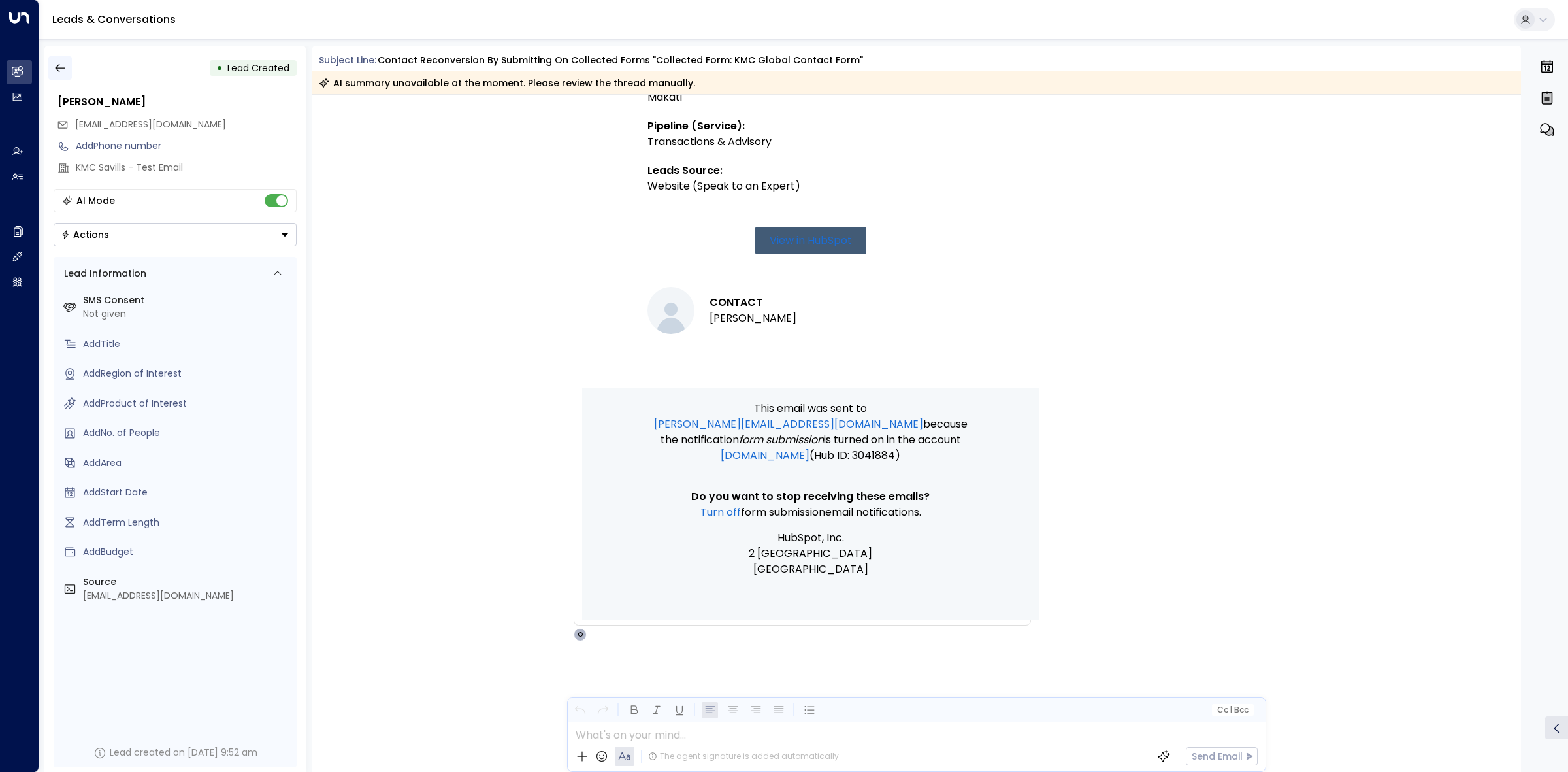
click at [66, 64] on icon "button" at bounding box center [60, 68] width 13 height 13
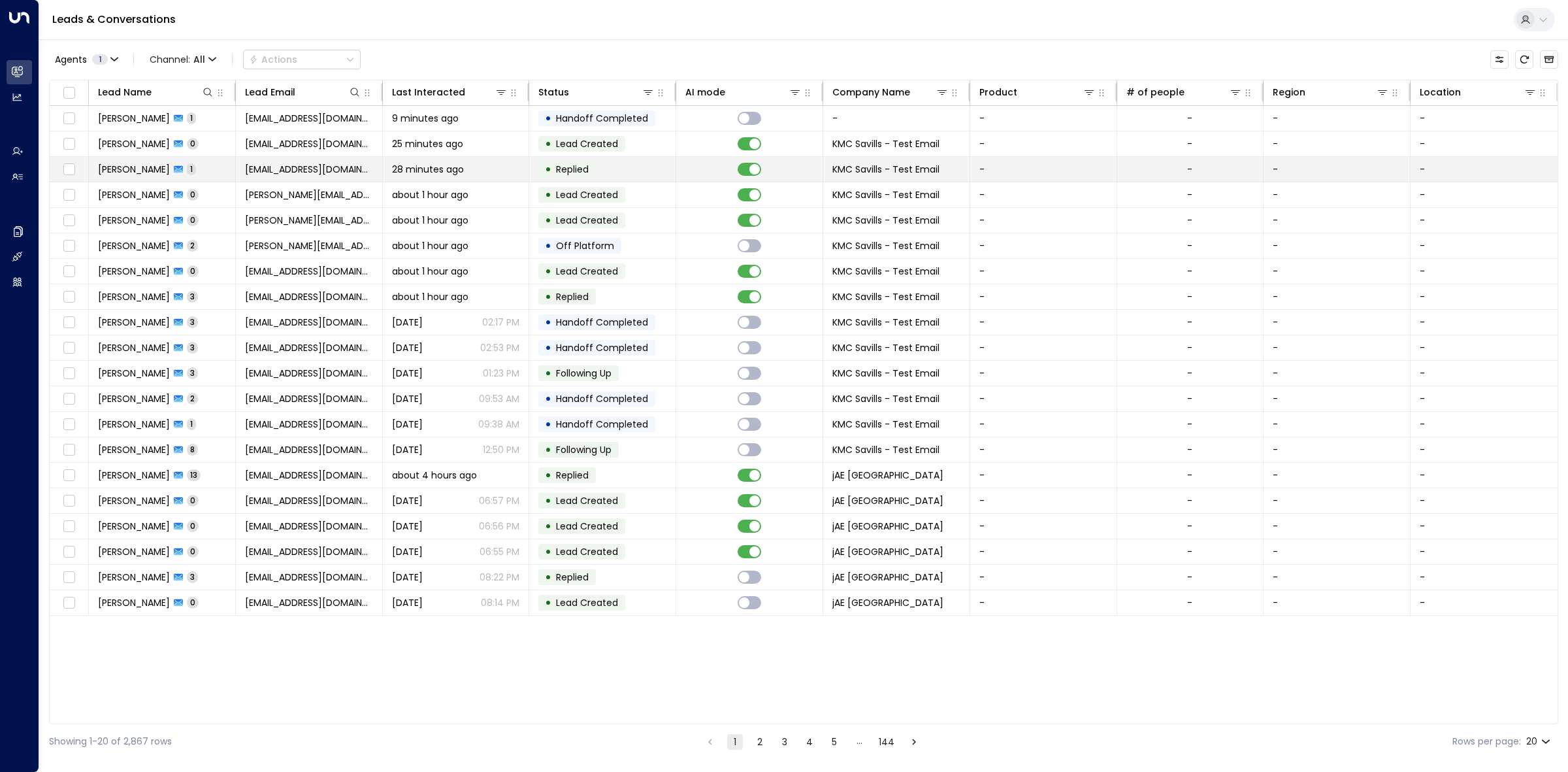
click at [488, 165] on div "28 minutes ago" at bounding box center [457, 169] width 128 height 13
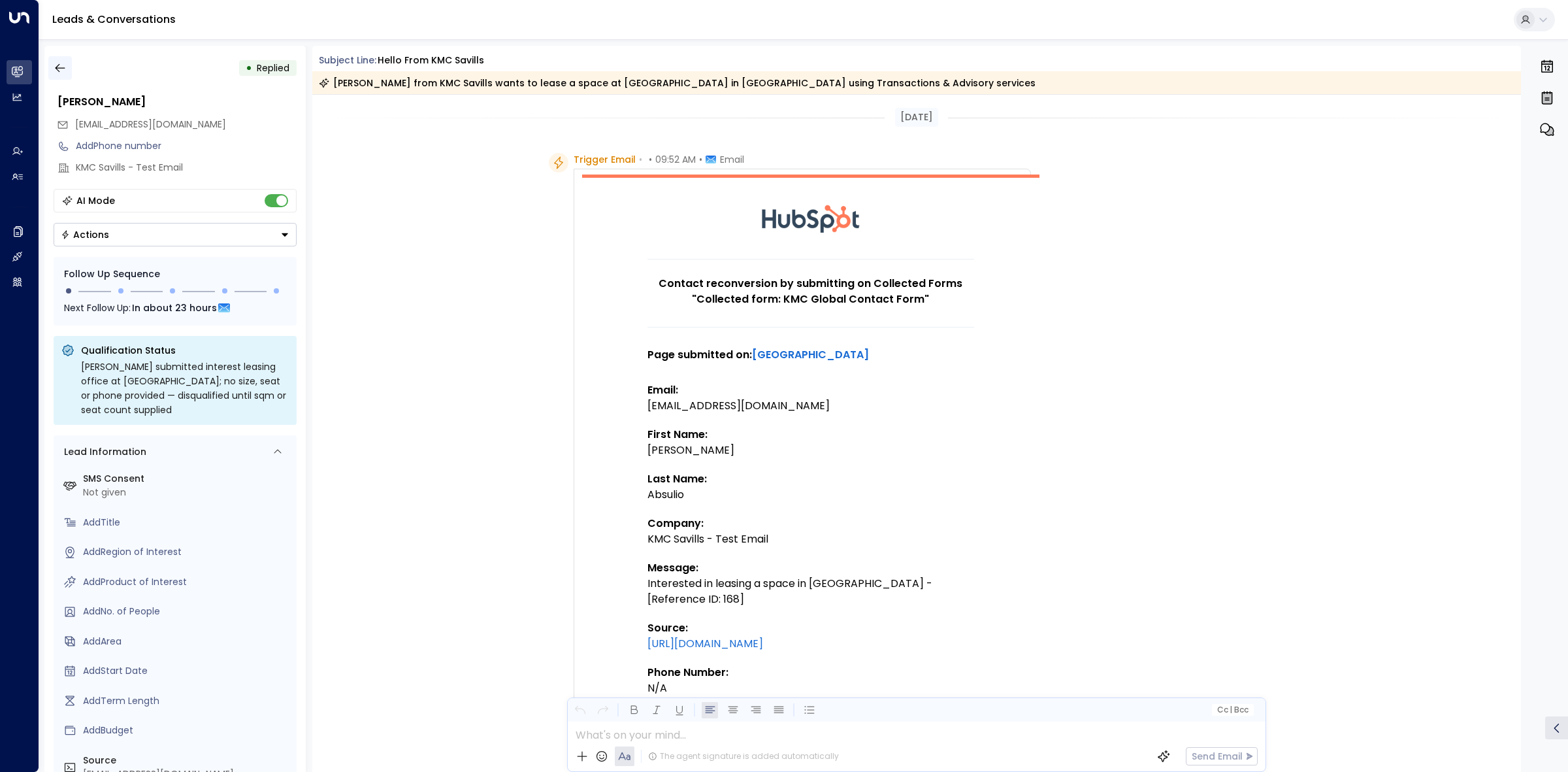
click at [57, 63] on icon "button" at bounding box center [60, 68] width 13 height 13
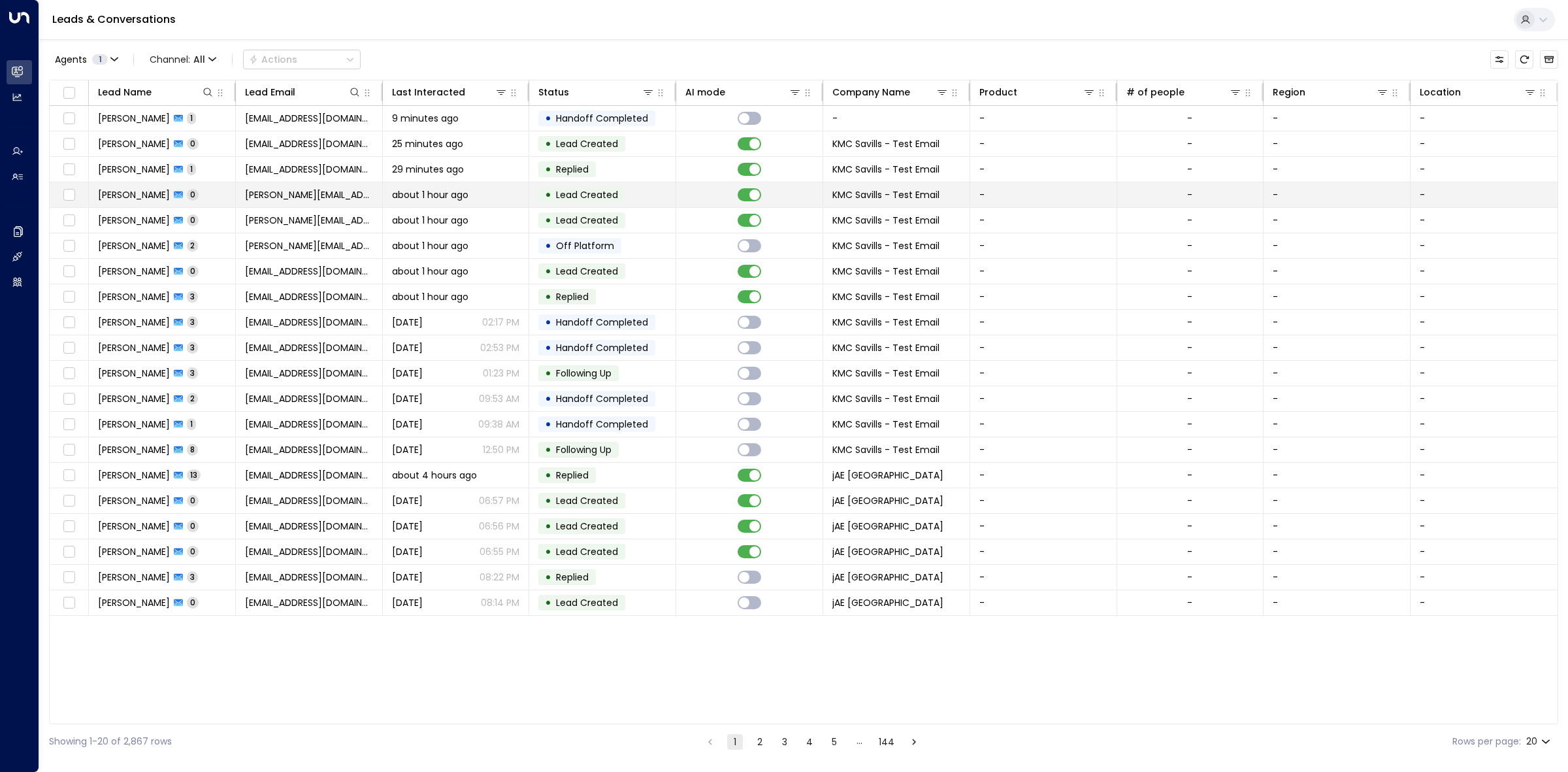
click at [559, 199] on span "Lead Created" at bounding box center [587, 194] width 62 height 13
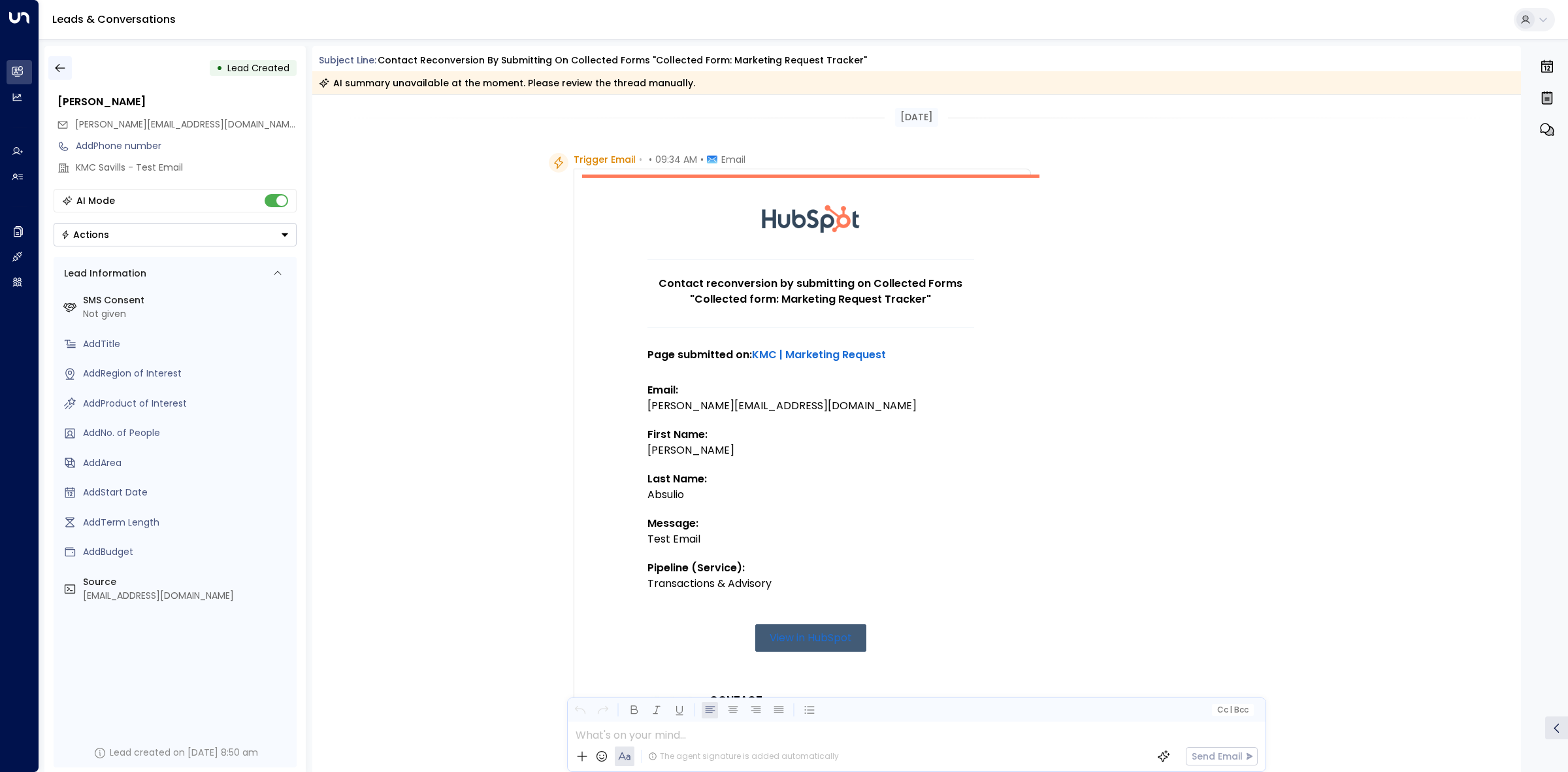
click at [64, 73] on icon "button" at bounding box center [60, 68] width 13 height 13
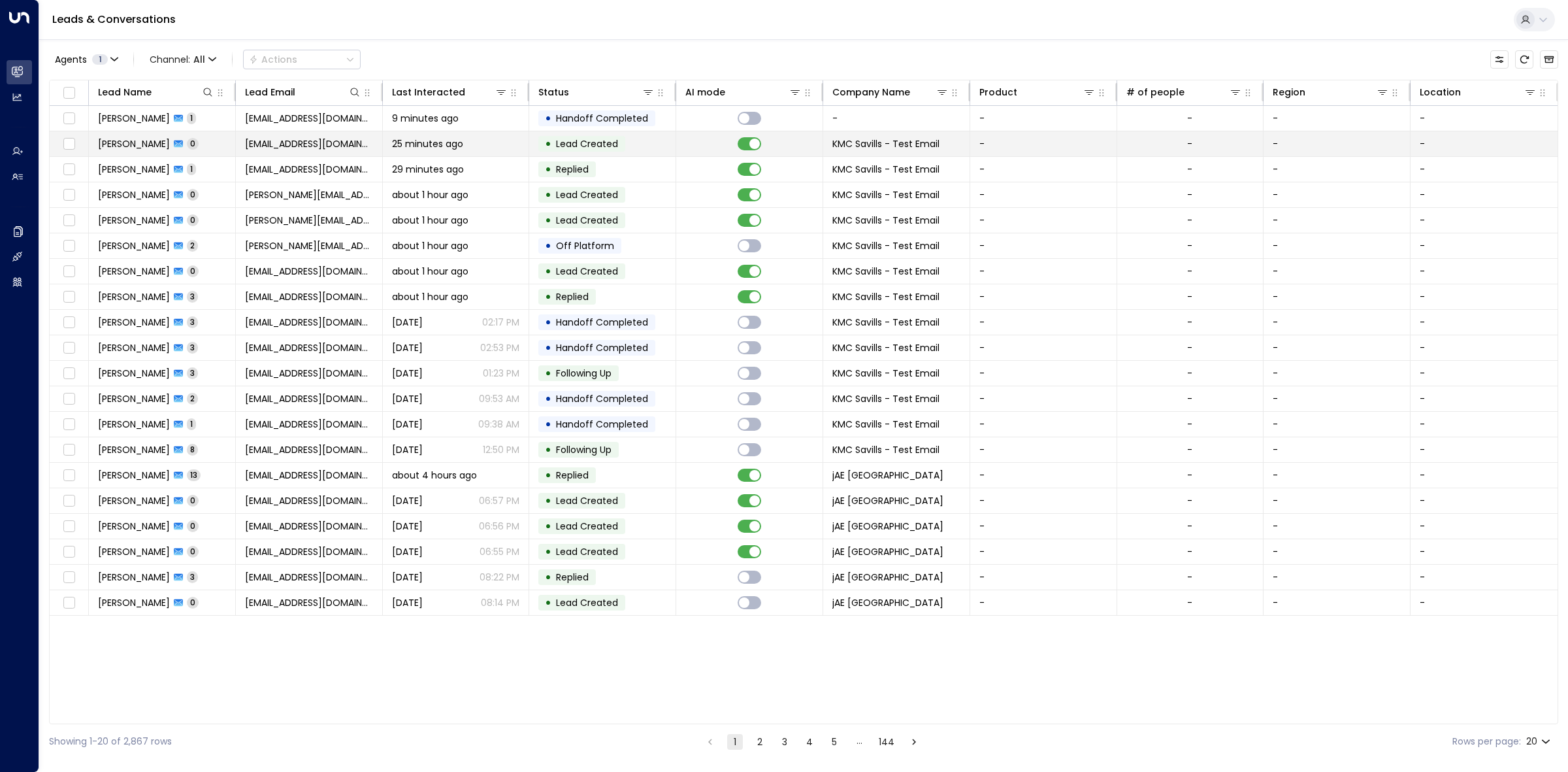
click at [567, 148] on span "Lead Created" at bounding box center [587, 144] width 62 height 13
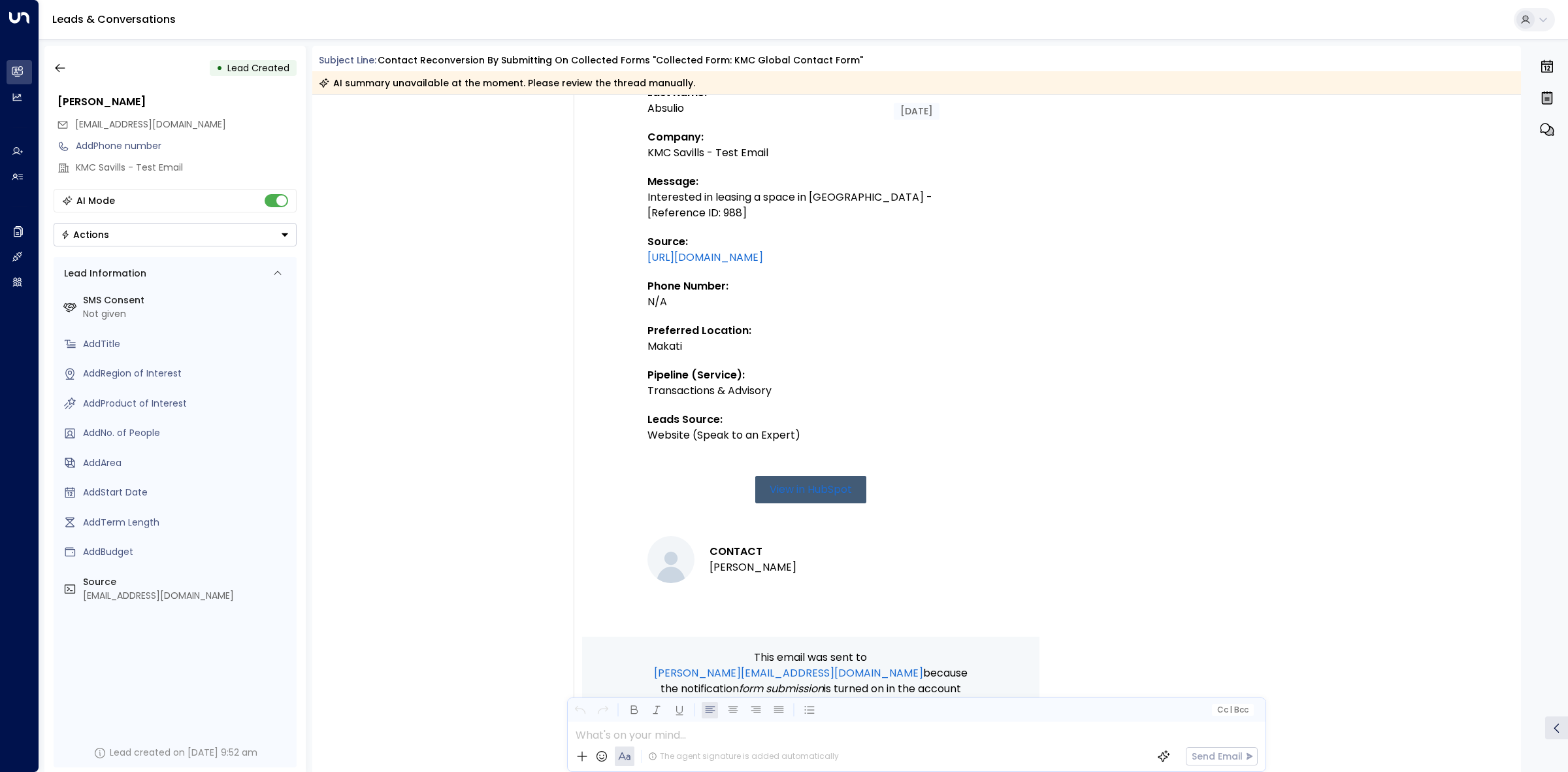
scroll to position [571, 0]
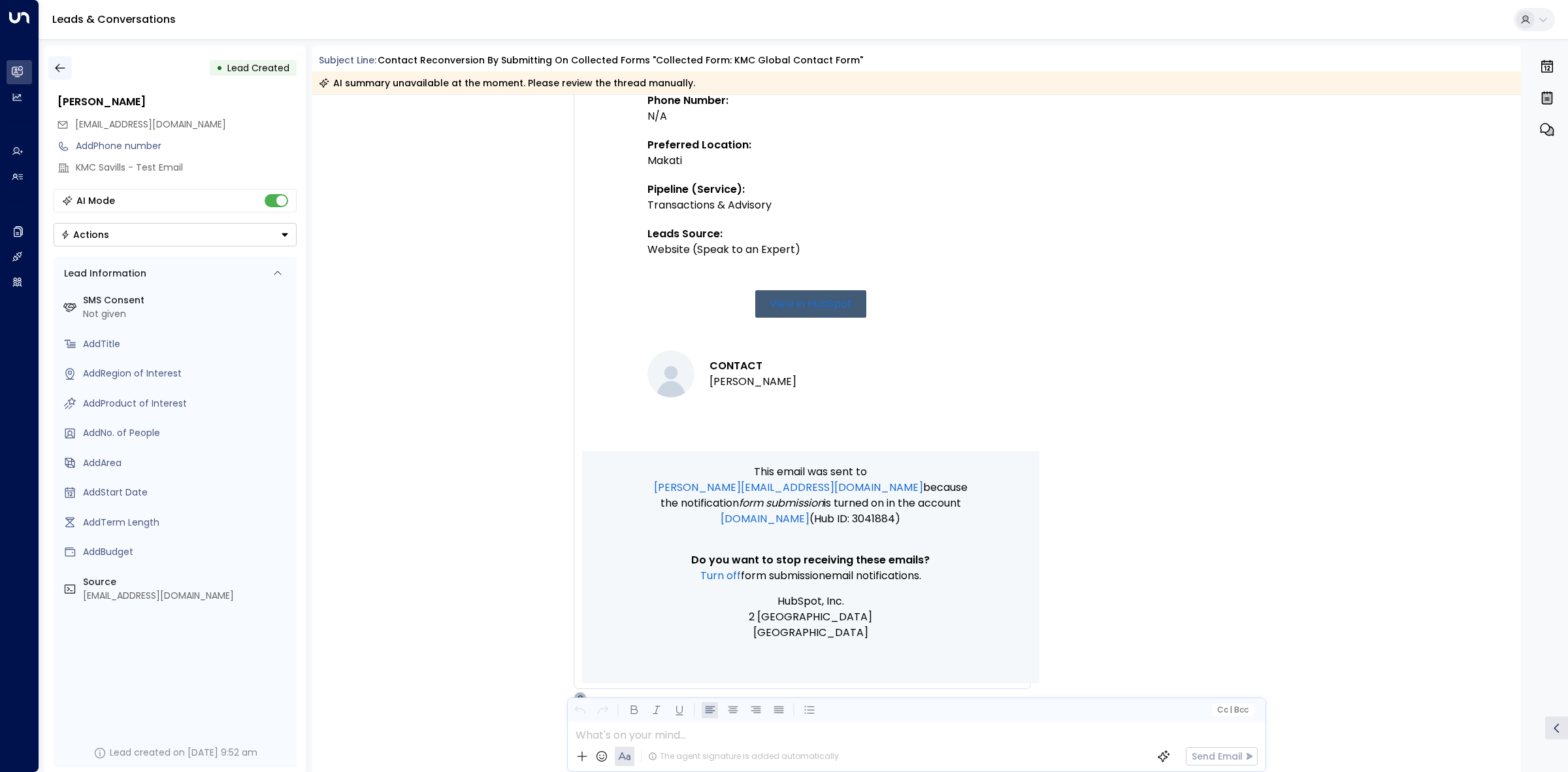
click at [55, 73] on icon "button" at bounding box center [60, 68] width 13 height 13
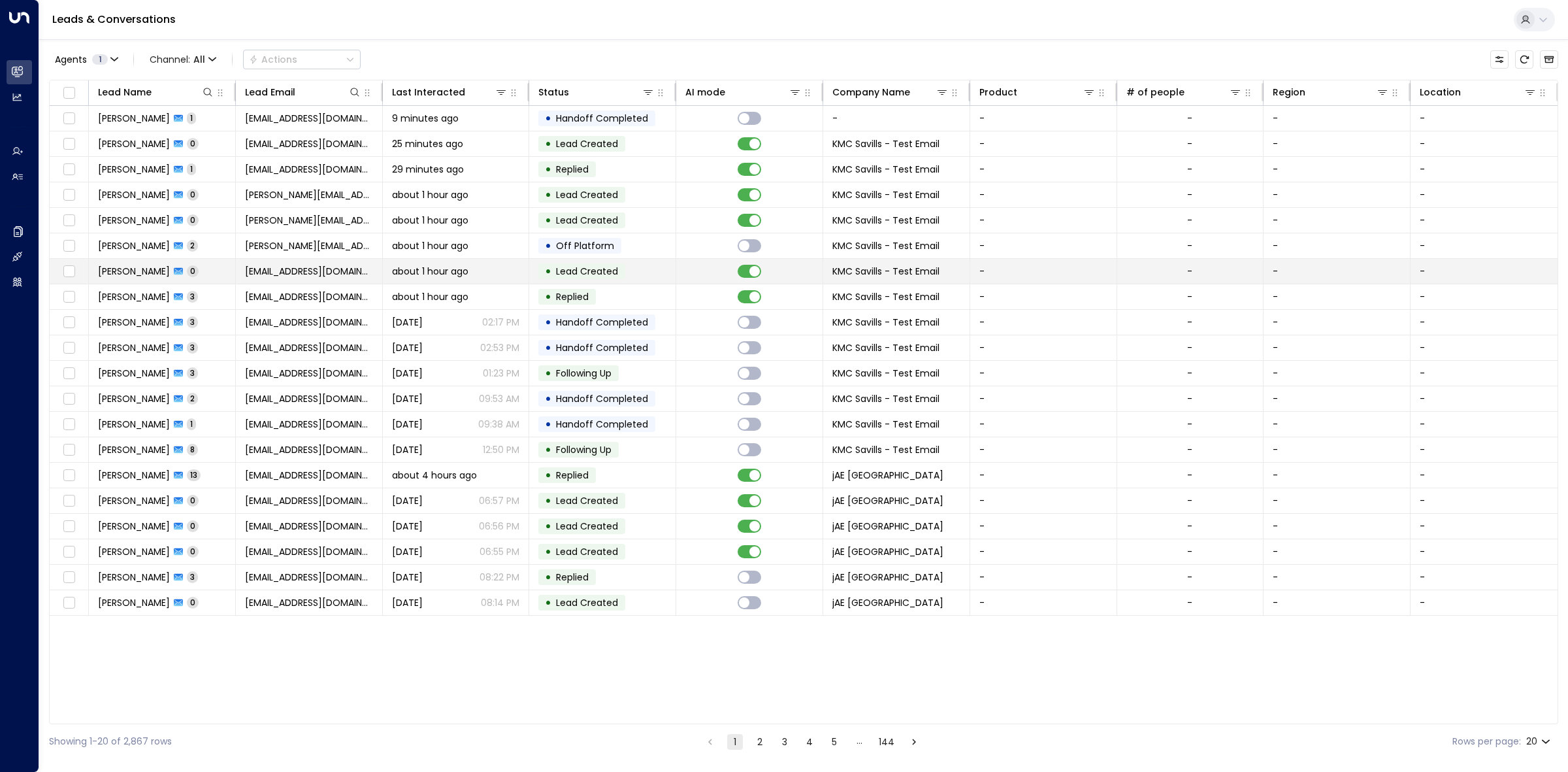
click at [784, 273] on td at bounding box center [749, 270] width 147 height 25
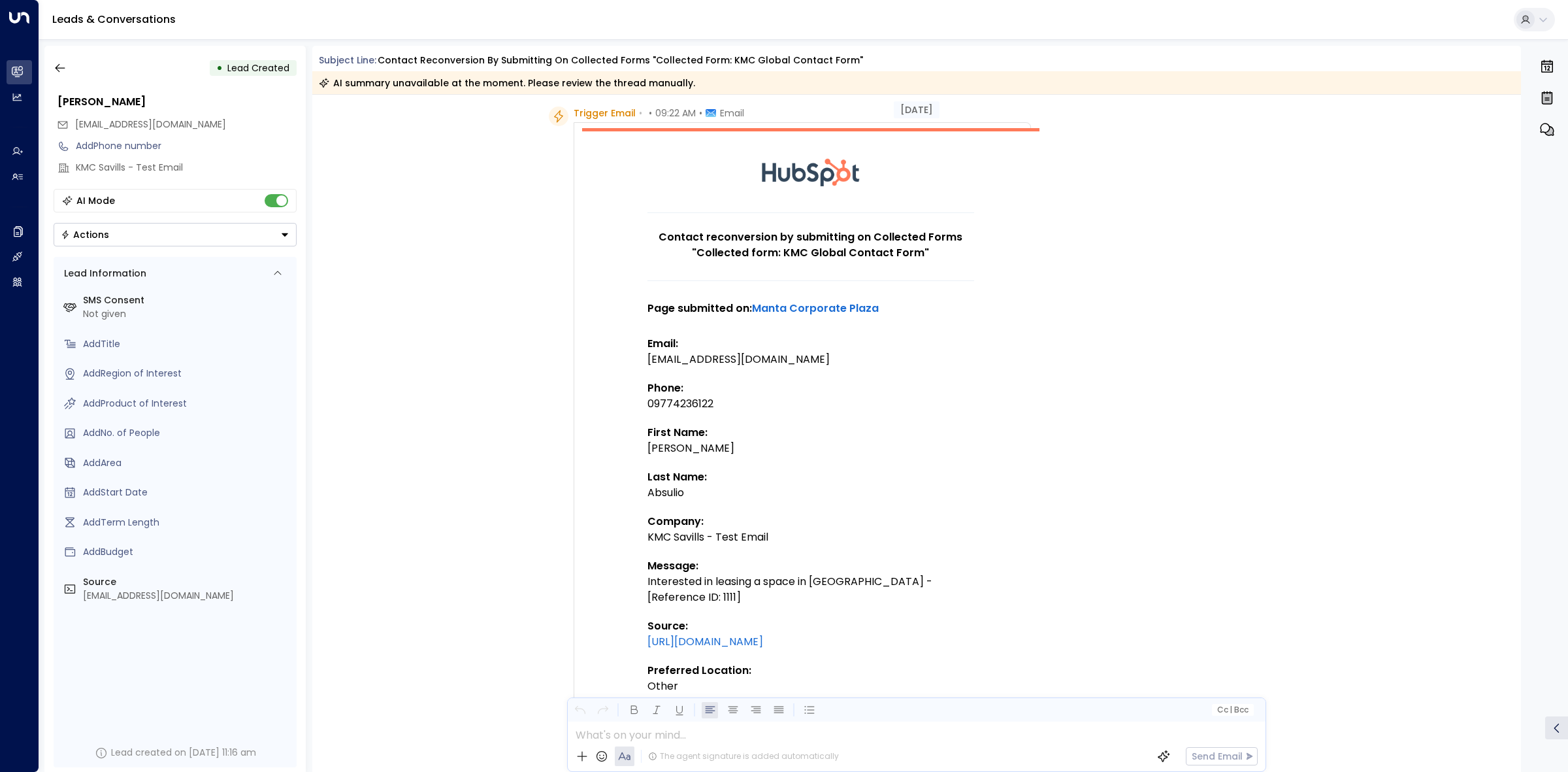
scroll to position [40, 0]
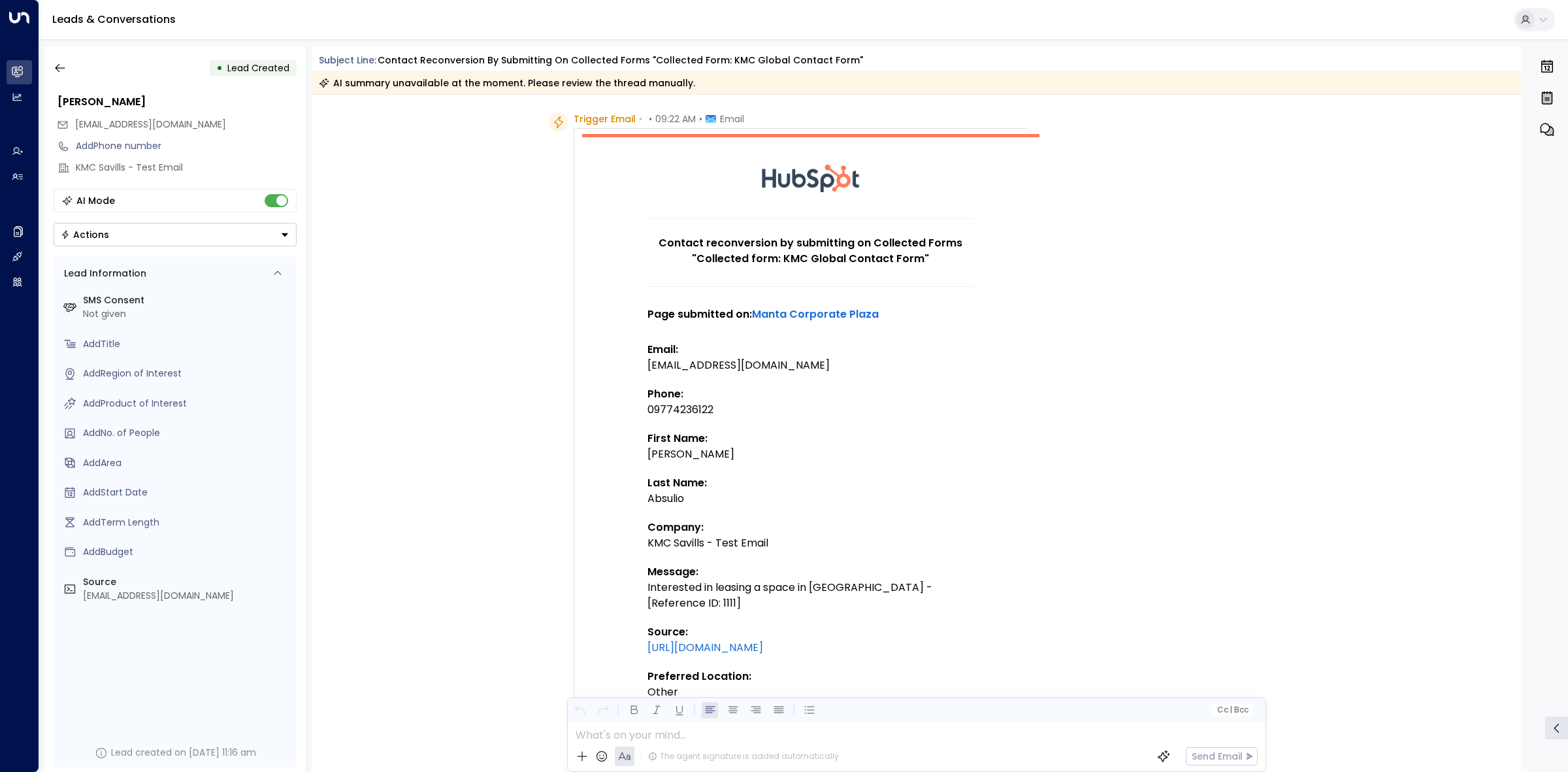
click at [405, 165] on div "Trigger Email • • 09:22 AM • Email Contact reconversion by submitting on Collec…" at bounding box center [916, 739] width 1209 height 1253
click at [58, 60] on button "button" at bounding box center [59, 67] width 23 height 23
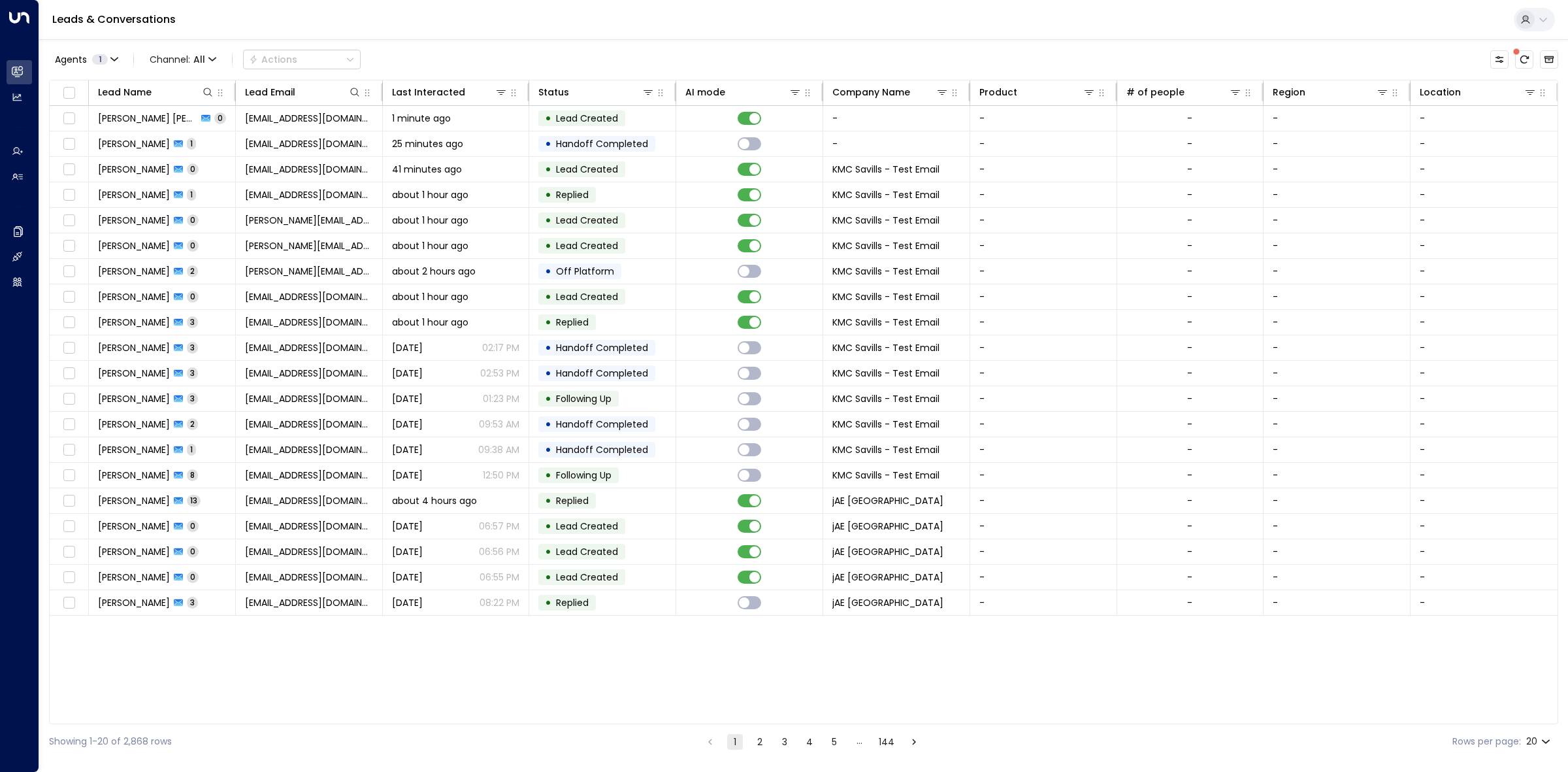
click at [1542, 742] on body "Overview Leads & Conversations Leads & Conversations Analytics Analytics Agents…" at bounding box center [784, 379] width 1568 height 758
click at [1531, 742] on li "100" at bounding box center [1538, 745] width 37 height 23
type input "***"
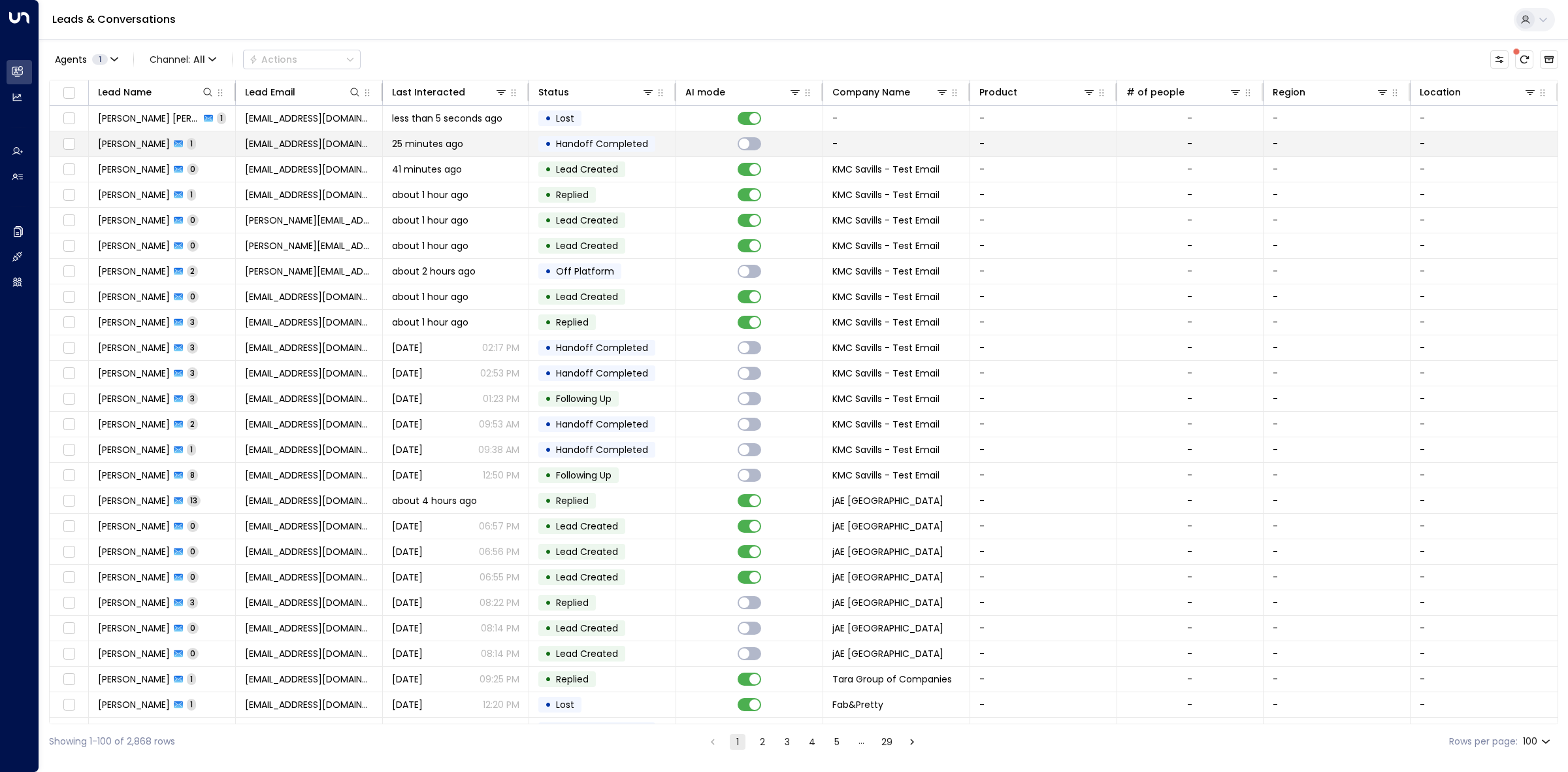
click at [481, 150] on div "25 minutes ago" at bounding box center [457, 144] width 128 height 13
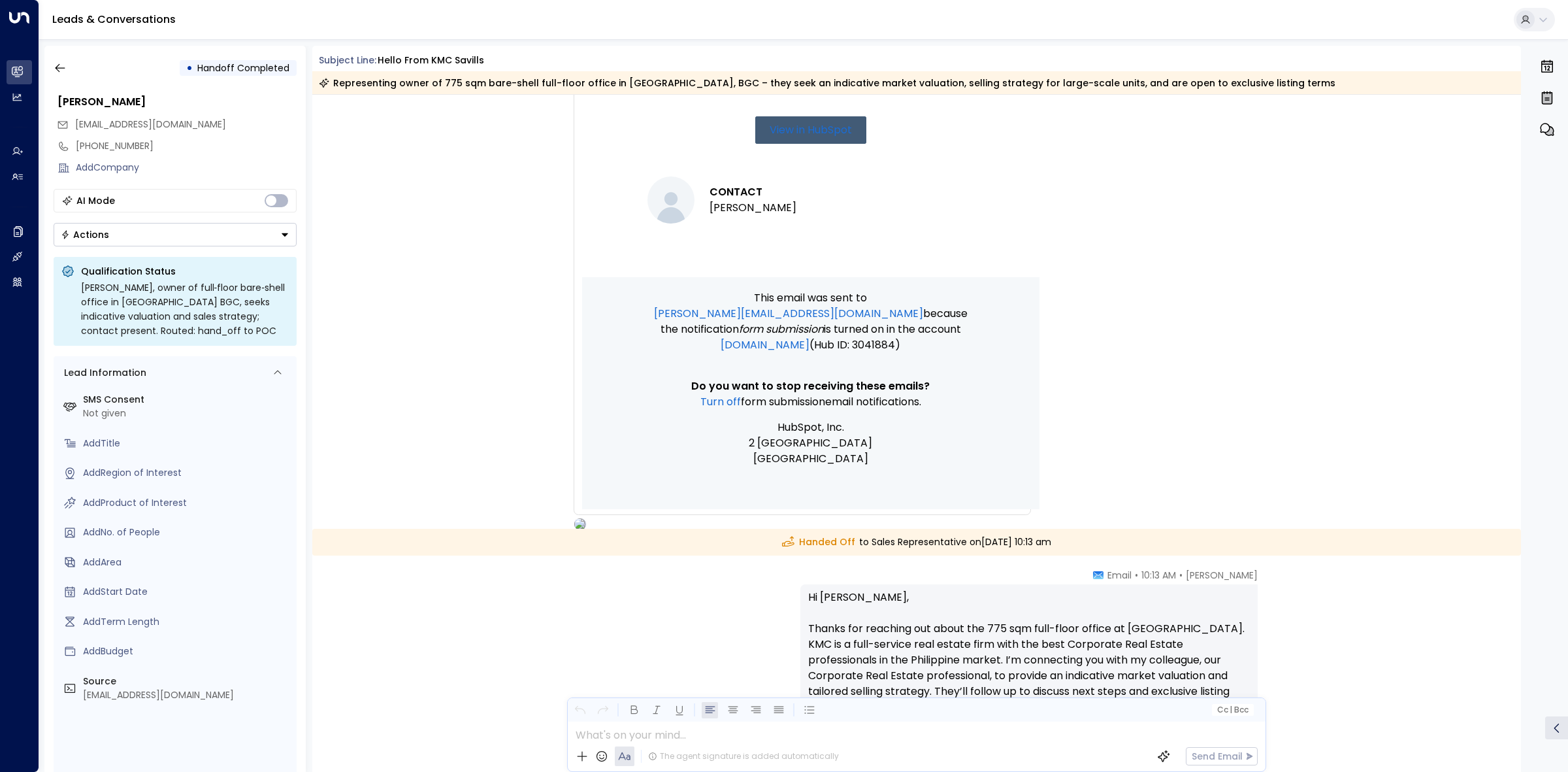
scroll to position [1060, 0]
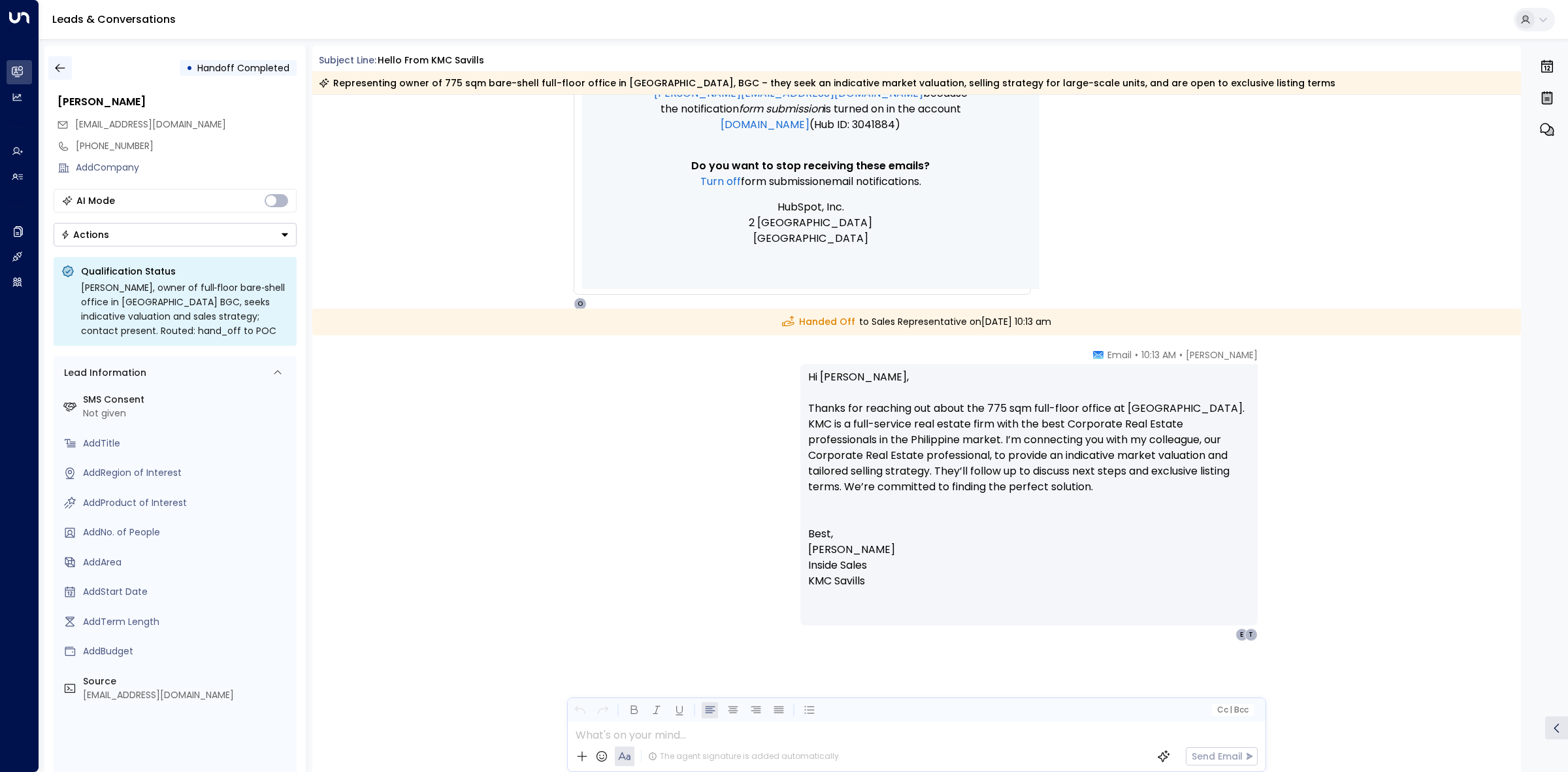
click at [67, 67] on button "button" at bounding box center [59, 67] width 23 height 23
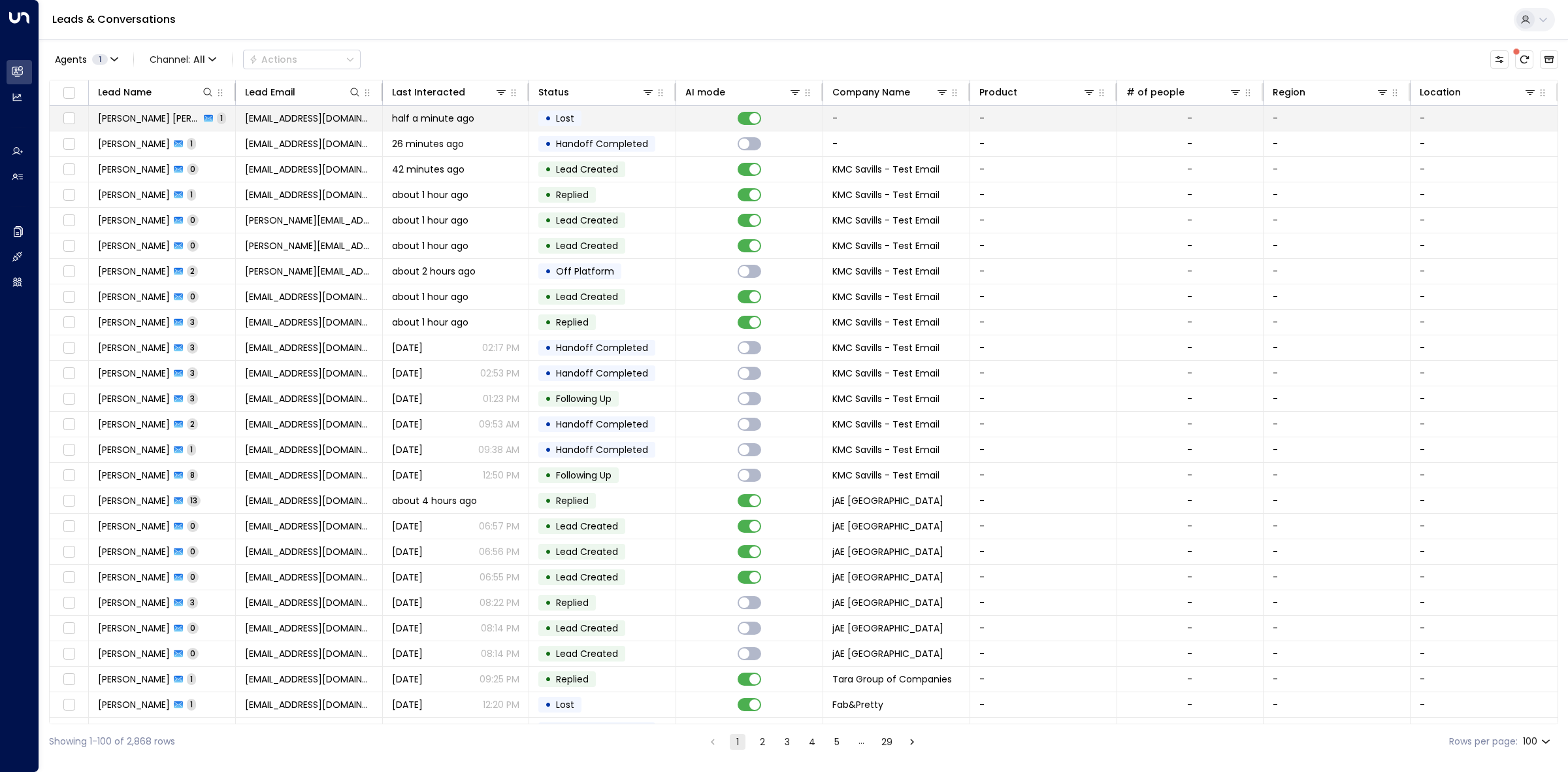
click at [624, 116] on td "• Lost" at bounding box center [602, 118] width 147 height 25
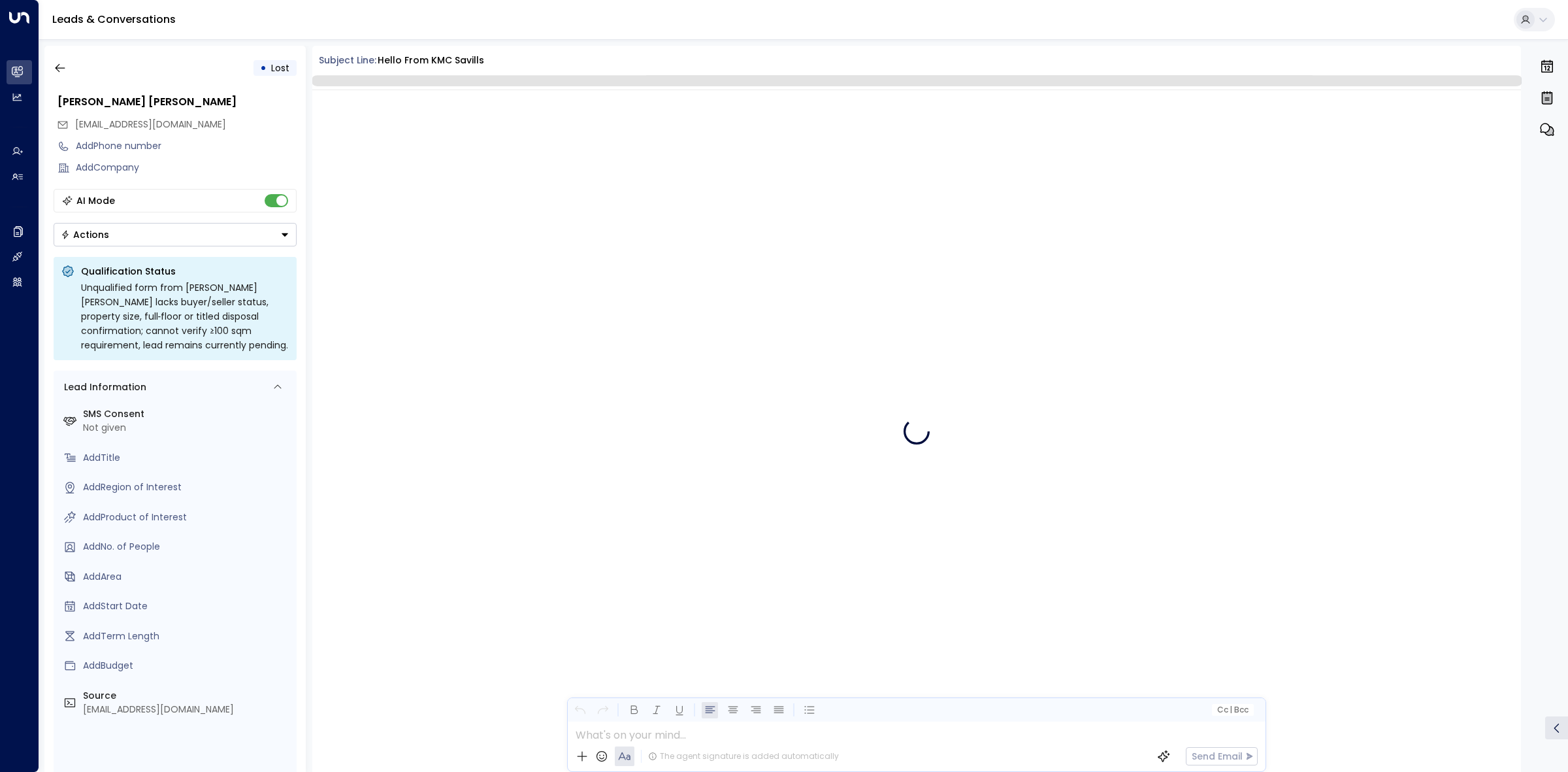
scroll to position [325, 0]
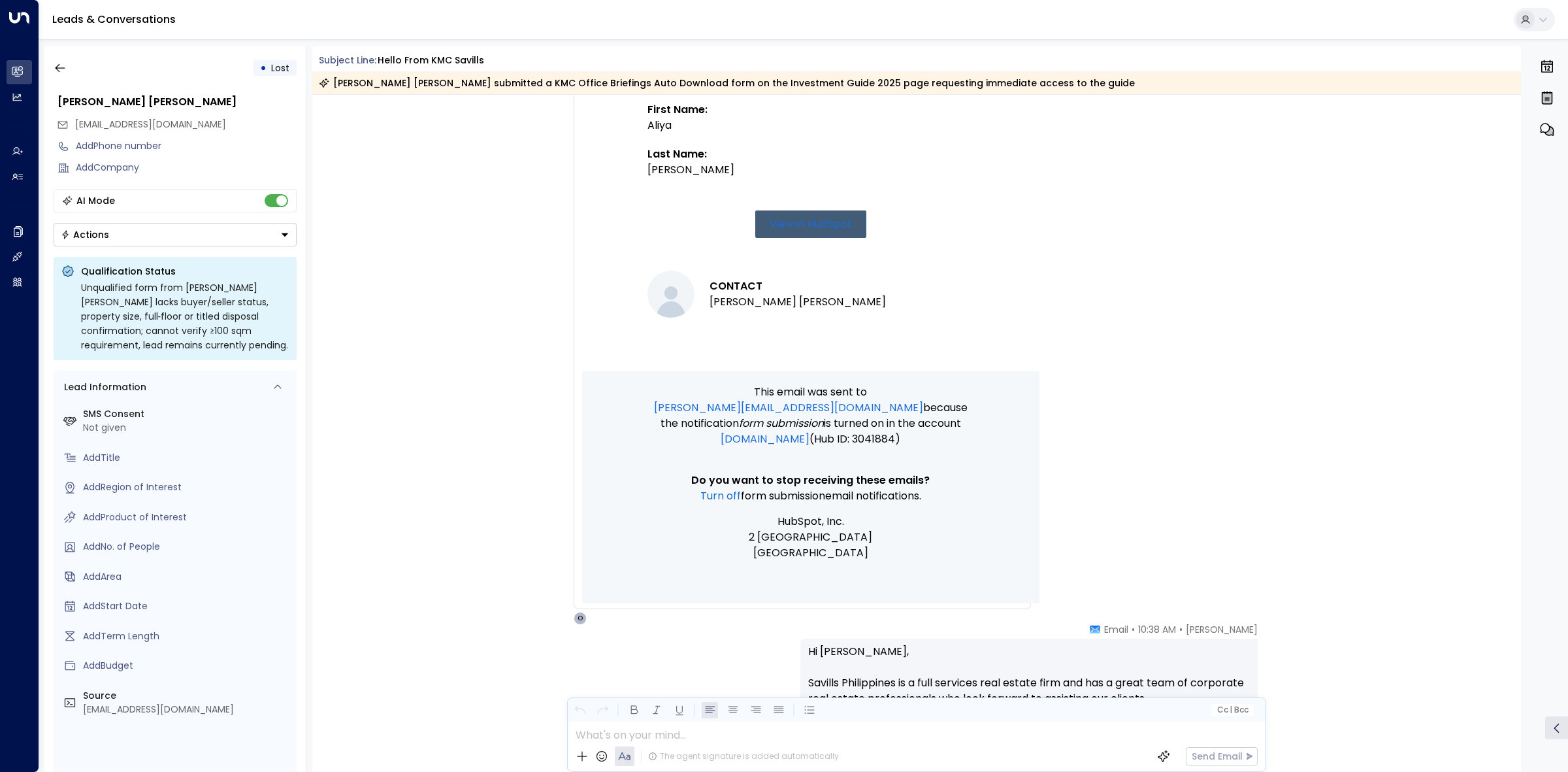
drag, startPoint x: 475, startPoint y: 209, endPoint x: 449, endPoint y: 391, distance: 183.8
click at [475, 209] on div "Trigger Email • • 10:37 AM • Email New submission on Collected Forms "KMC Offic…" at bounding box center [916, 226] width 1209 height 796
click at [1148, 295] on div "Trigger Email • • 10:37 AM • Email New submission on Collected Forms "KMC Offic…" at bounding box center [919, 226] width 740 height 796
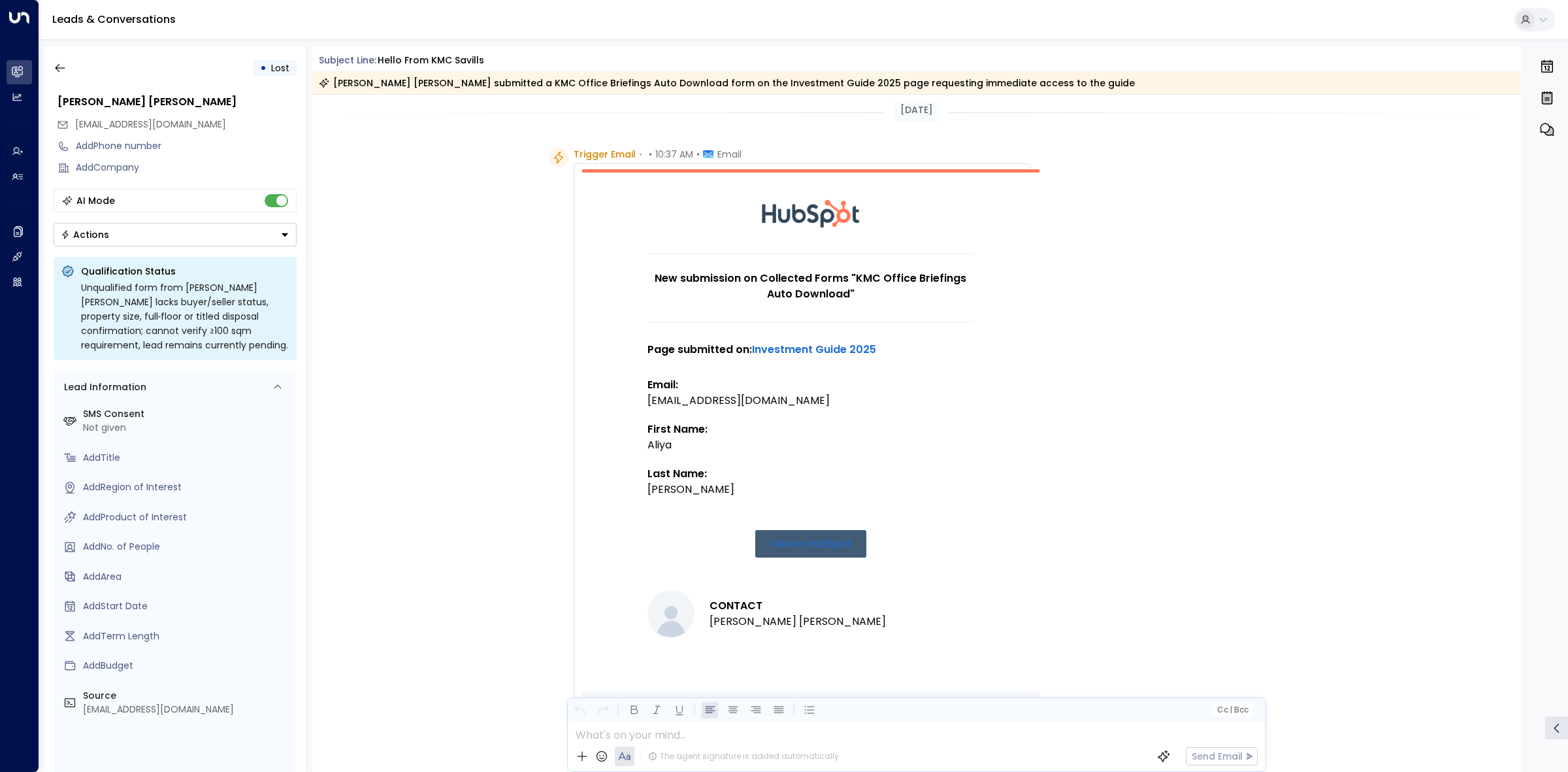
scroll to position [0, 0]
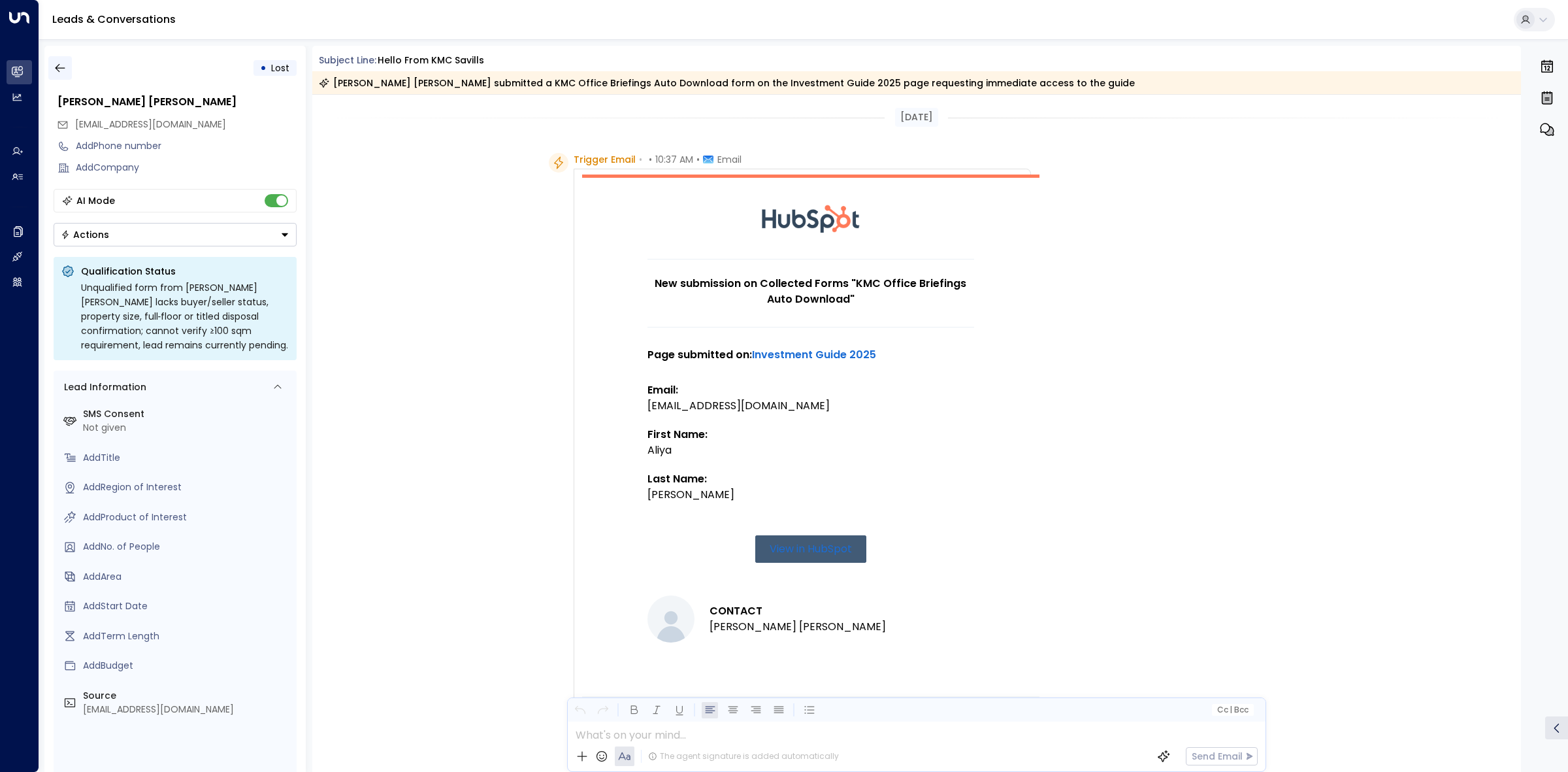
click at [67, 68] on button "button" at bounding box center [59, 67] width 23 height 23
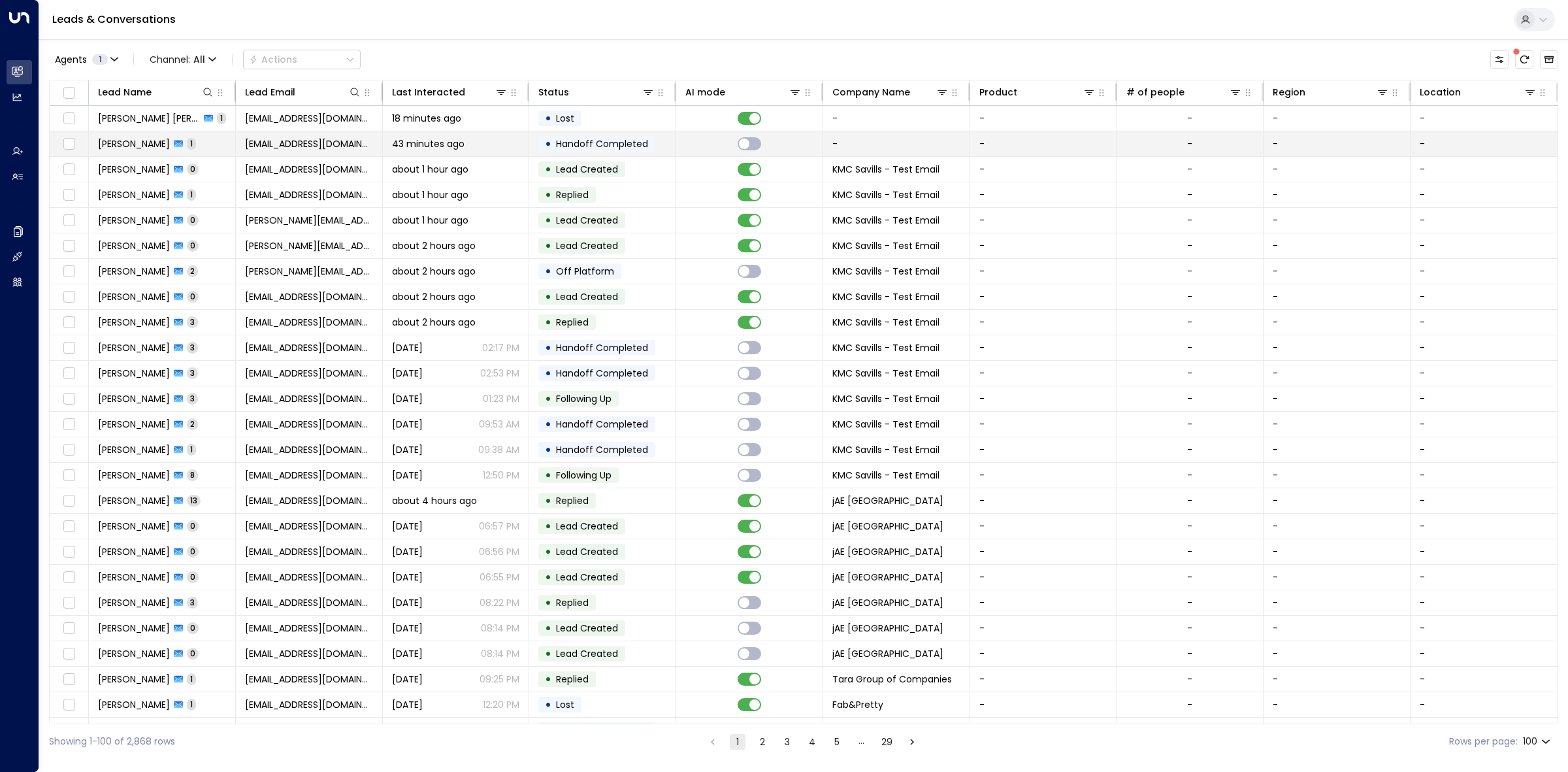
click at [465, 148] on div "43 minutes ago" at bounding box center [457, 144] width 128 height 13
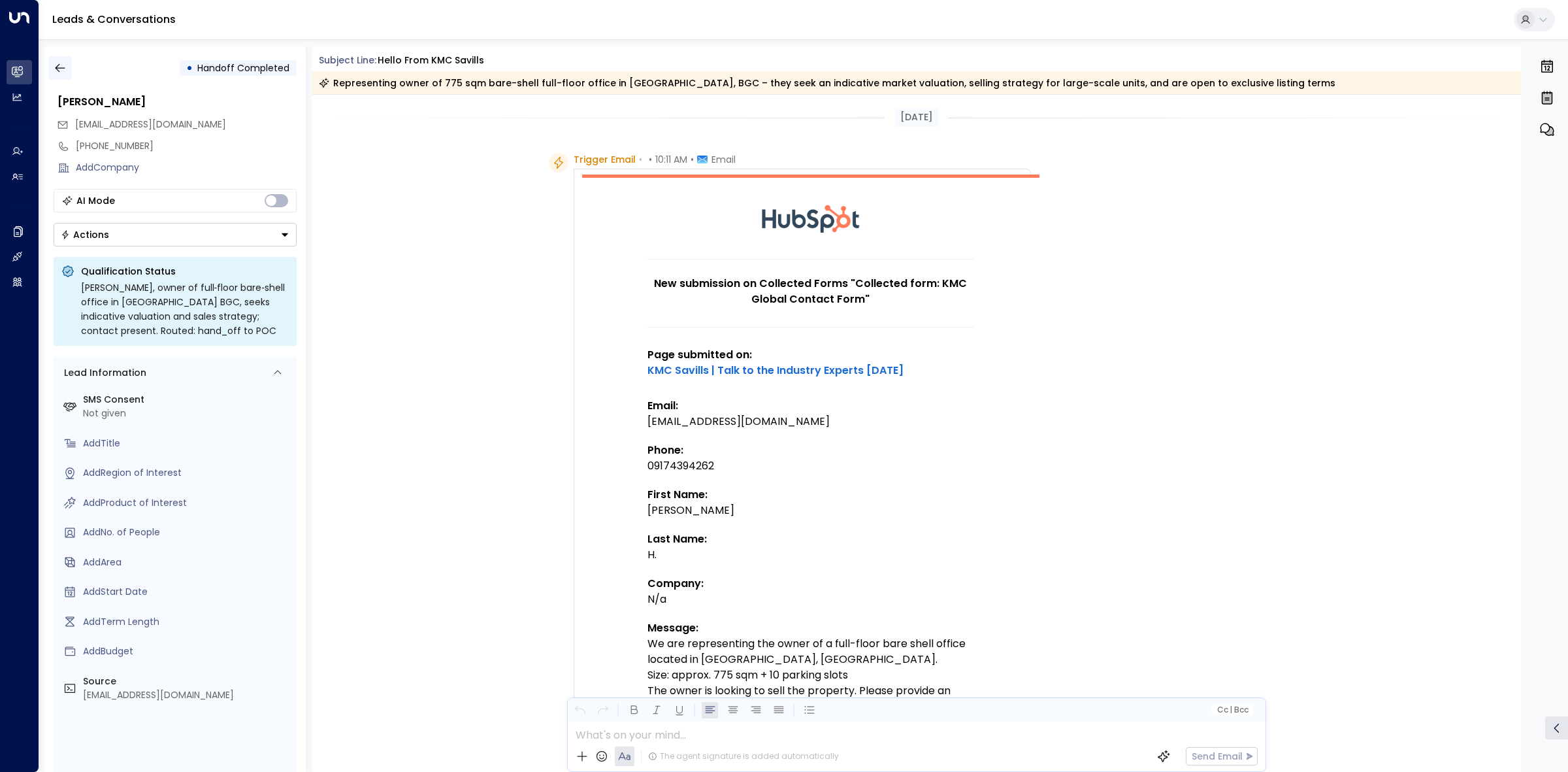
click at [58, 60] on button "button" at bounding box center [59, 67] width 23 height 23
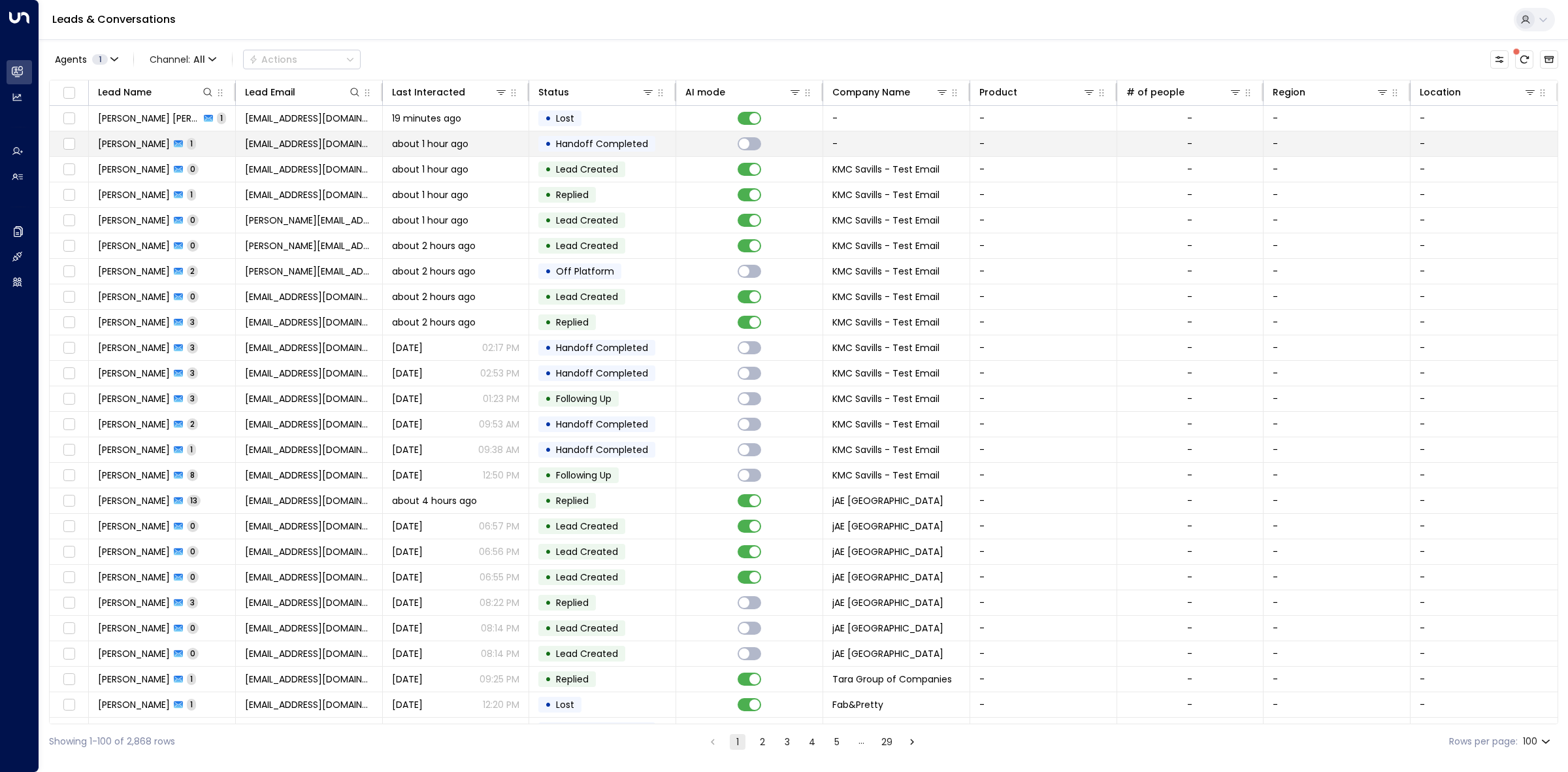
click at [660, 139] on td "• Handoff Completed" at bounding box center [602, 144] width 147 height 25
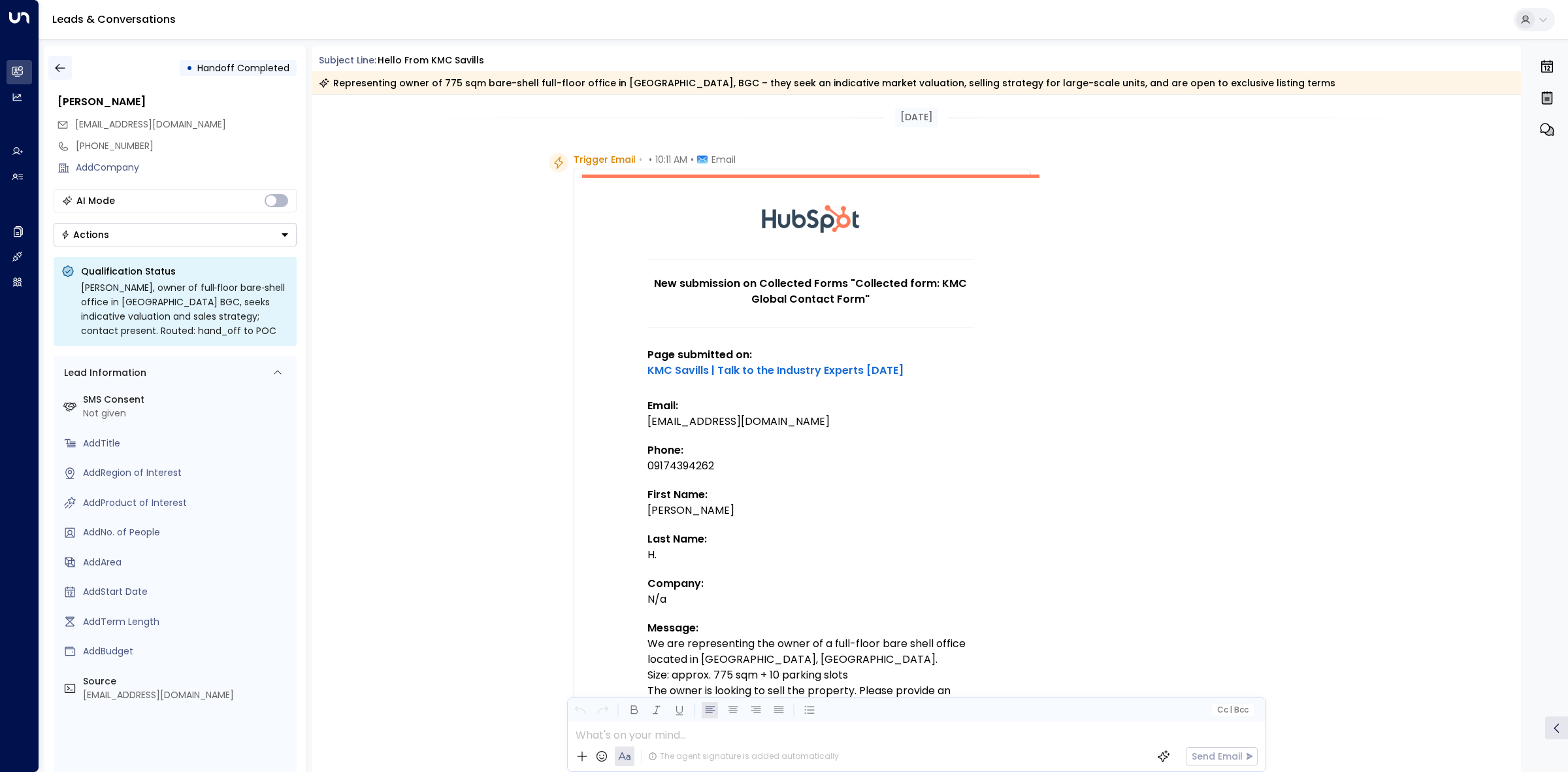
click at [59, 74] on button "button" at bounding box center [59, 67] width 23 height 23
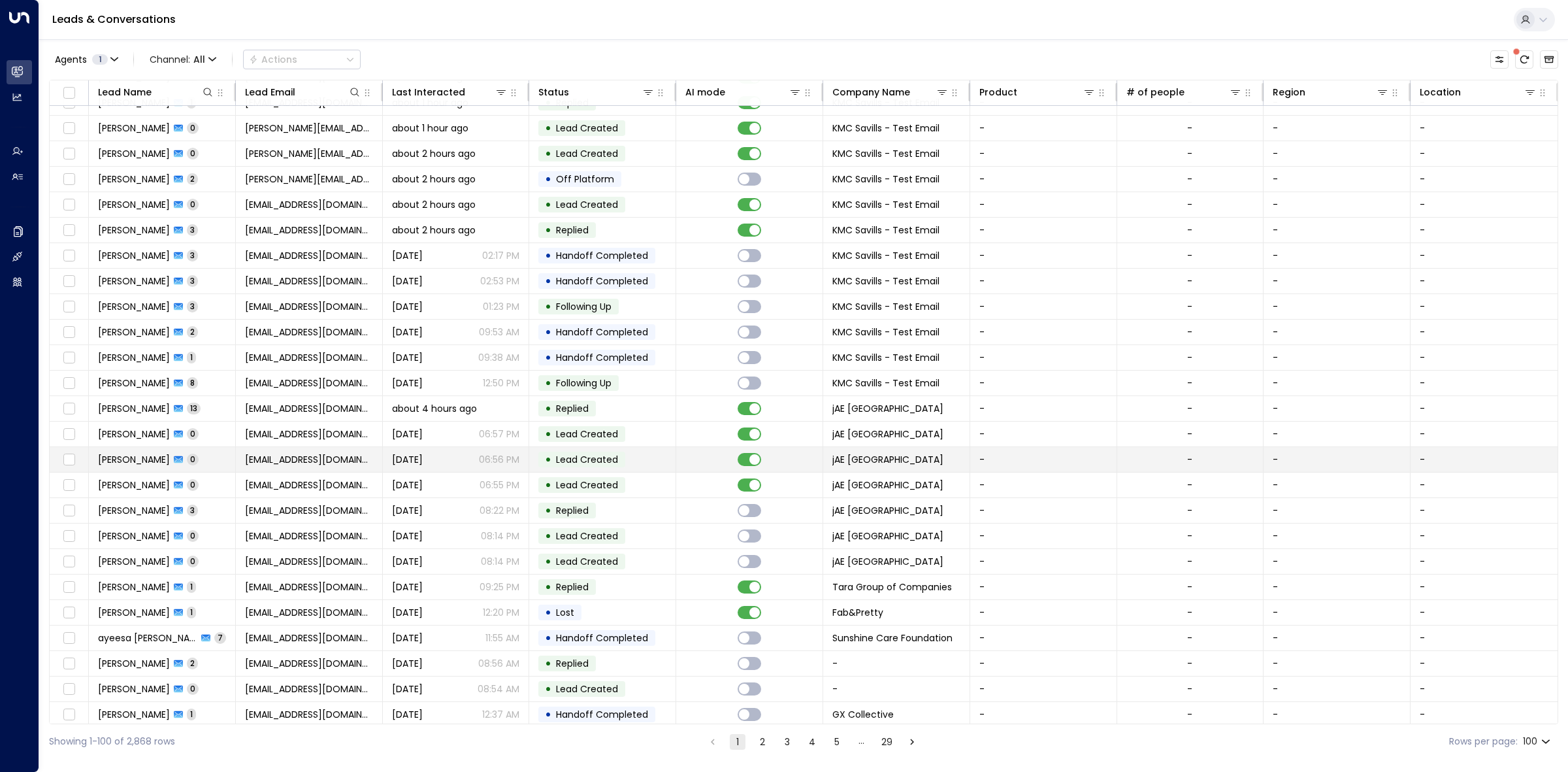
scroll to position [164, 0]
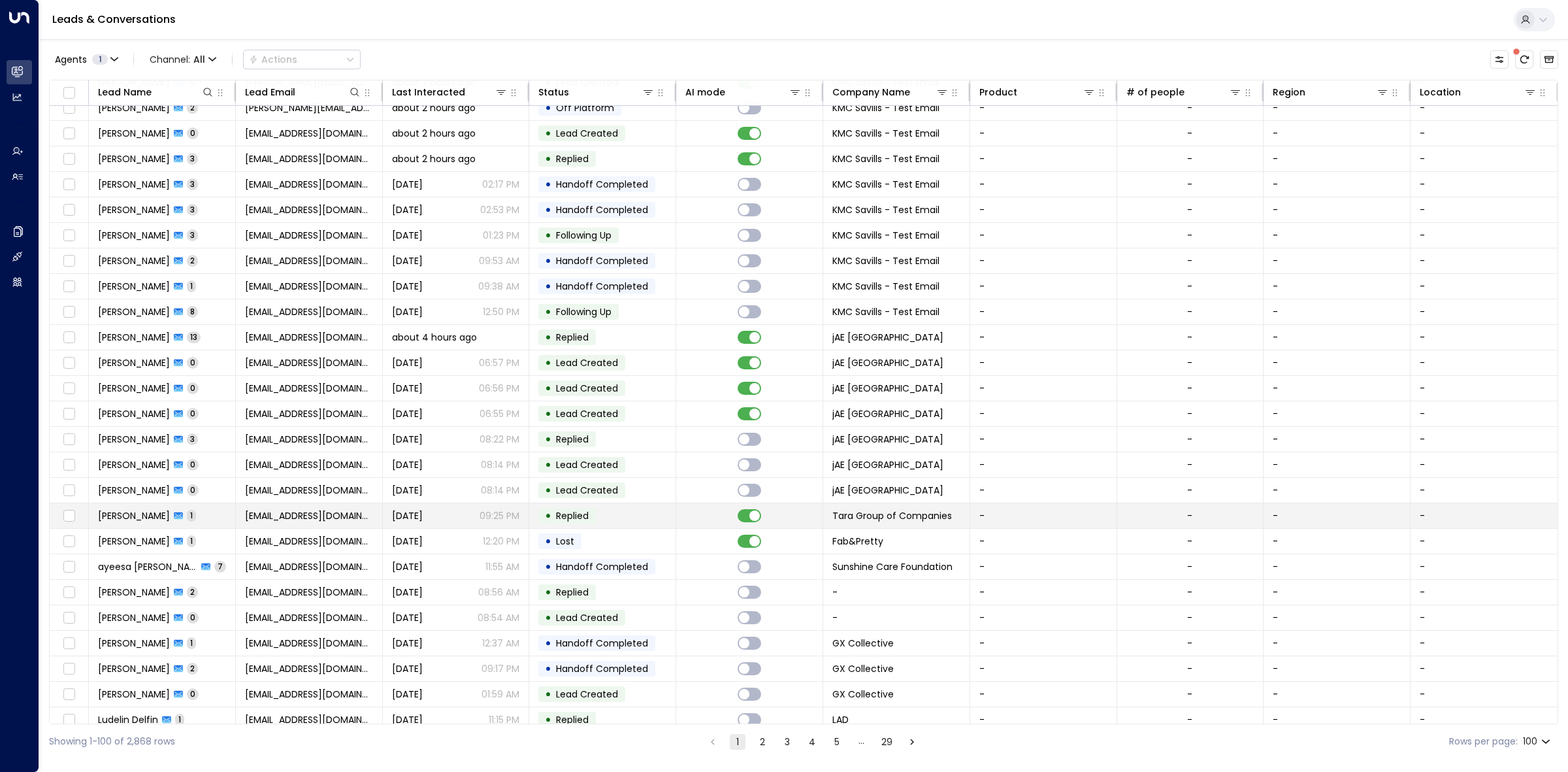
click at [659, 516] on td "• Replied" at bounding box center [602, 515] width 147 height 25
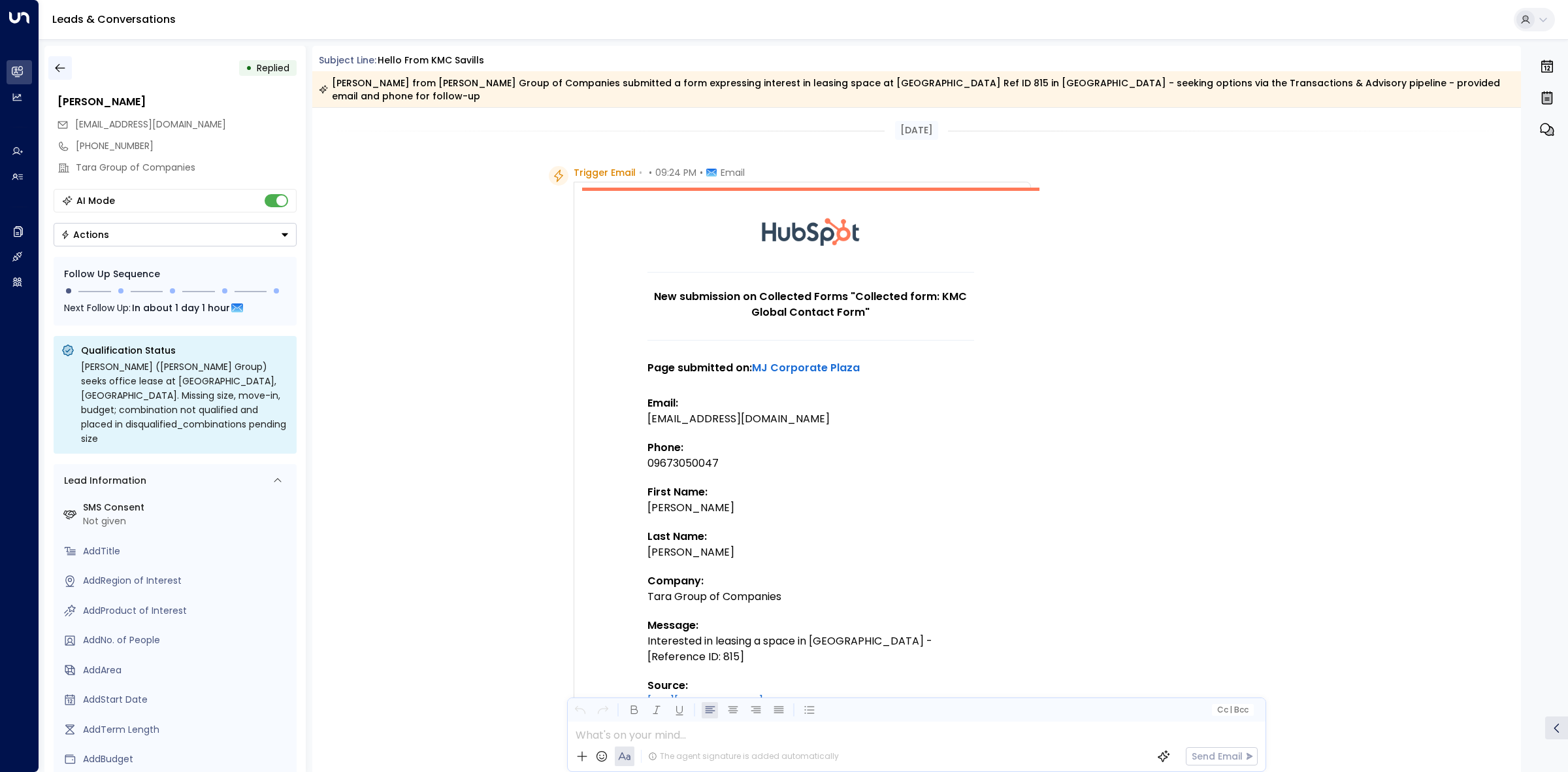
click at [65, 67] on icon "button" at bounding box center [60, 68] width 13 height 13
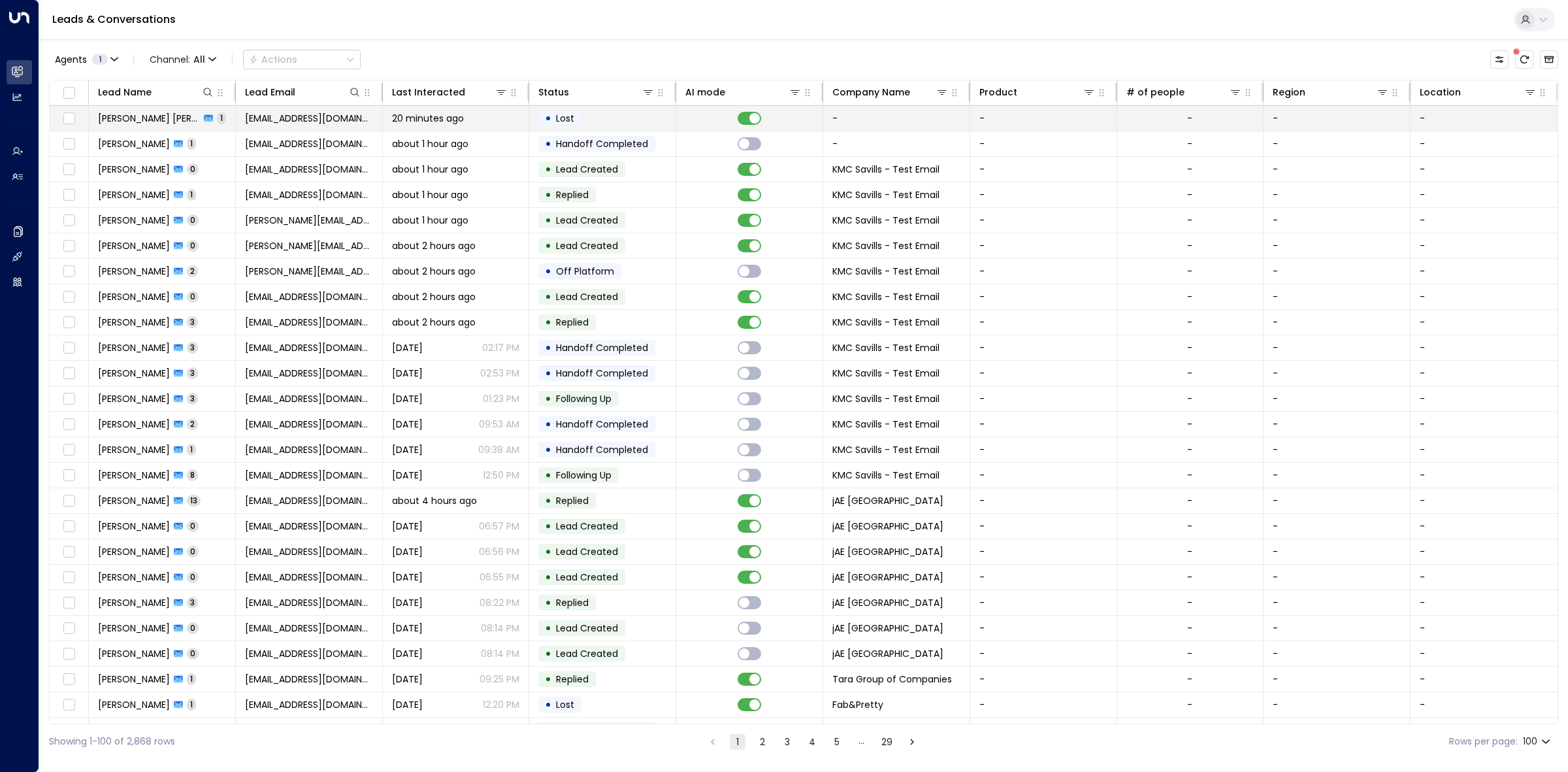
click at [490, 121] on div "20 minutes ago" at bounding box center [457, 118] width 128 height 13
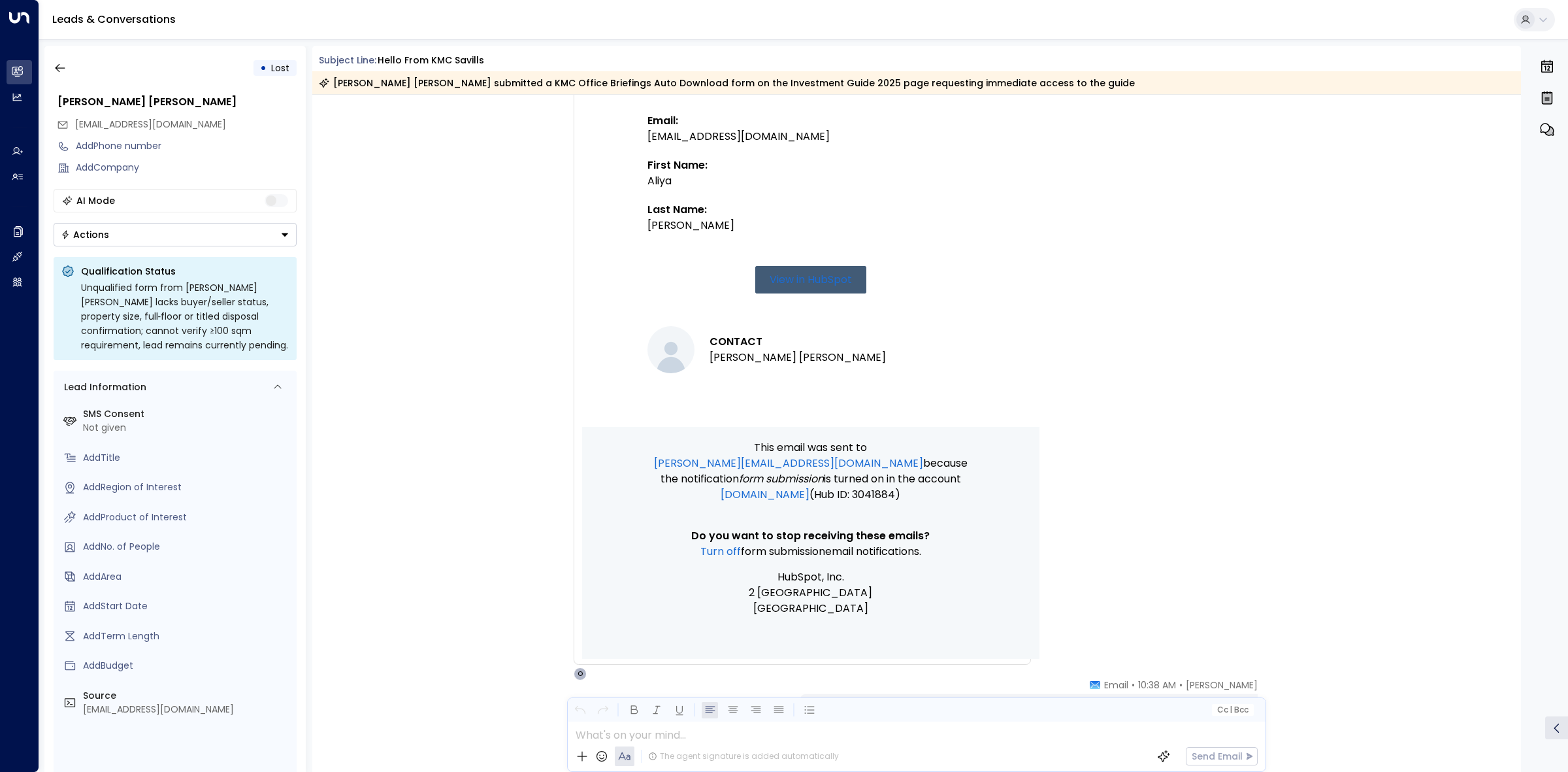
scroll to position [677, 0]
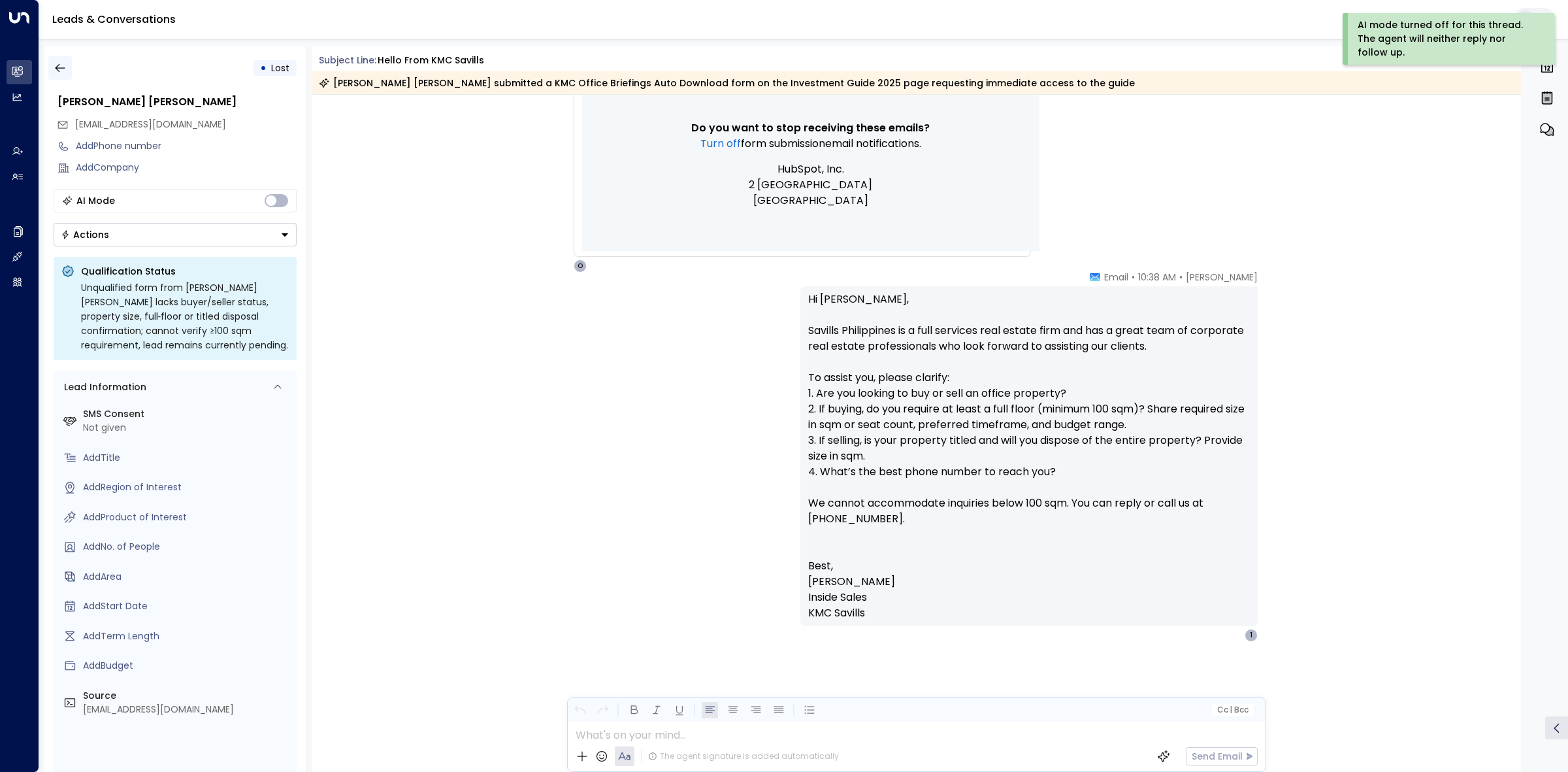
click at [63, 67] on icon "button" at bounding box center [60, 68] width 13 height 13
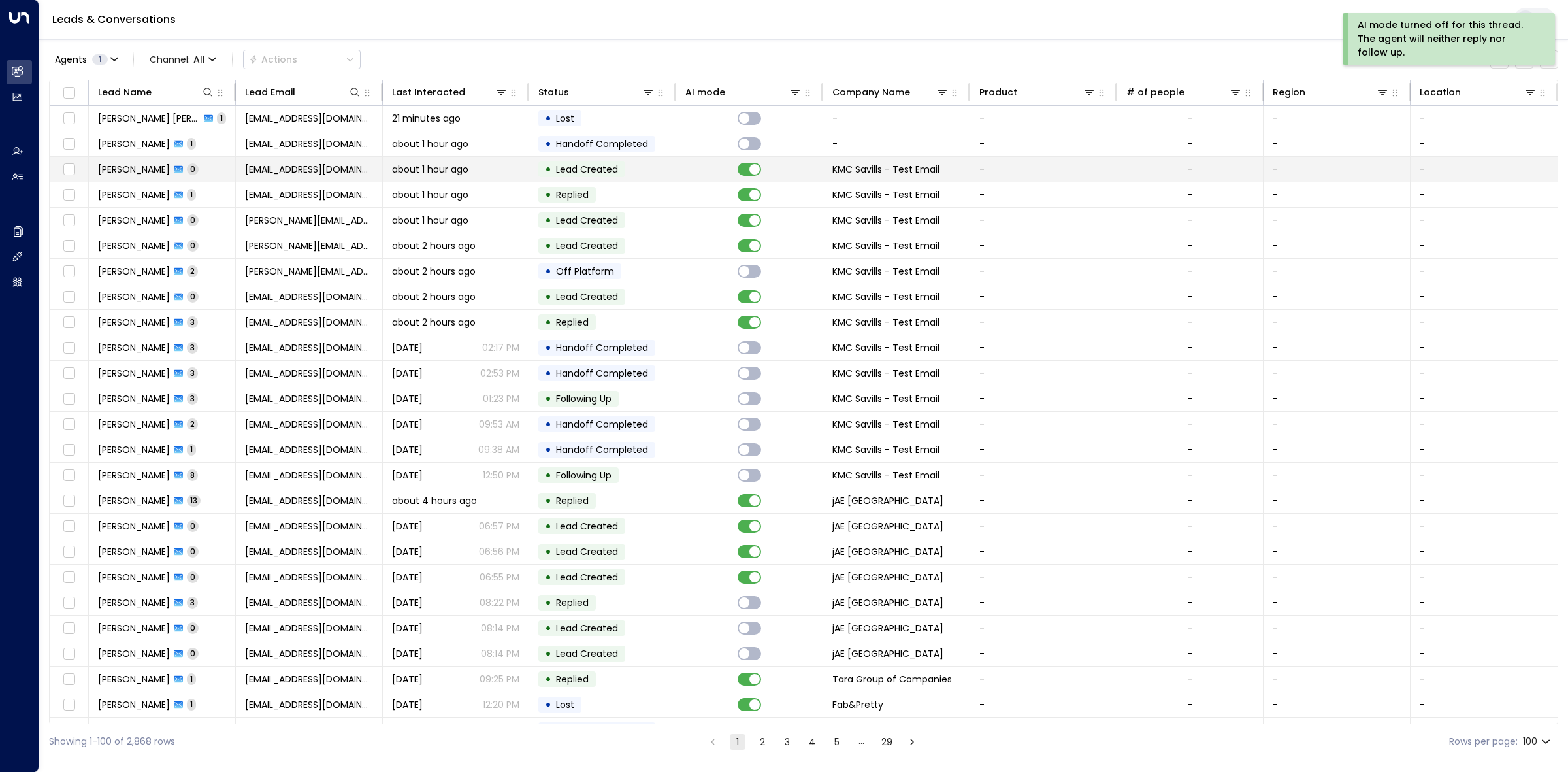
click at [706, 172] on td at bounding box center [749, 169] width 147 height 25
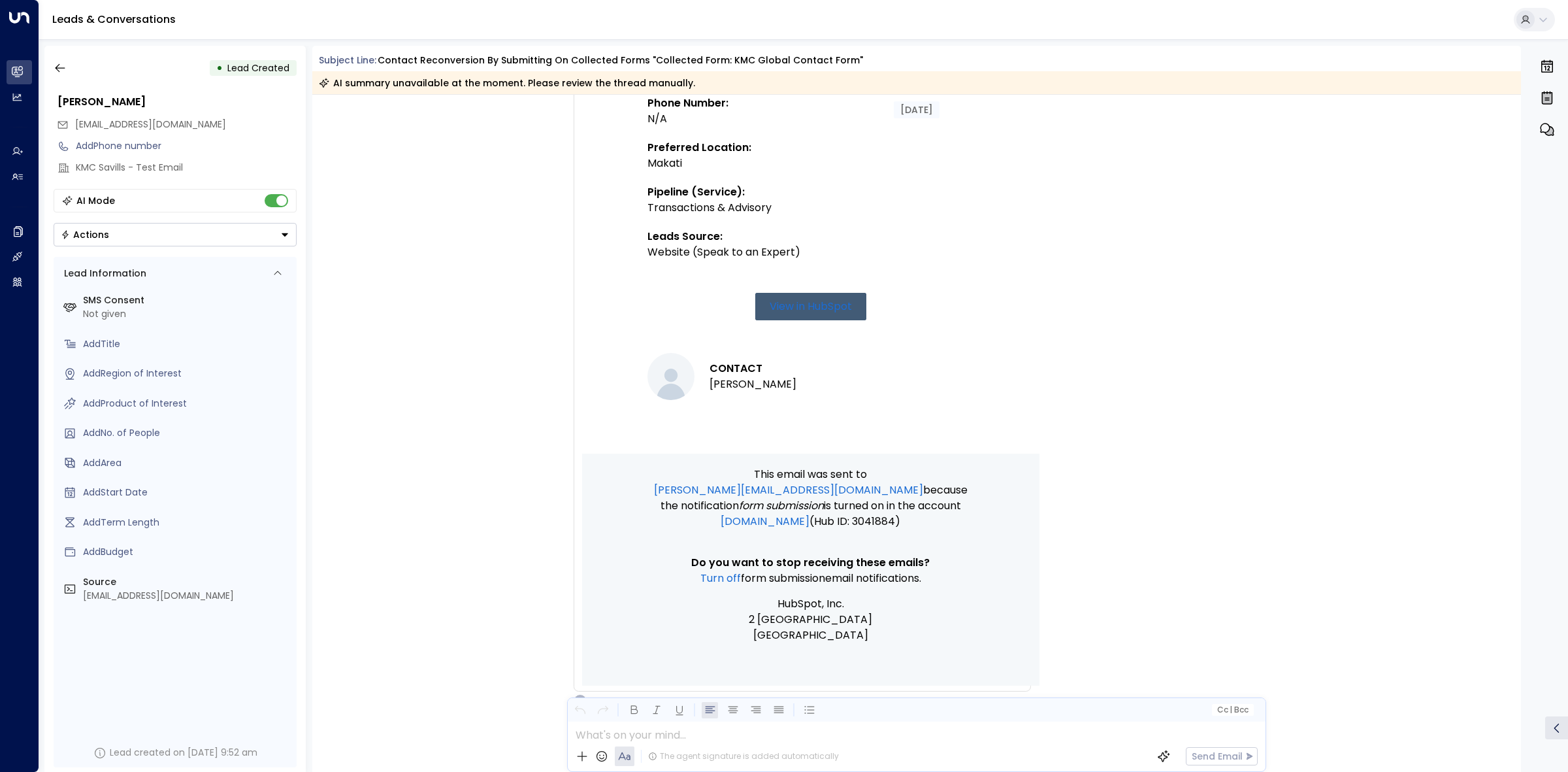
scroll to position [635, 0]
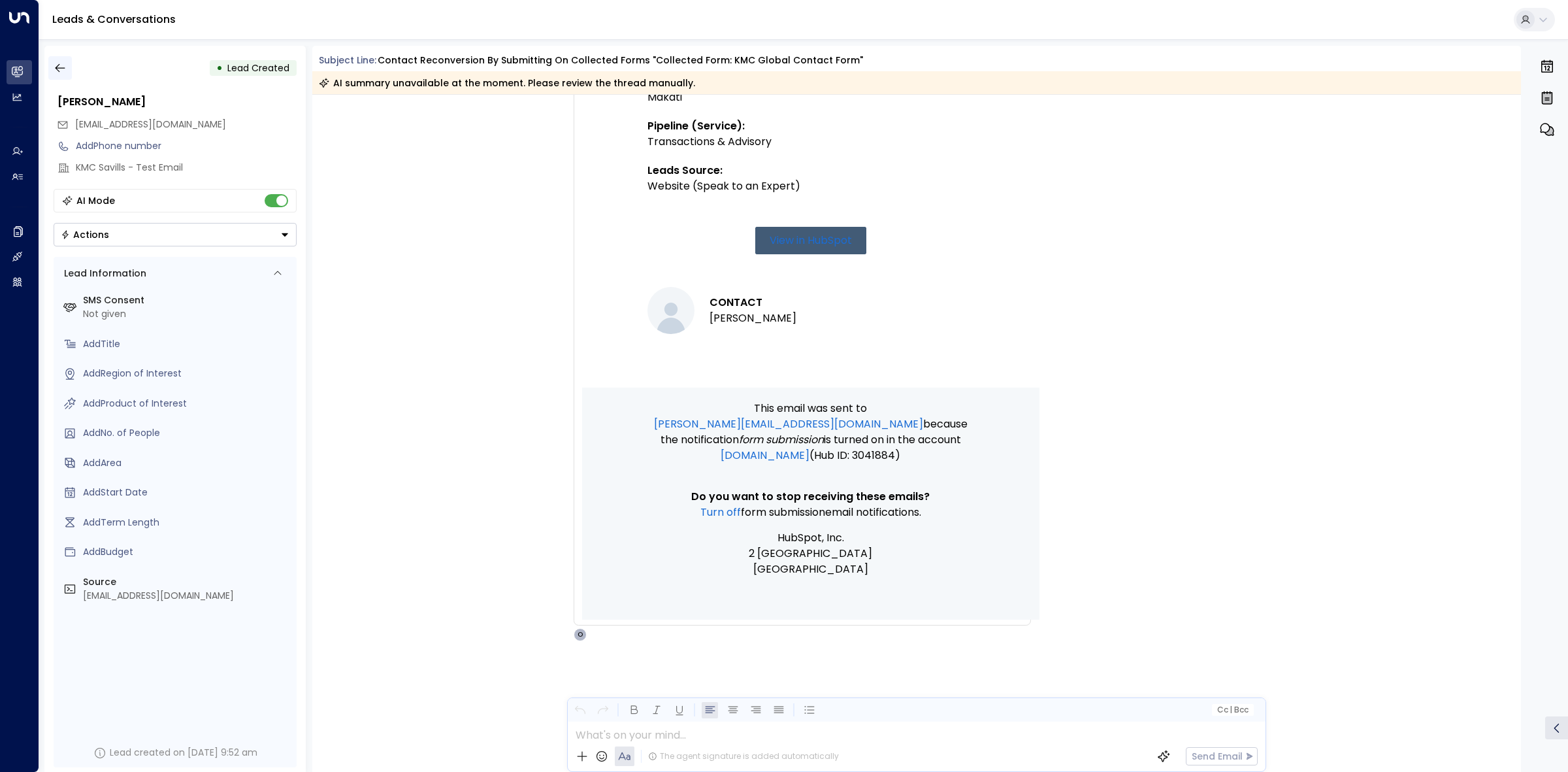
click at [60, 68] on icon "button" at bounding box center [60, 68] width 13 height 13
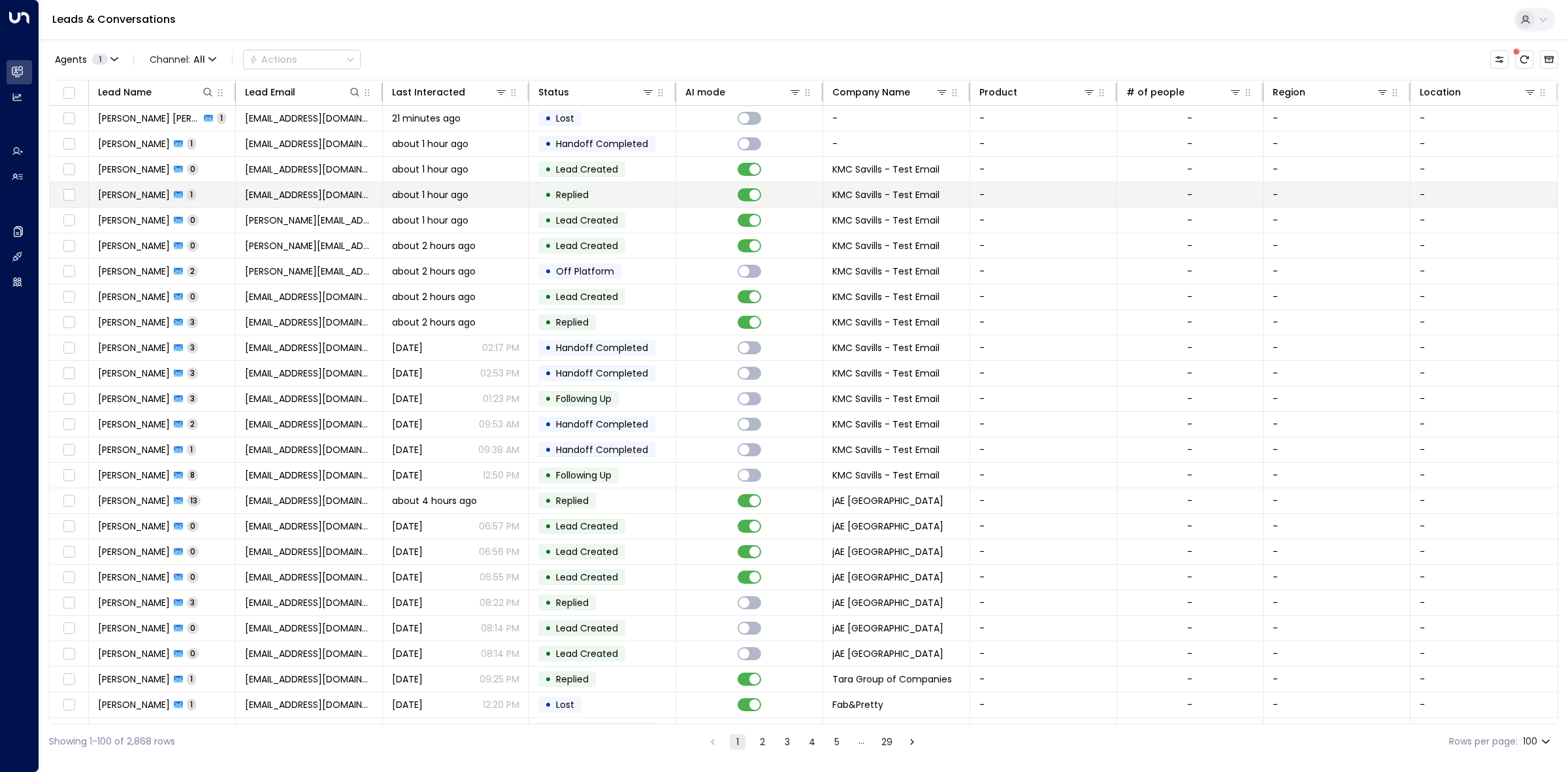
click at [651, 194] on td "• Replied" at bounding box center [602, 194] width 147 height 25
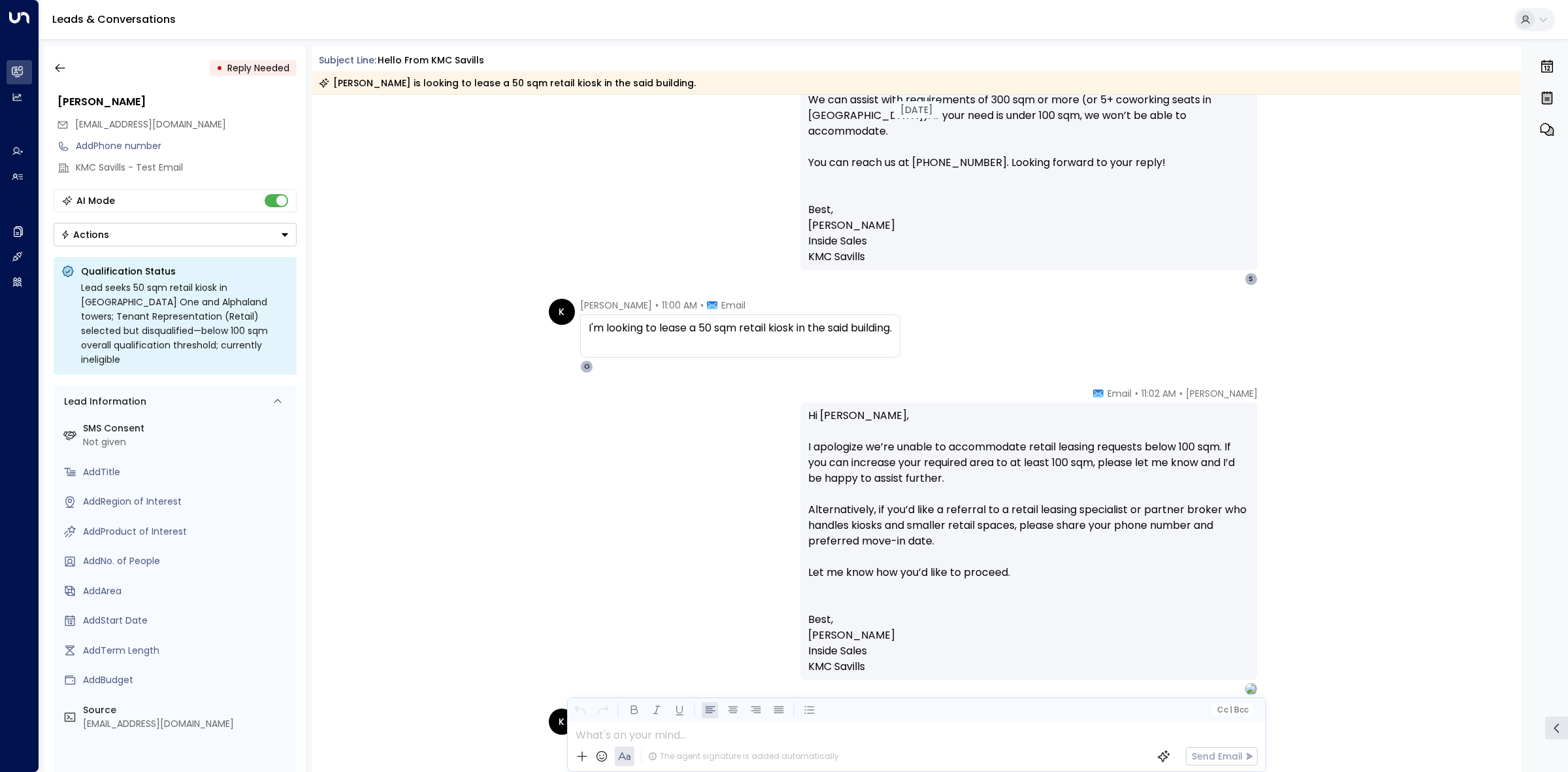
scroll to position [1565, 0]
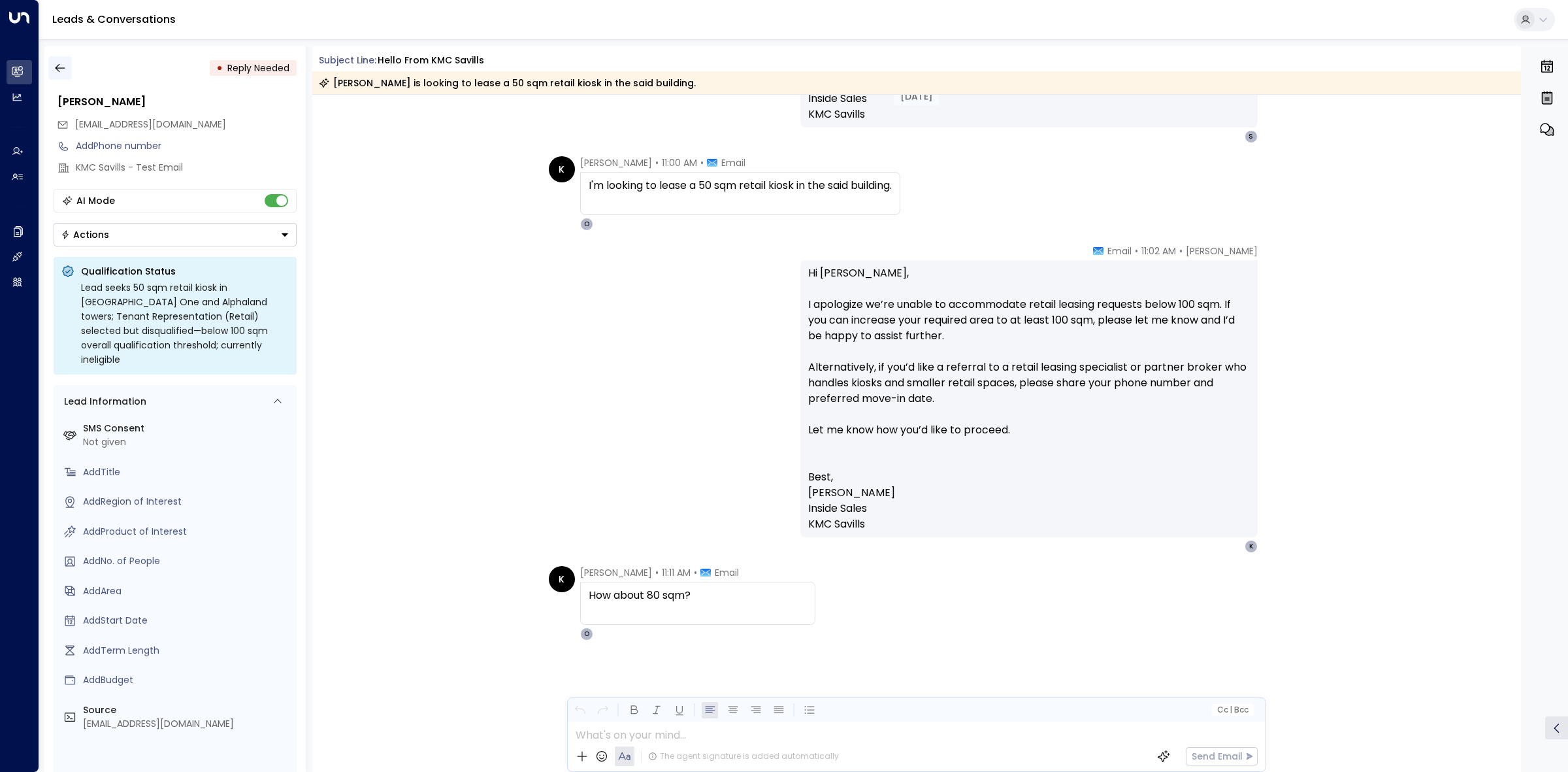
click at [66, 62] on icon "button" at bounding box center [60, 68] width 13 height 13
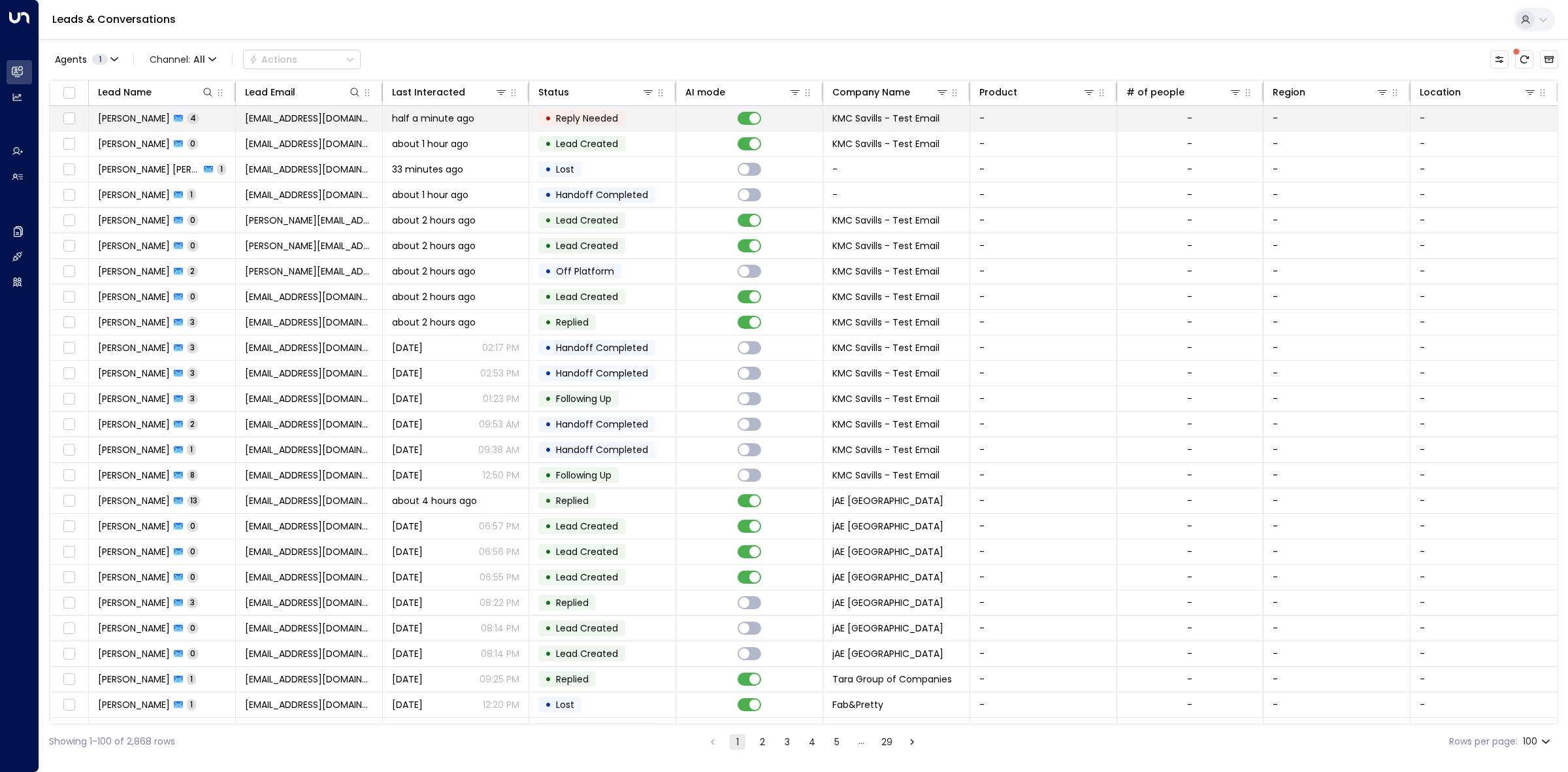
click at [660, 114] on td "• Reply Needed" at bounding box center [602, 118] width 147 height 25
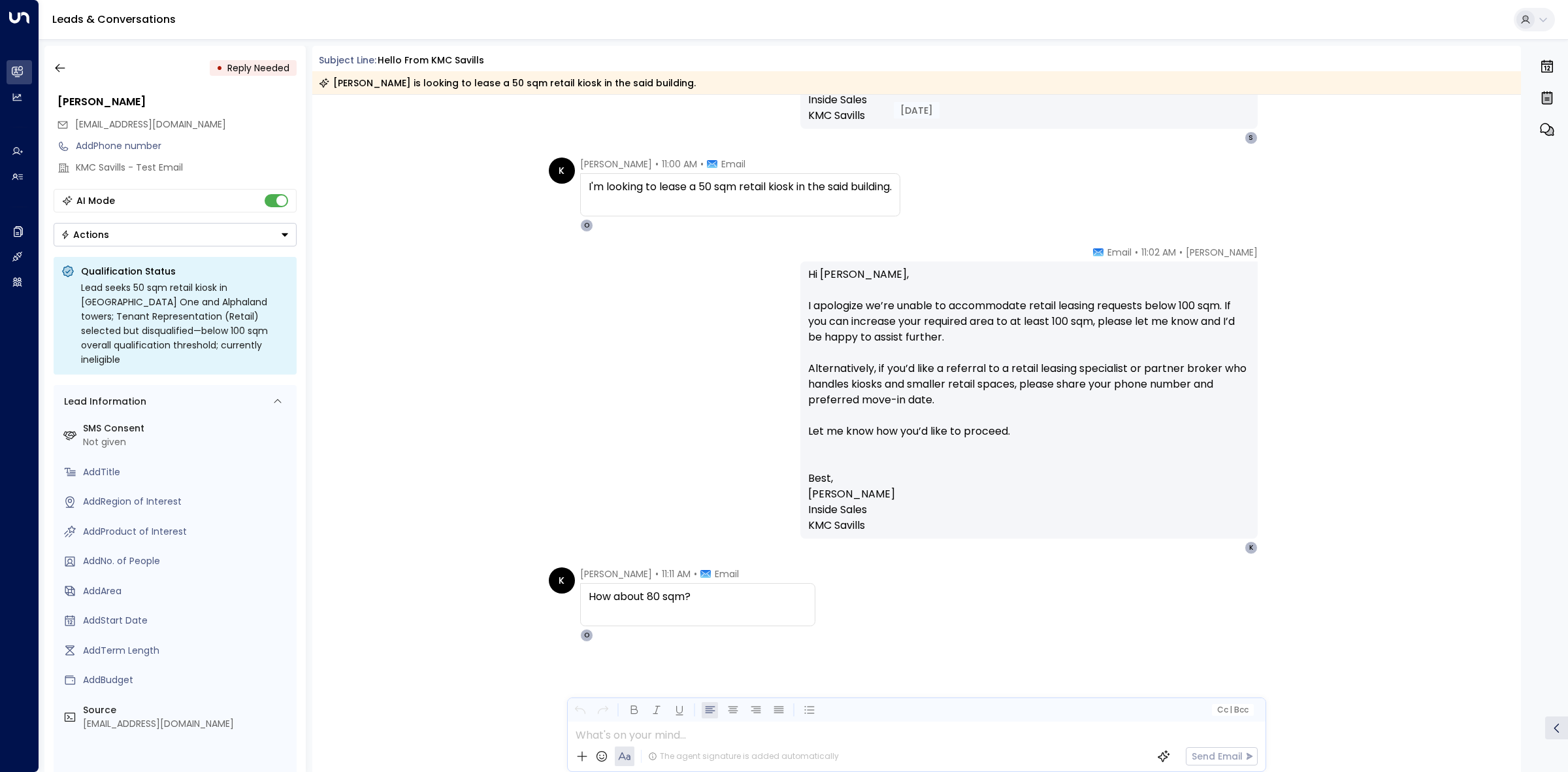
scroll to position [1565, 0]
click at [65, 63] on icon "button" at bounding box center [60, 68] width 13 height 13
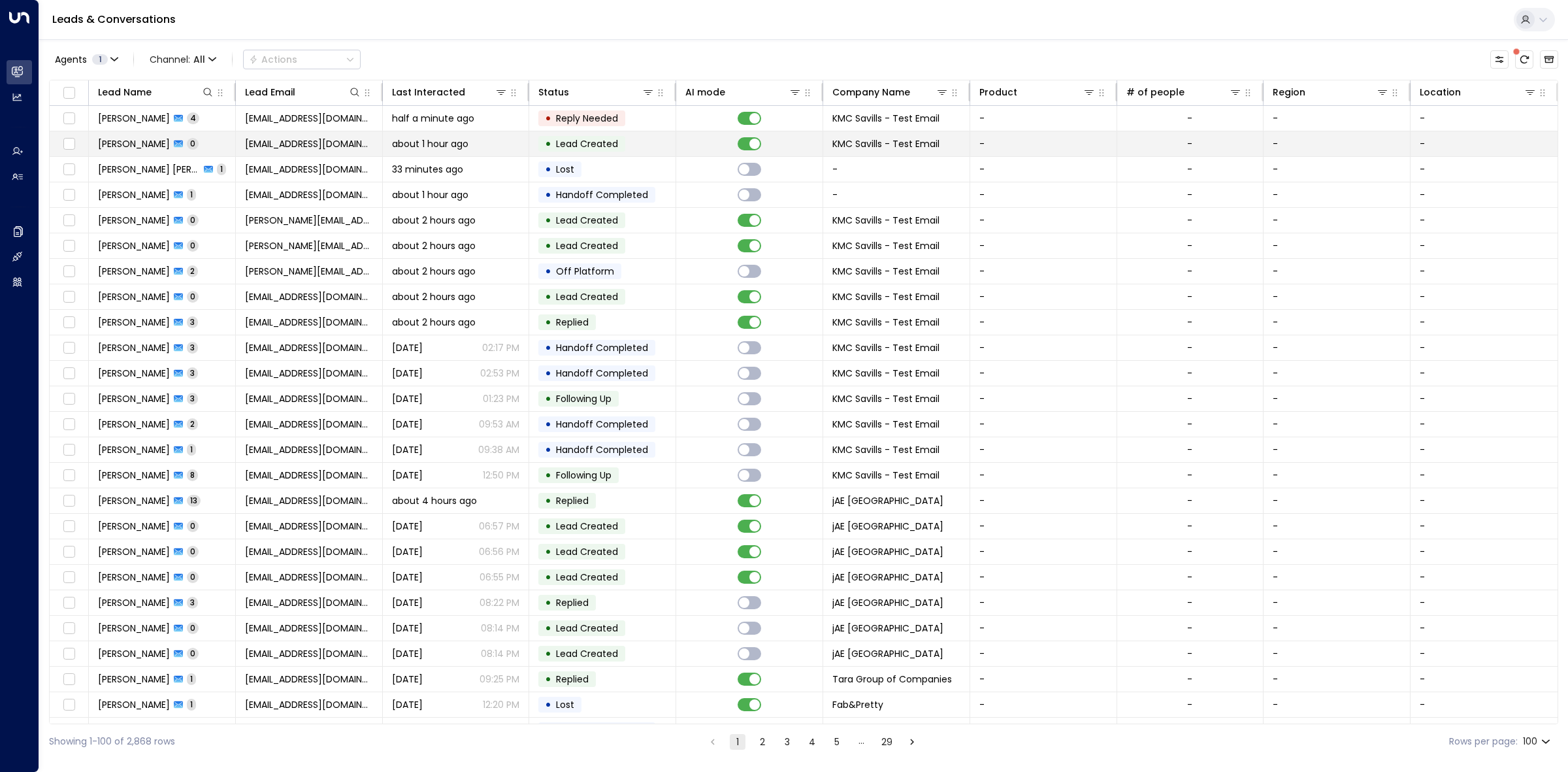
click at [664, 148] on td "• Lead Created" at bounding box center [602, 144] width 147 height 25
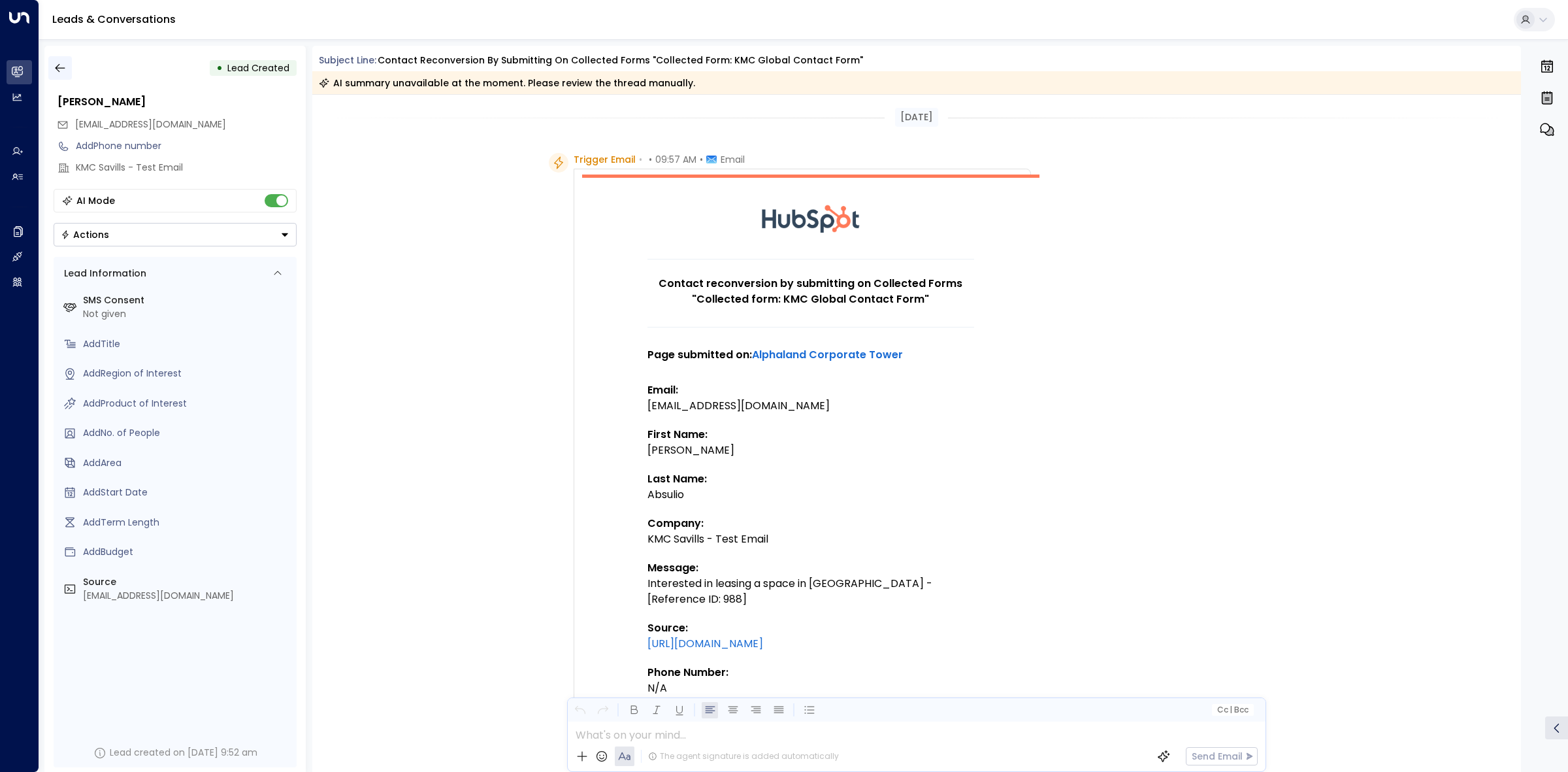
click at [63, 65] on icon "button" at bounding box center [60, 68] width 13 height 13
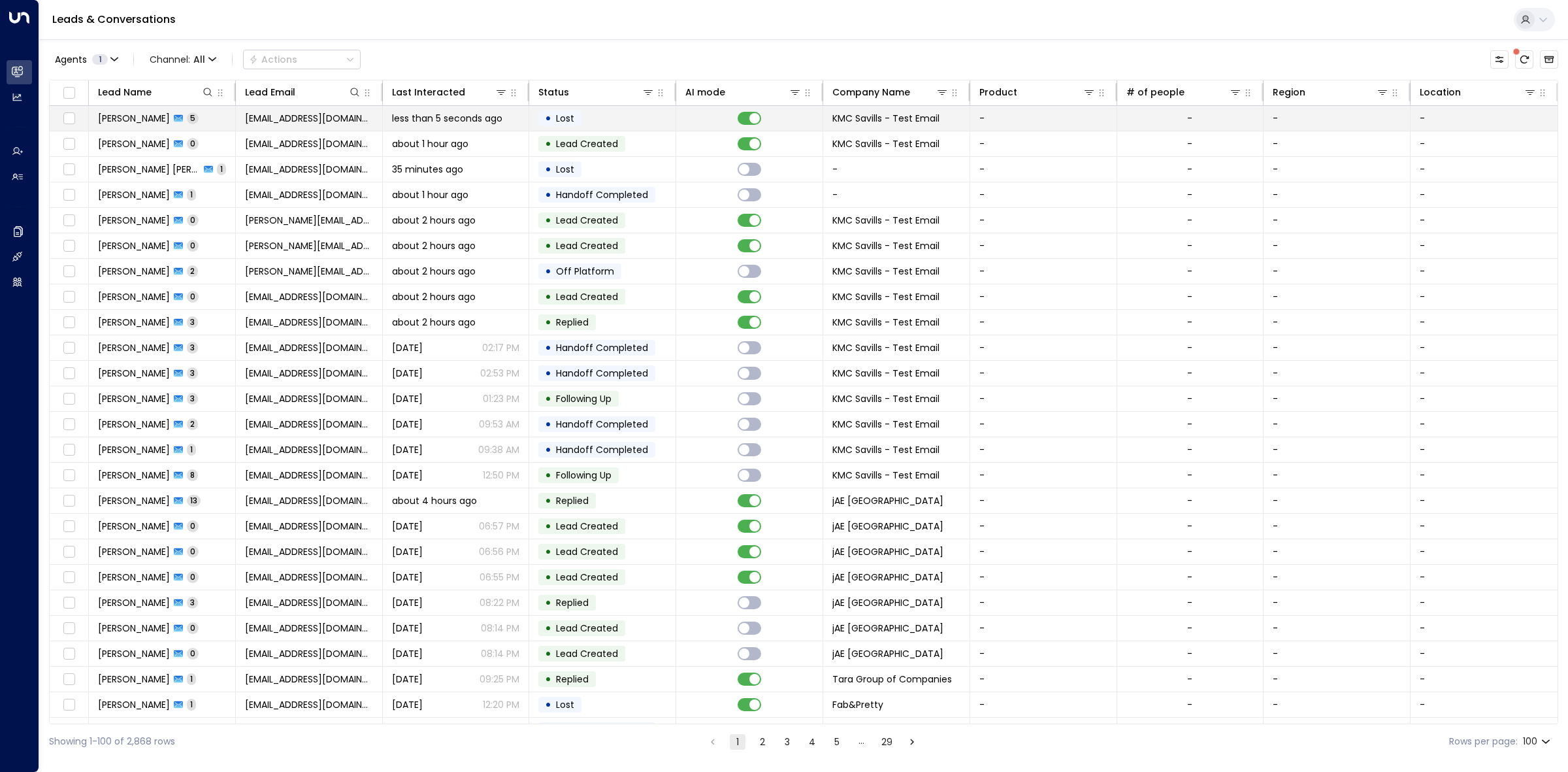
click at [641, 114] on td "• Lost" at bounding box center [602, 118] width 147 height 25
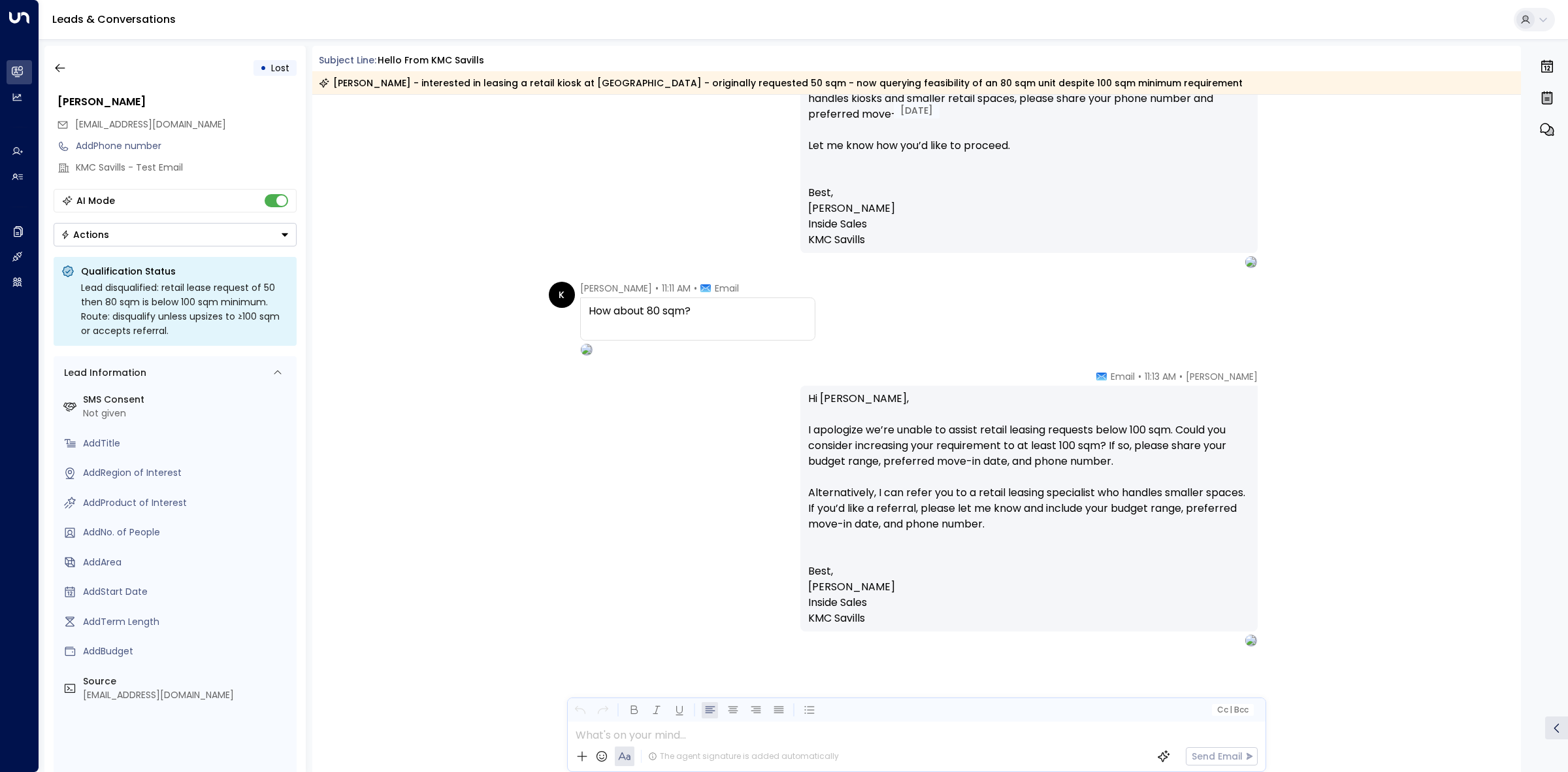
scroll to position [1855, 0]
